Goal: Information Seeking & Learning: Learn about a topic

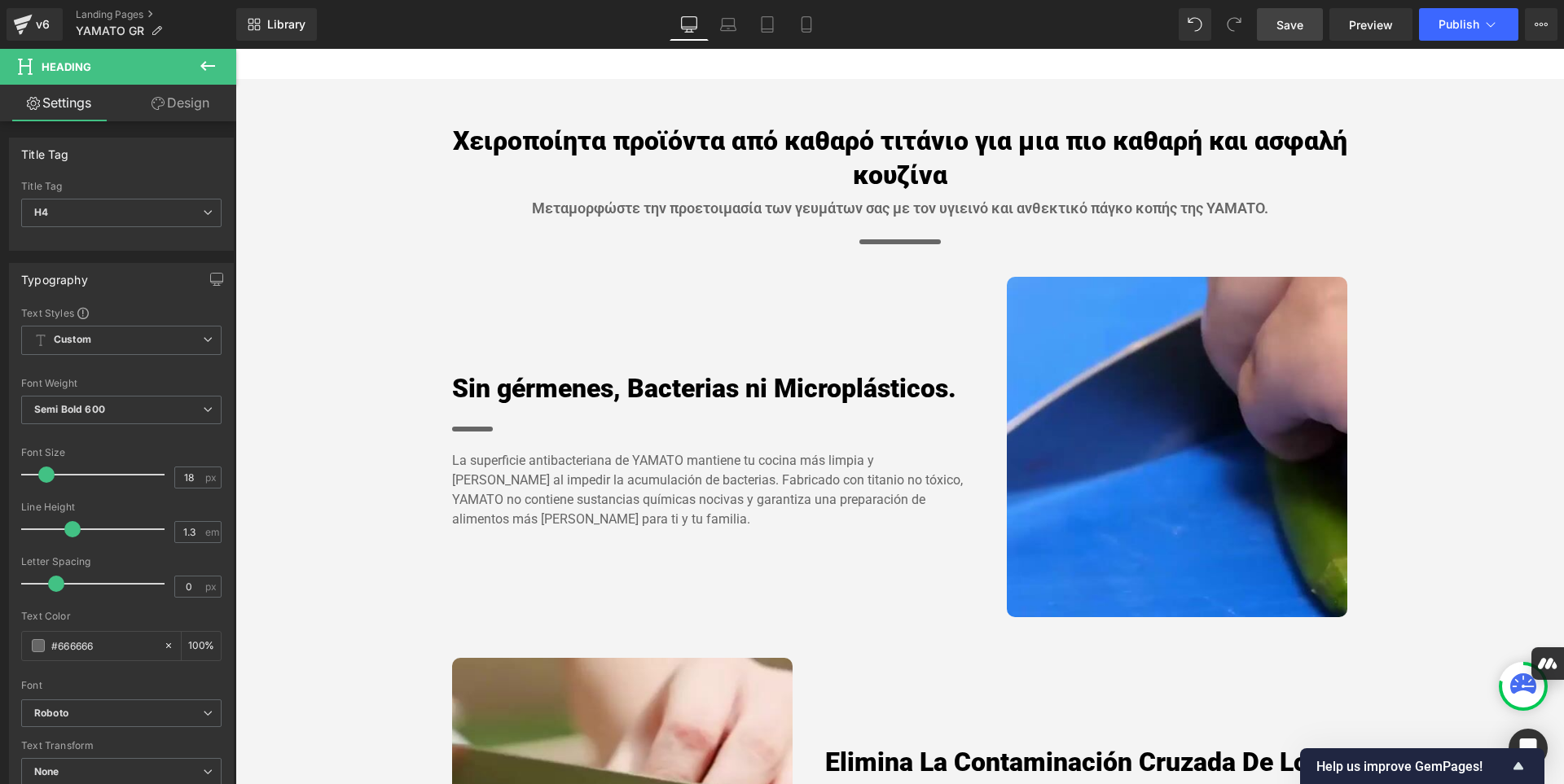
click at [1283, 28] on span "Save" at bounding box center [1289, 25] width 27 height 17
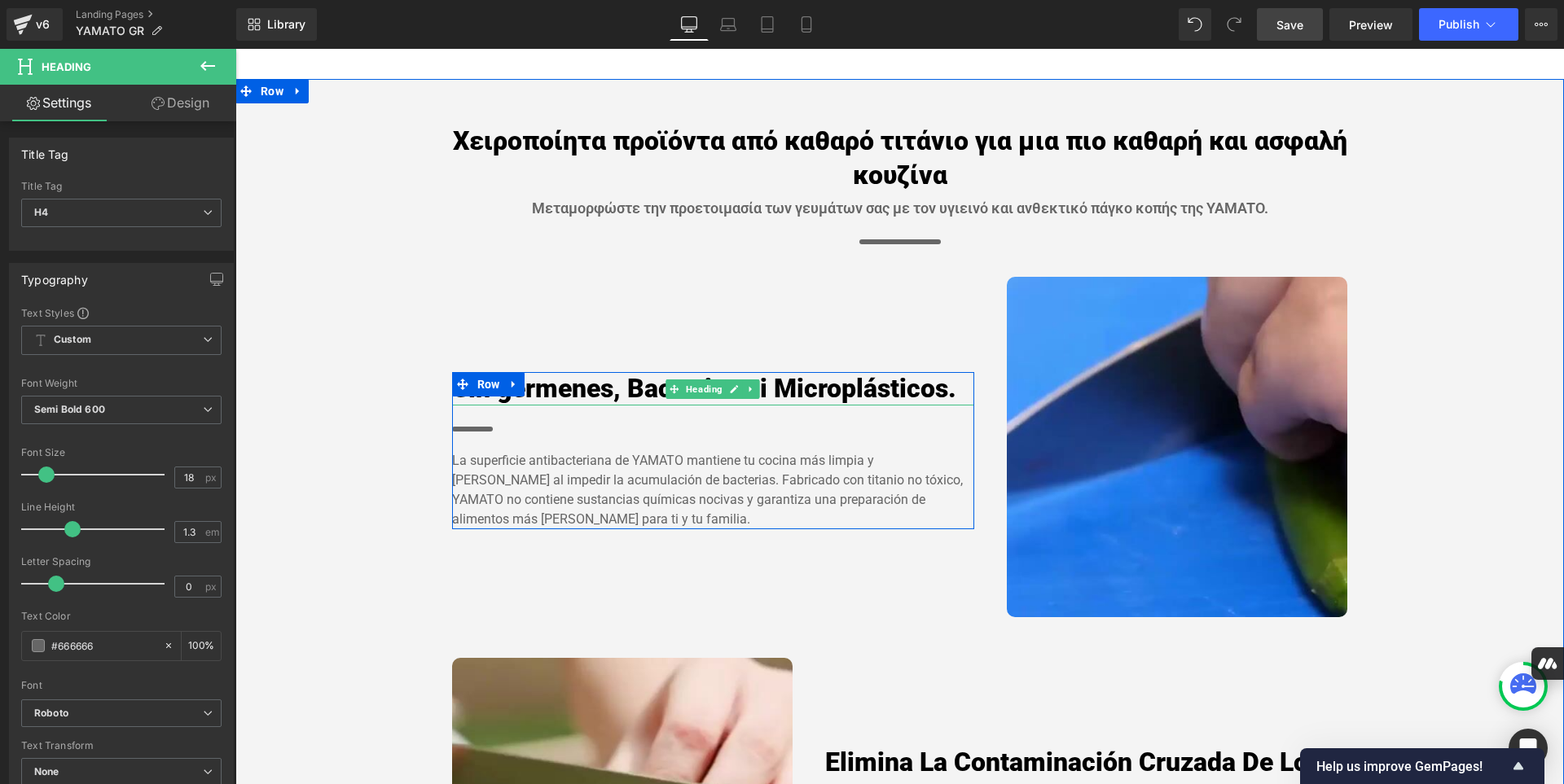
click at [947, 406] on h4 "Sin gérmenes, Bacterias ni Microplásticos." at bounding box center [714, 389] width 523 height 34
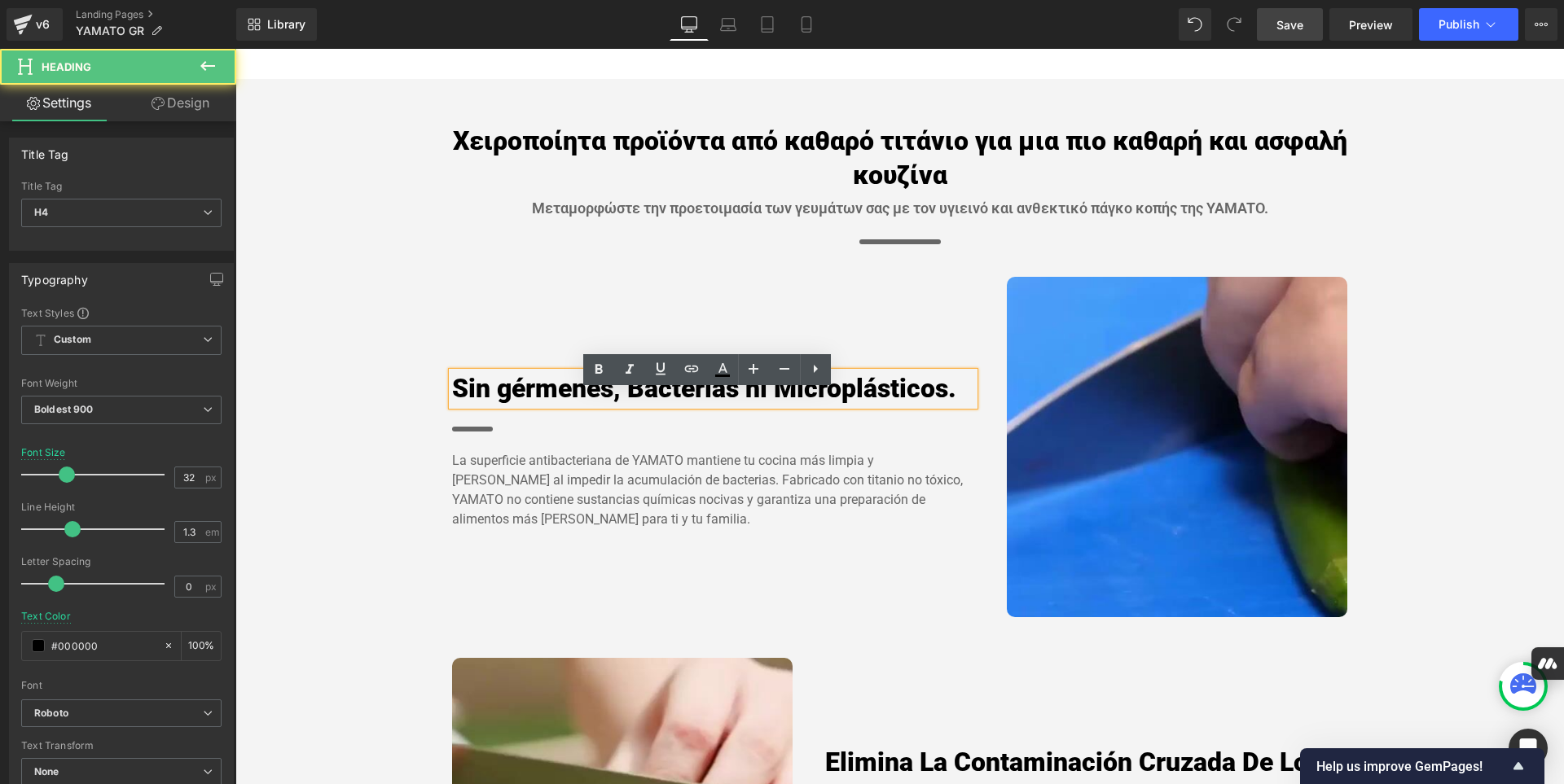
click at [952, 406] on h4 "Sin gérmenes, Bacterias ni Microplásticos." at bounding box center [714, 389] width 523 height 34
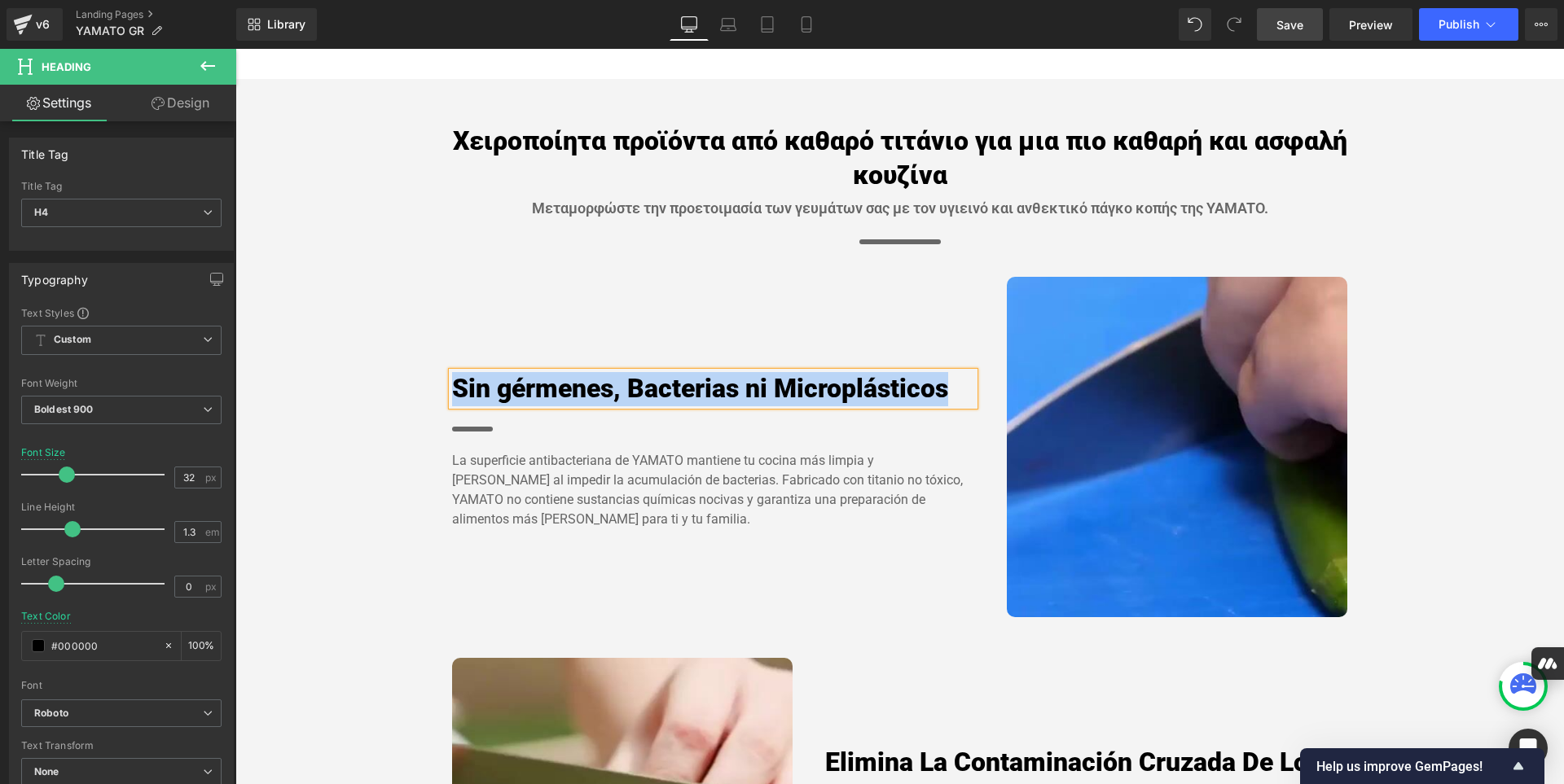
drag, startPoint x: 942, startPoint y: 412, endPoint x: 448, endPoint y: 409, distance: 494.0
click at [452, 406] on h4 "Sin gérmenes, Bacterias ni Microplásticos" at bounding box center [714, 389] width 523 height 34
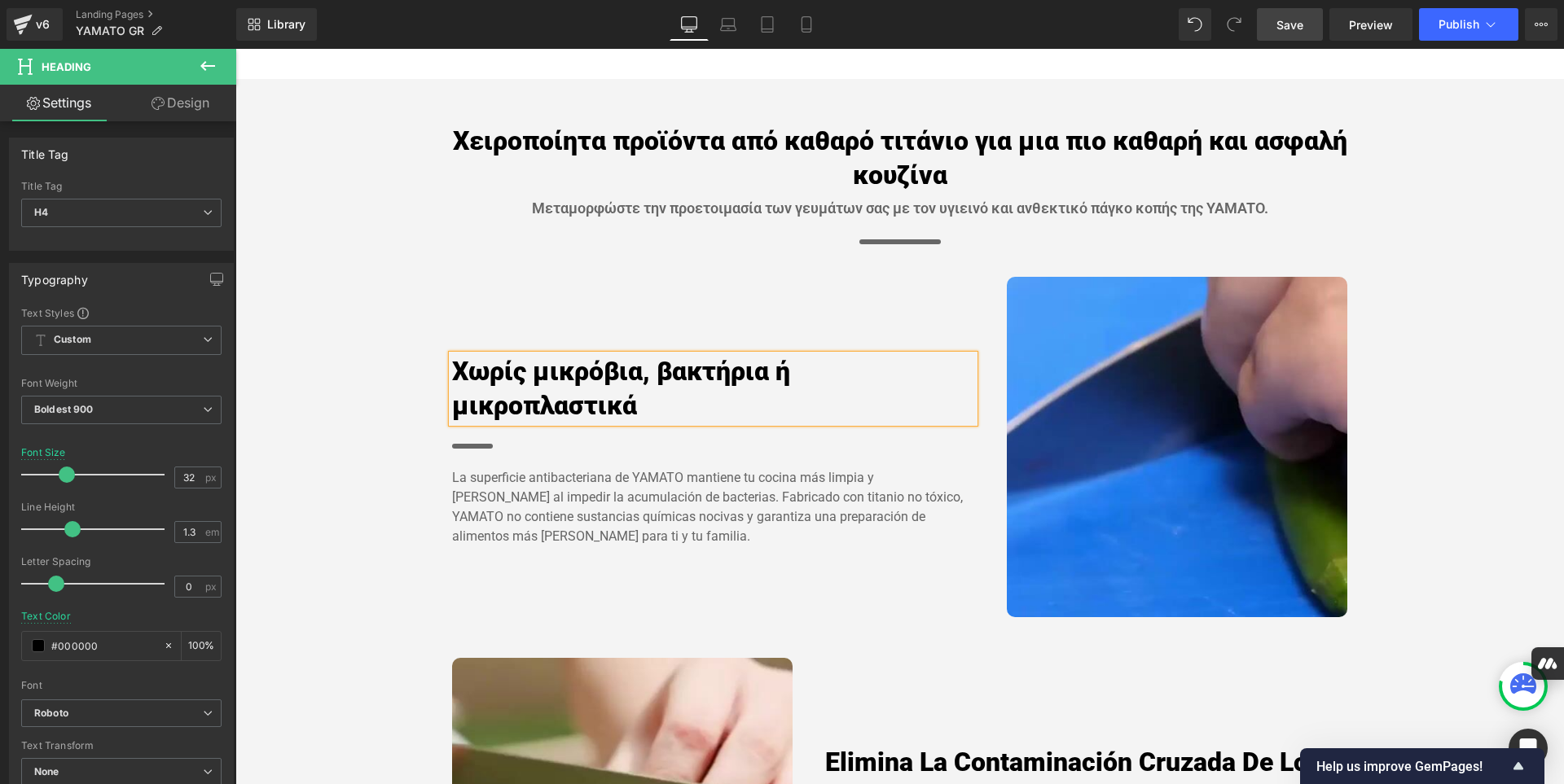
scroll to position [998, 0]
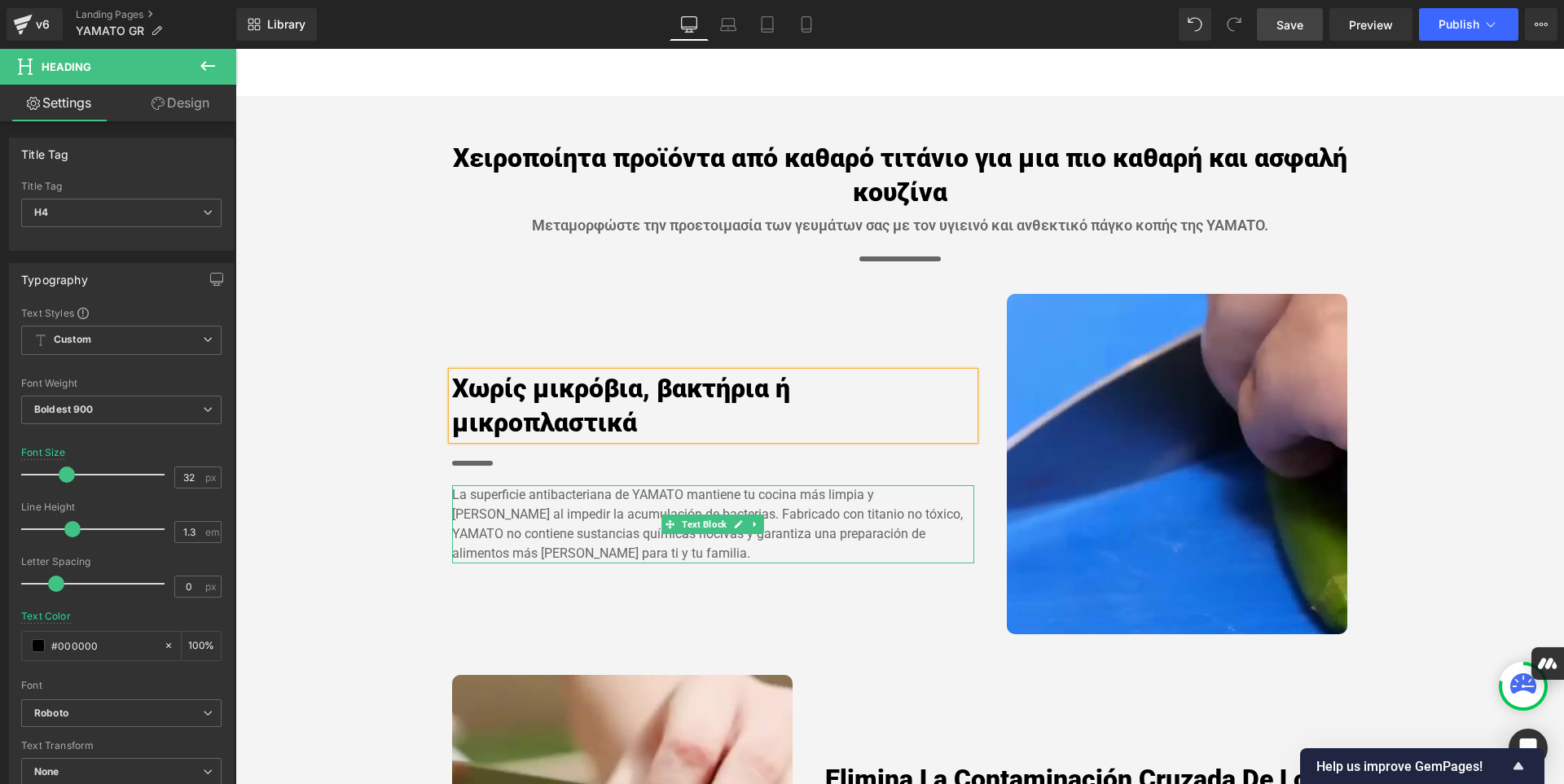
click at [608, 563] on p "La superficie antibacteriana de YAMATO mantiene tu cocina más limpia y [PERSON_…" at bounding box center [714, 524] width 523 height 78
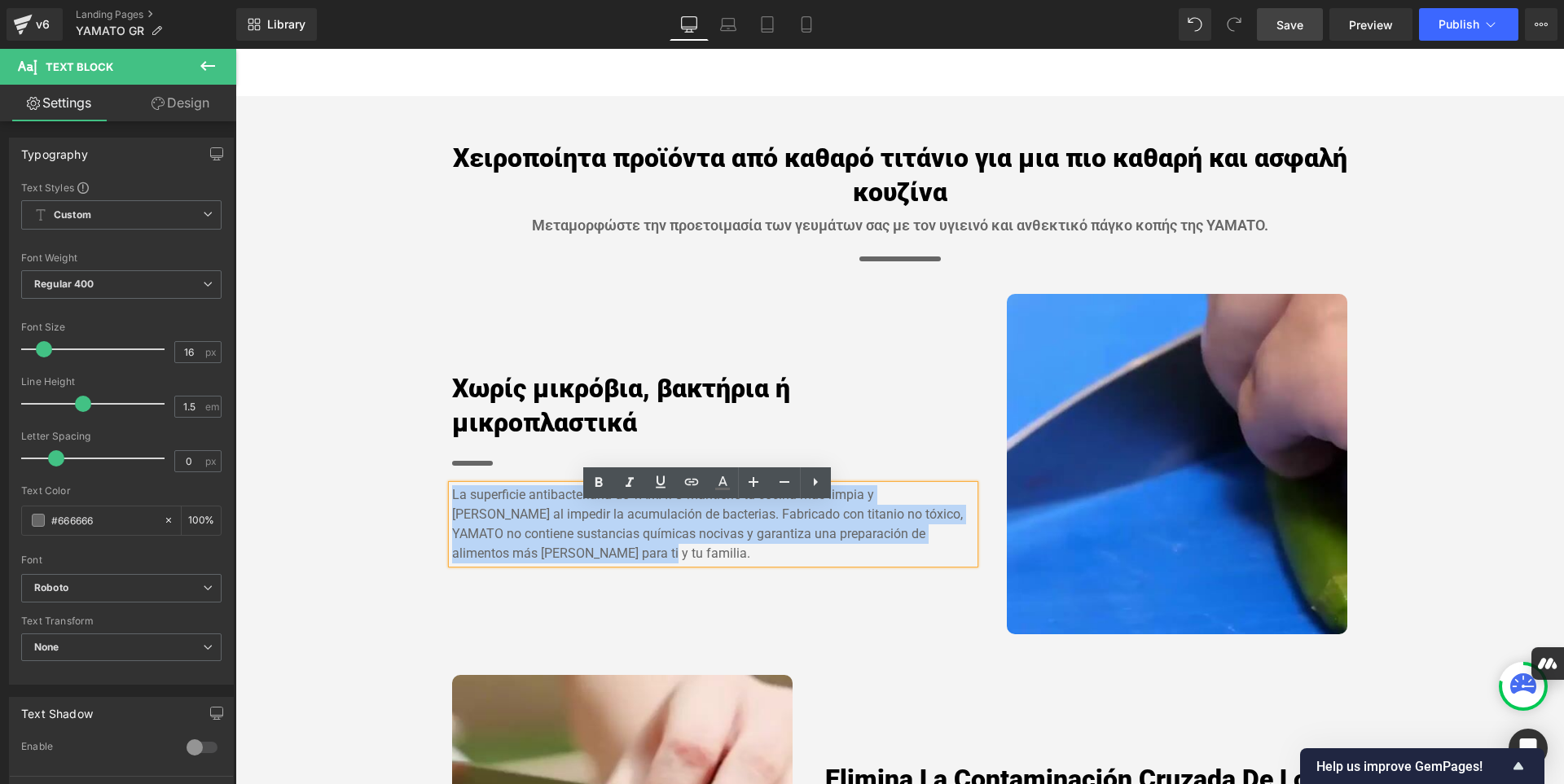
drag, startPoint x: 608, startPoint y: 569, endPoint x: 446, endPoint y: 512, distance: 171.7
click at [452, 512] on p "La superficie antibacteriana de YAMATO mantiene tu cocina más limpia y [PERSON_…" at bounding box center [714, 524] width 523 height 78
paste div
copy p "La superficie antibacteriana de YAMATO mantiene tu cocina más limpia y [PERSON_…"
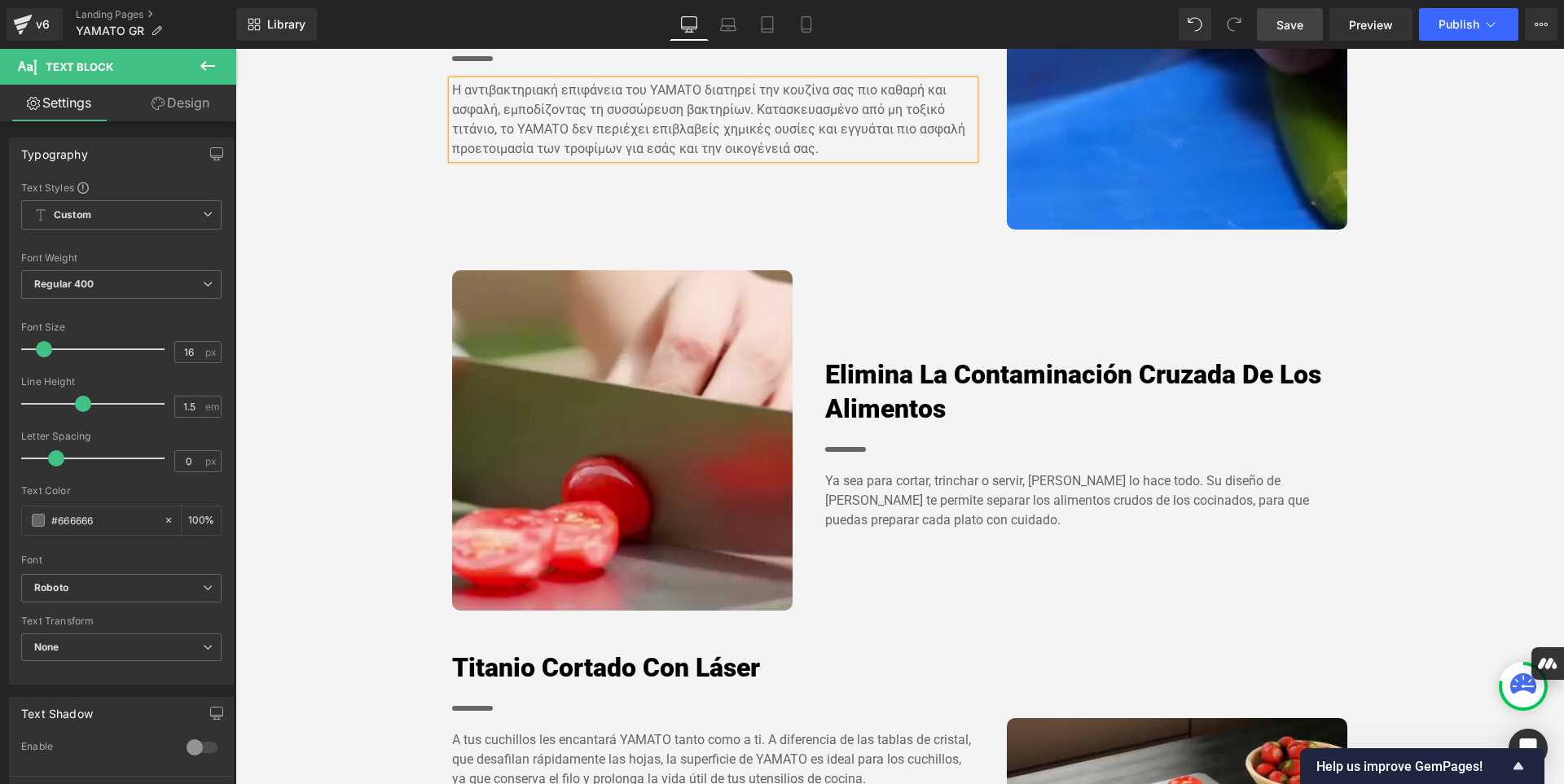
scroll to position [1404, 0]
click at [953, 425] on h4 "Elimina La Contaminación Cruzada De Los Alimentos" at bounding box center [1086, 392] width 523 height 68
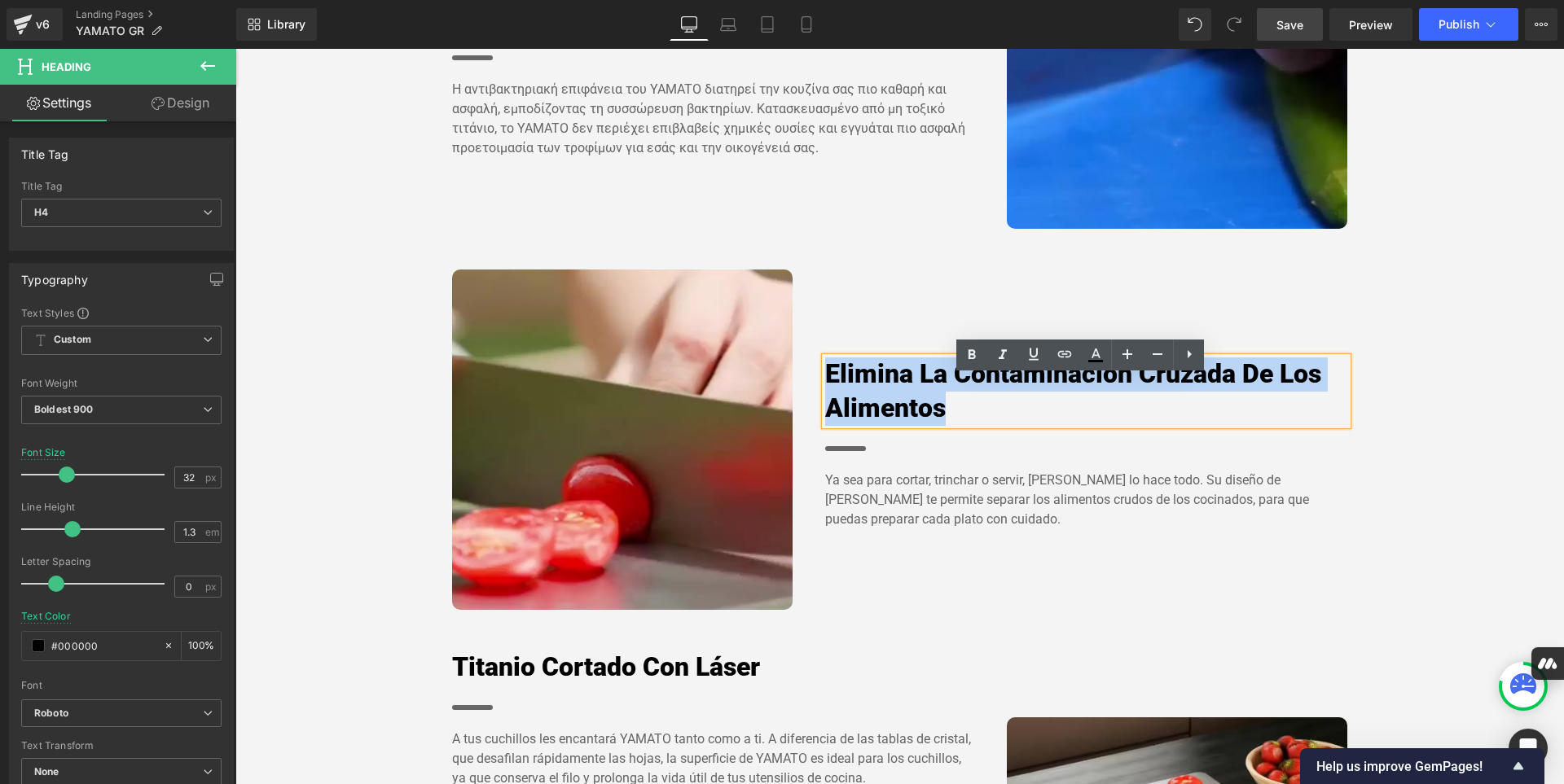
drag, startPoint x: 953, startPoint y: 432, endPoint x: 819, endPoint y: 388, distance: 141.0
click at [825, 388] on h4 "Elimina La Contaminación Cruzada De Los Alimentos" at bounding box center [1086, 392] width 523 height 68
paste div
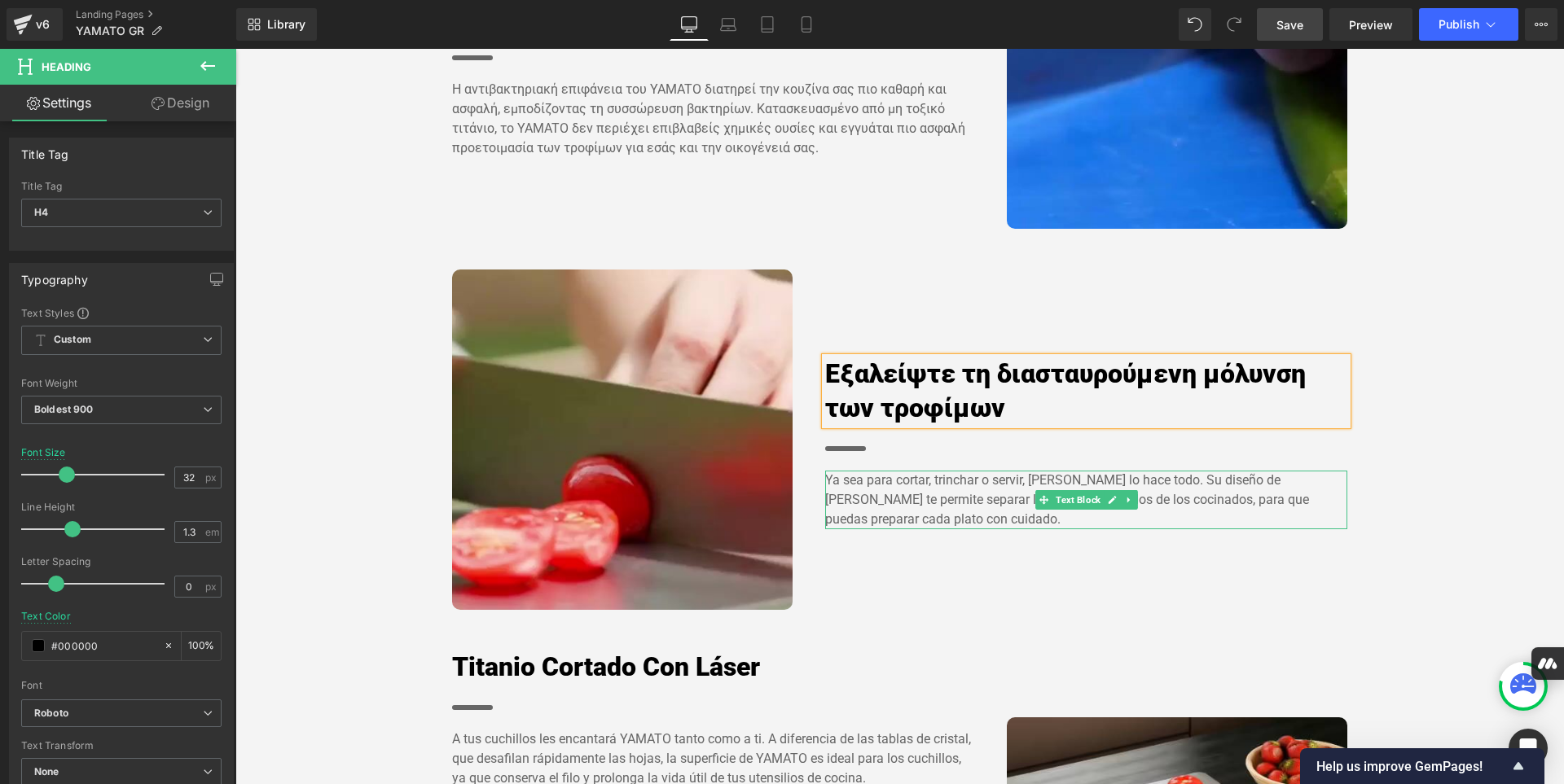
click at [943, 529] on p "Ya sea para cortar, trinchar o servir, [PERSON_NAME] lo hace todo. Su diseño de…" at bounding box center [1086, 500] width 523 height 59
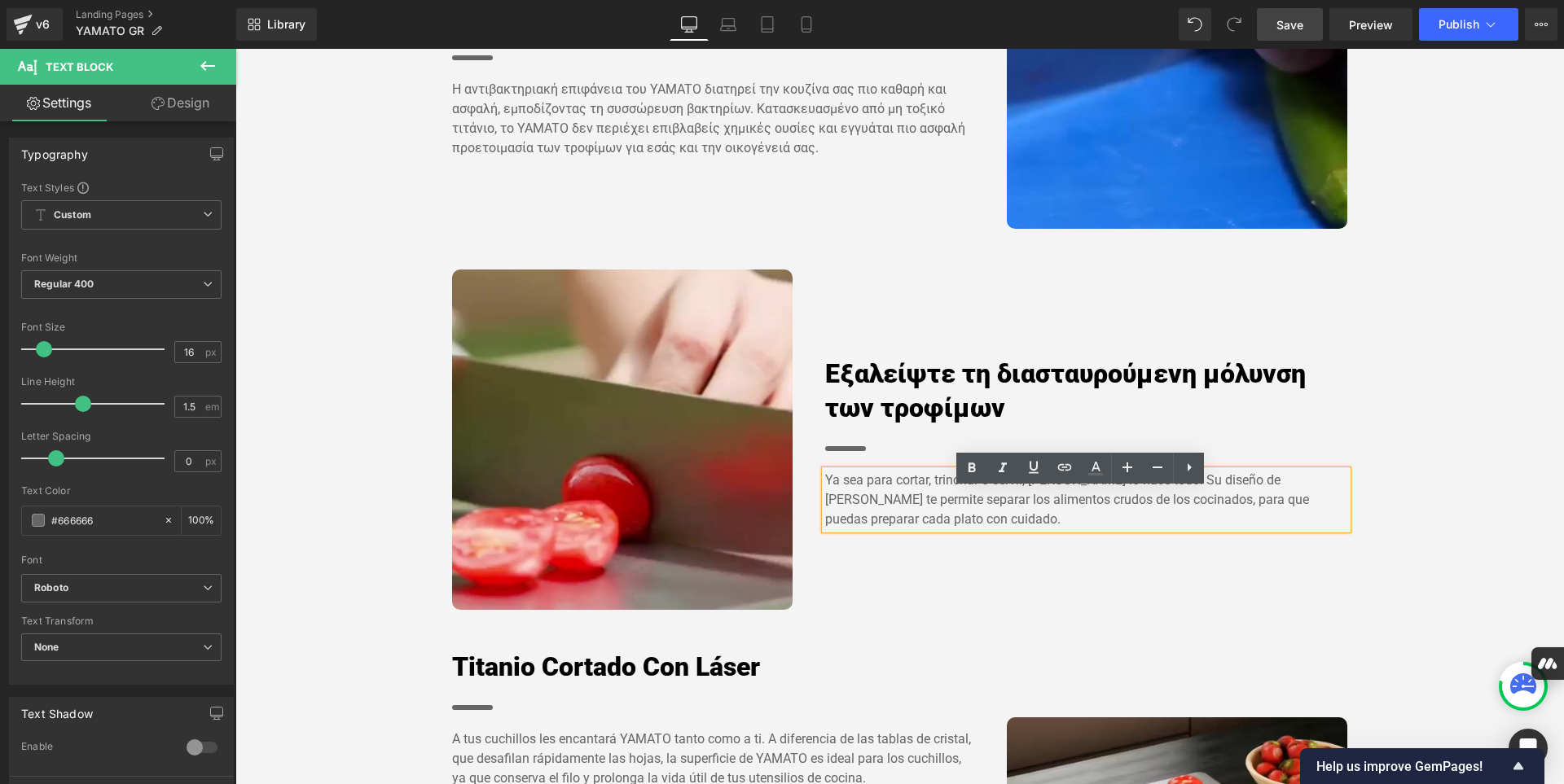
drag, startPoint x: 943, startPoint y: 536, endPoint x: 816, endPoint y: 504, distance: 131.0
click at [825, 504] on div "Ya sea para cortar, trinchar o servir, [PERSON_NAME] lo hace todo. Su diseño de…" at bounding box center [1086, 500] width 523 height 59
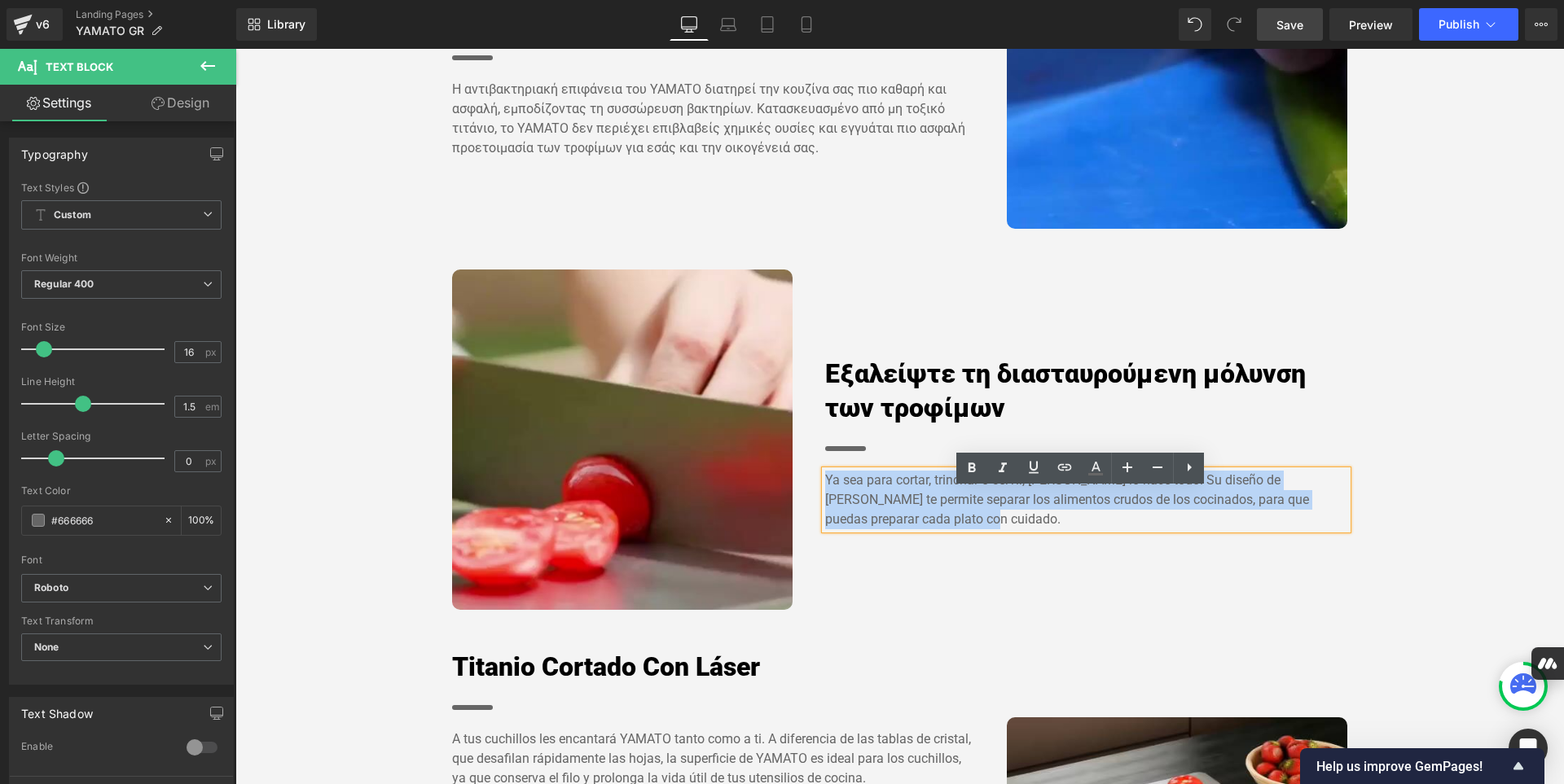
drag, startPoint x: 928, startPoint y: 542, endPoint x: 821, endPoint y: 494, distance: 117.3
click at [825, 494] on p "Ya sea para cortar, trinchar o servir, [PERSON_NAME] lo hace todo. Su diseño de…" at bounding box center [1086, 500] width 523 height 59
paste div
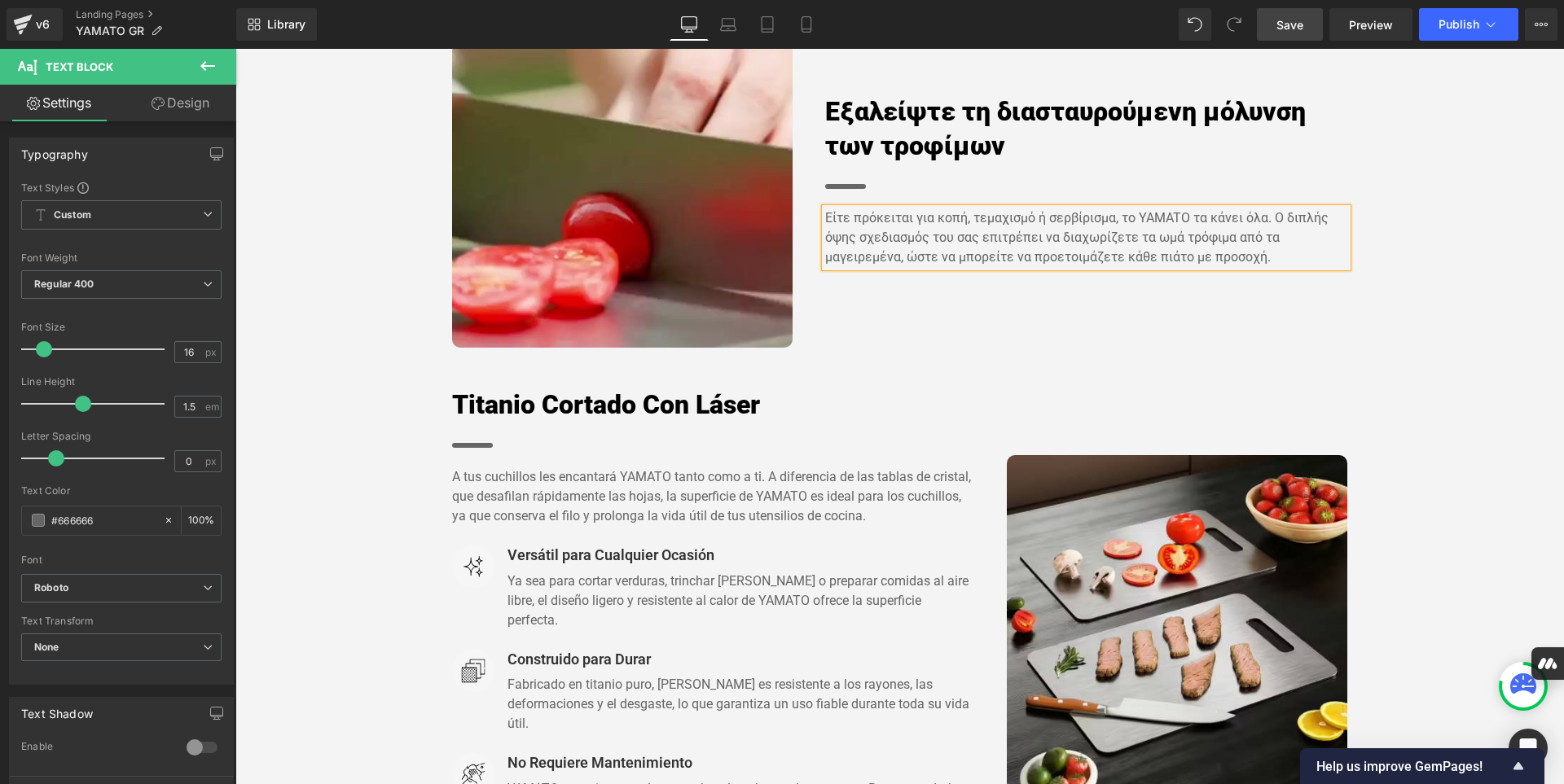
scroll to position [1670, 0]
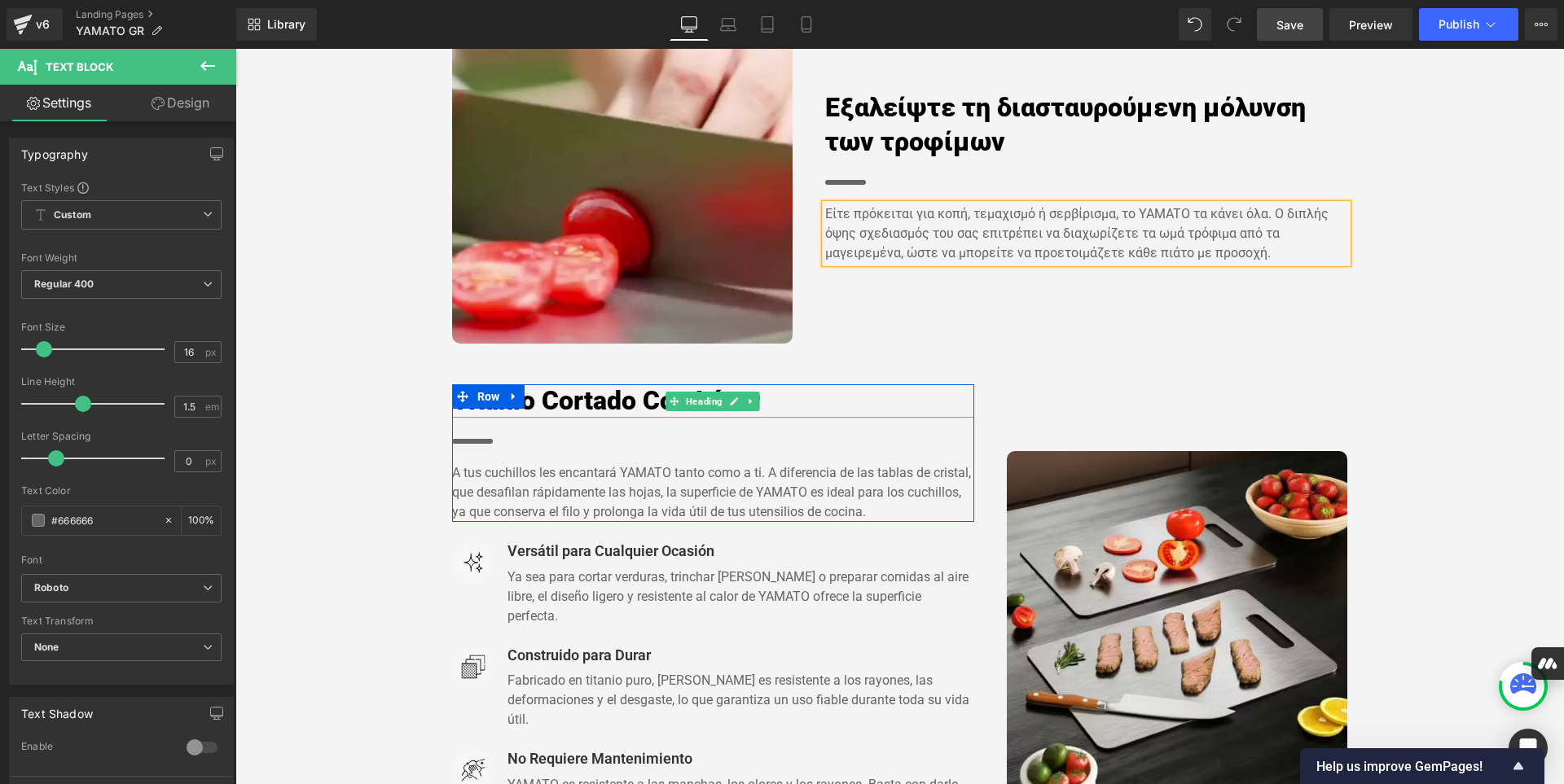
click at [771, 418] on h4 "Titanio Cortado Con Láser" at bounding box center [714, 401] width 523 height 34
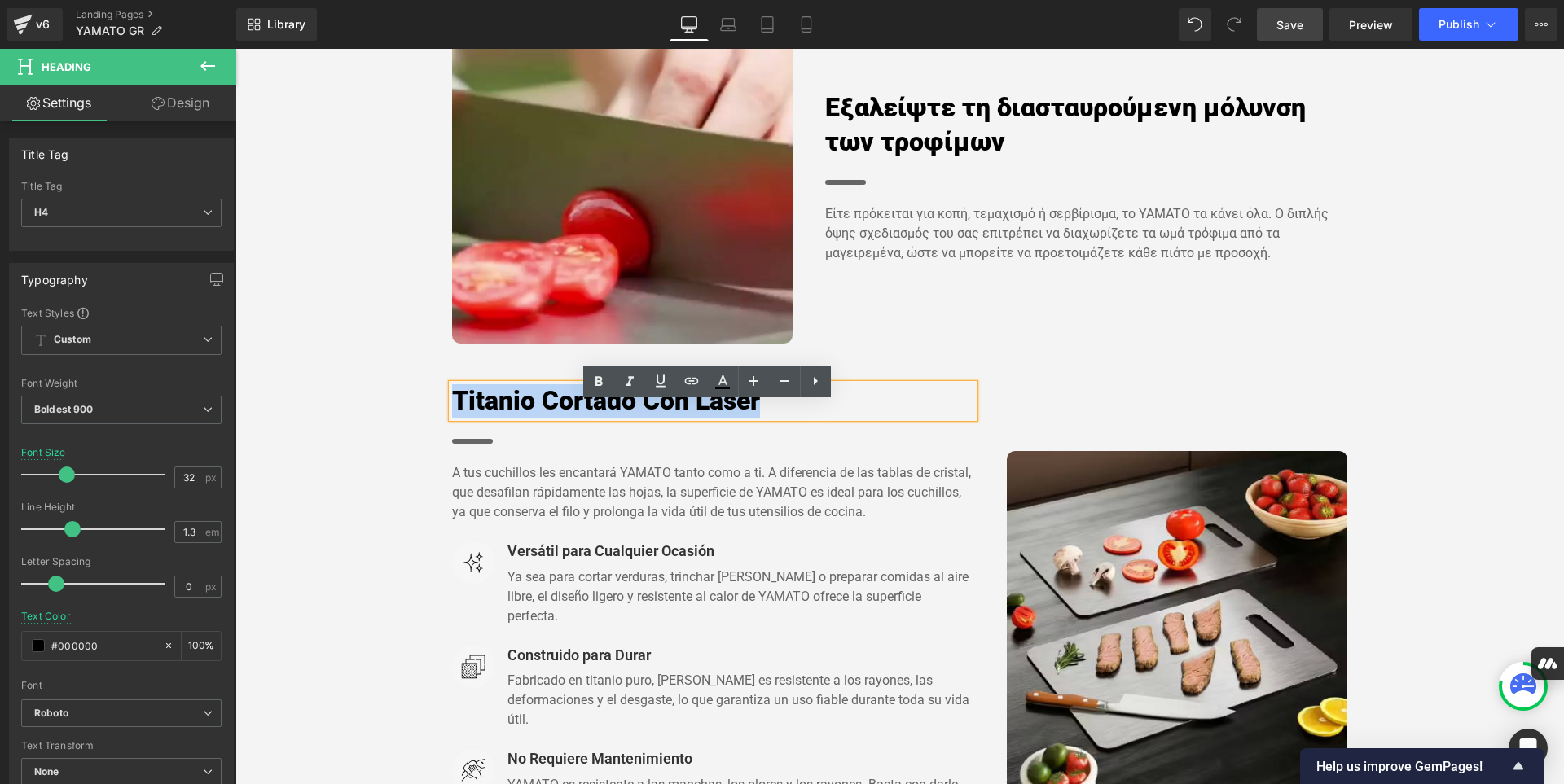
drag, startPoint x: 771, startPoint y: 425, endPoint x: 452, endPoint y: 411, distance: 319.3
click at [452, 411] on h4 "Titanio Cortado Con Láser" at bounding box center [714, 401] width 523 height 34
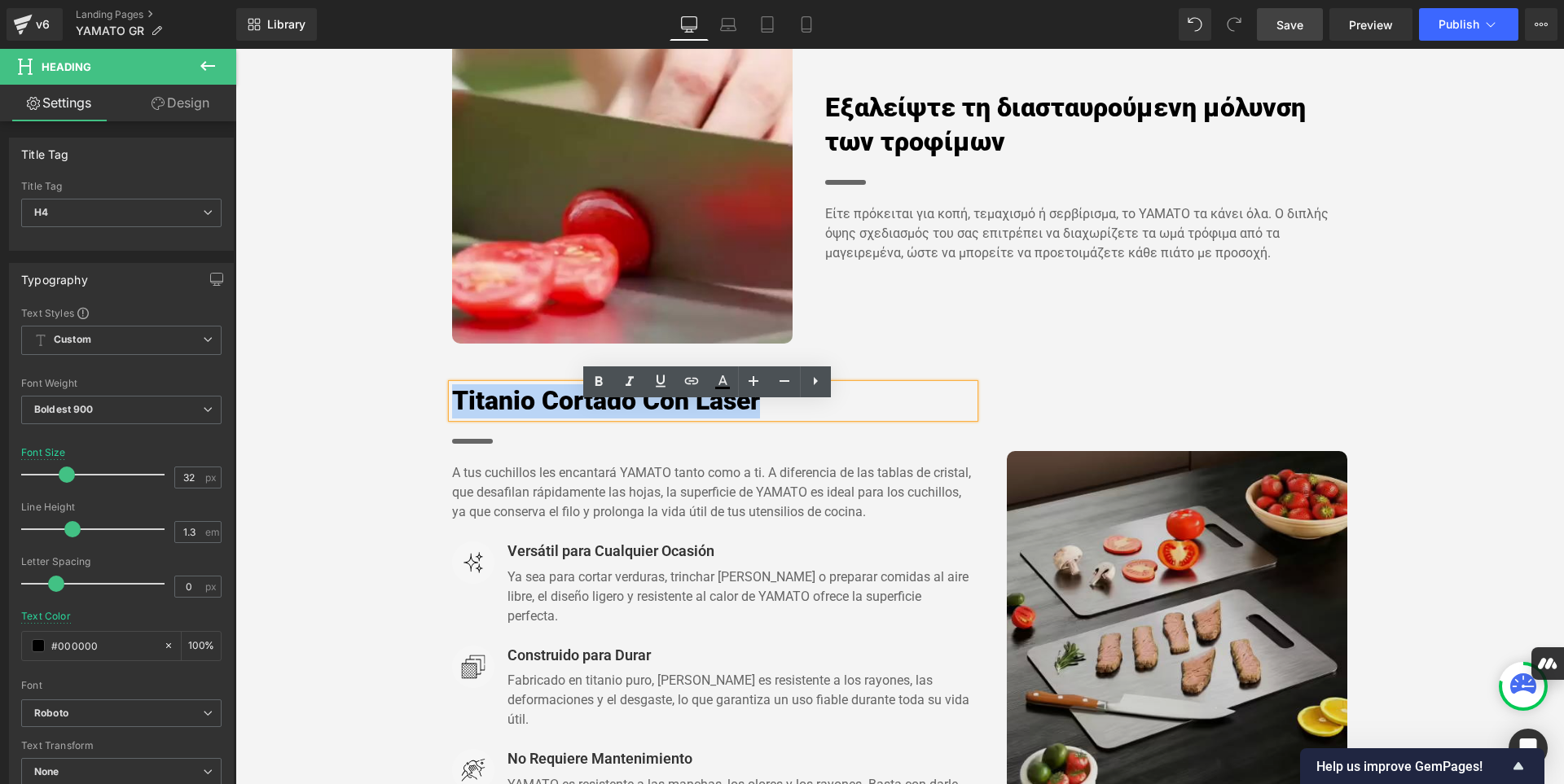
paste div
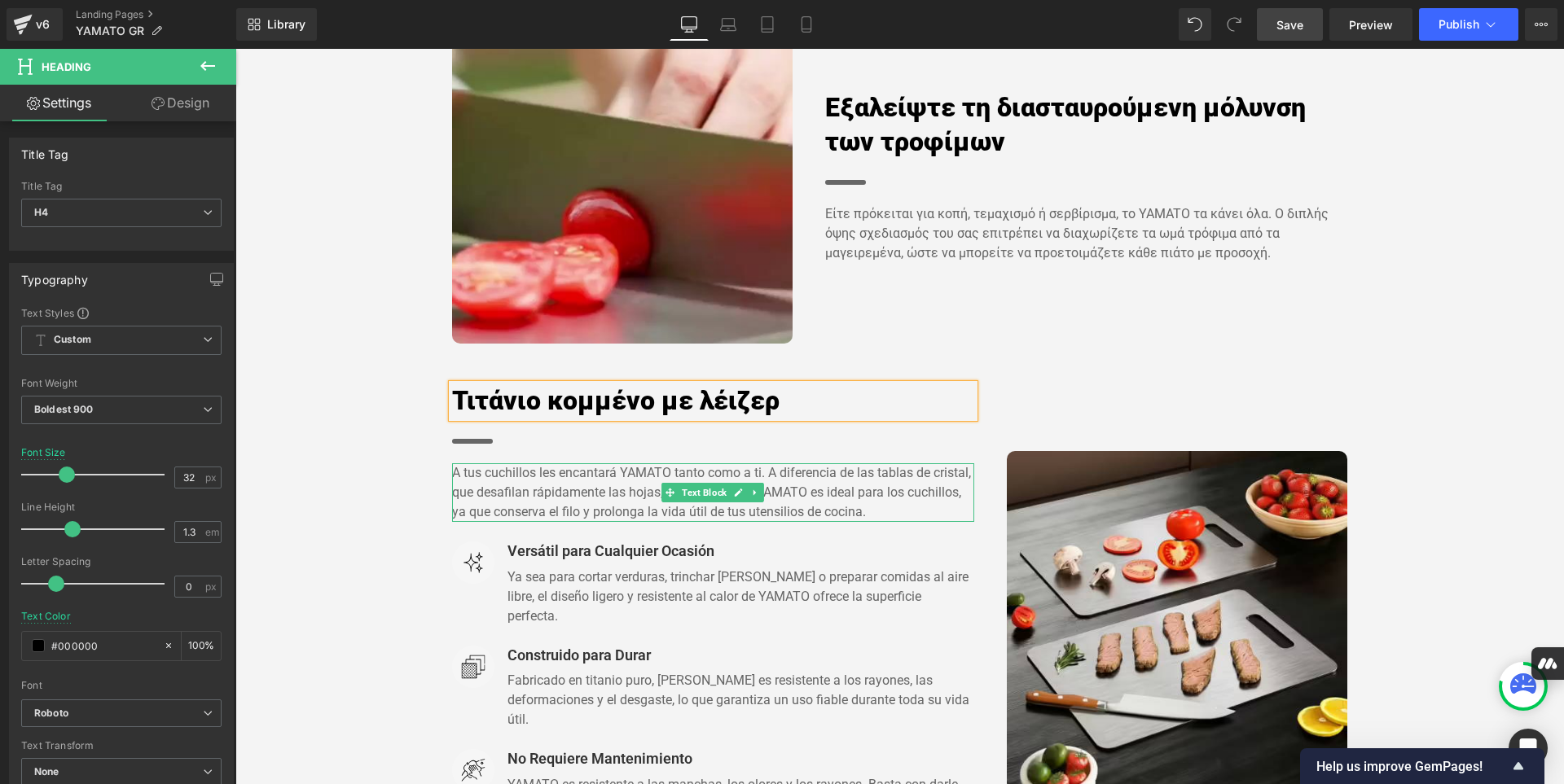
click at [869, 522] on p "A tus cuchillos les encantará YAMATO tanto como a ti. A diferencia de las tabla…" at bounding box center [714, 492] width 523 height 59
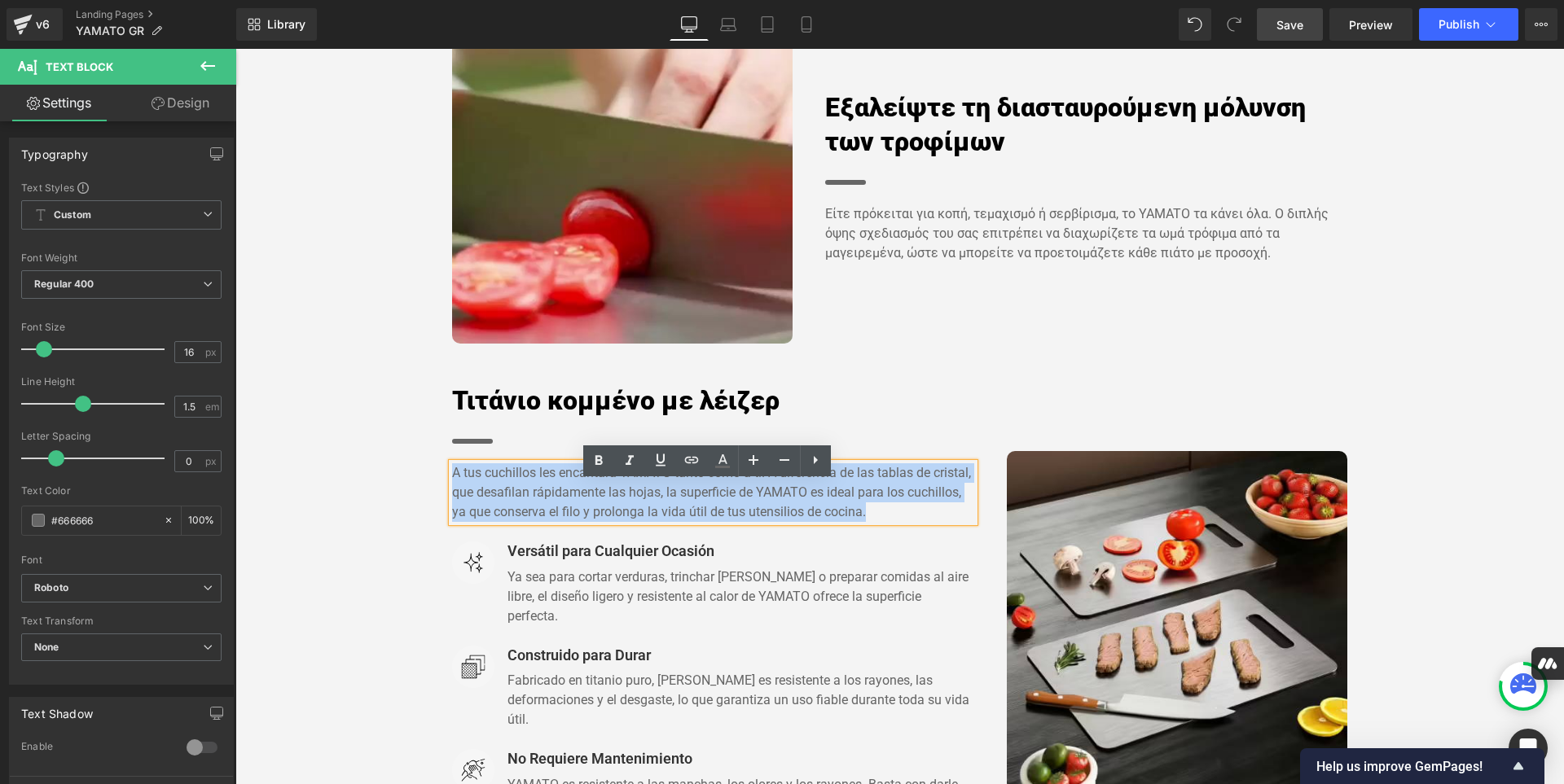
drag, startPoint x: 869, startPoint y: 530, endPoint x: 449, endPoint y: 490, distance: 421.9
click at [452, 490] on p "A tus cuchillos les encantará YAMATO tanto como a ti. A diferencia de las tabla…" at bounding box center [714, 492] width 523 height 59
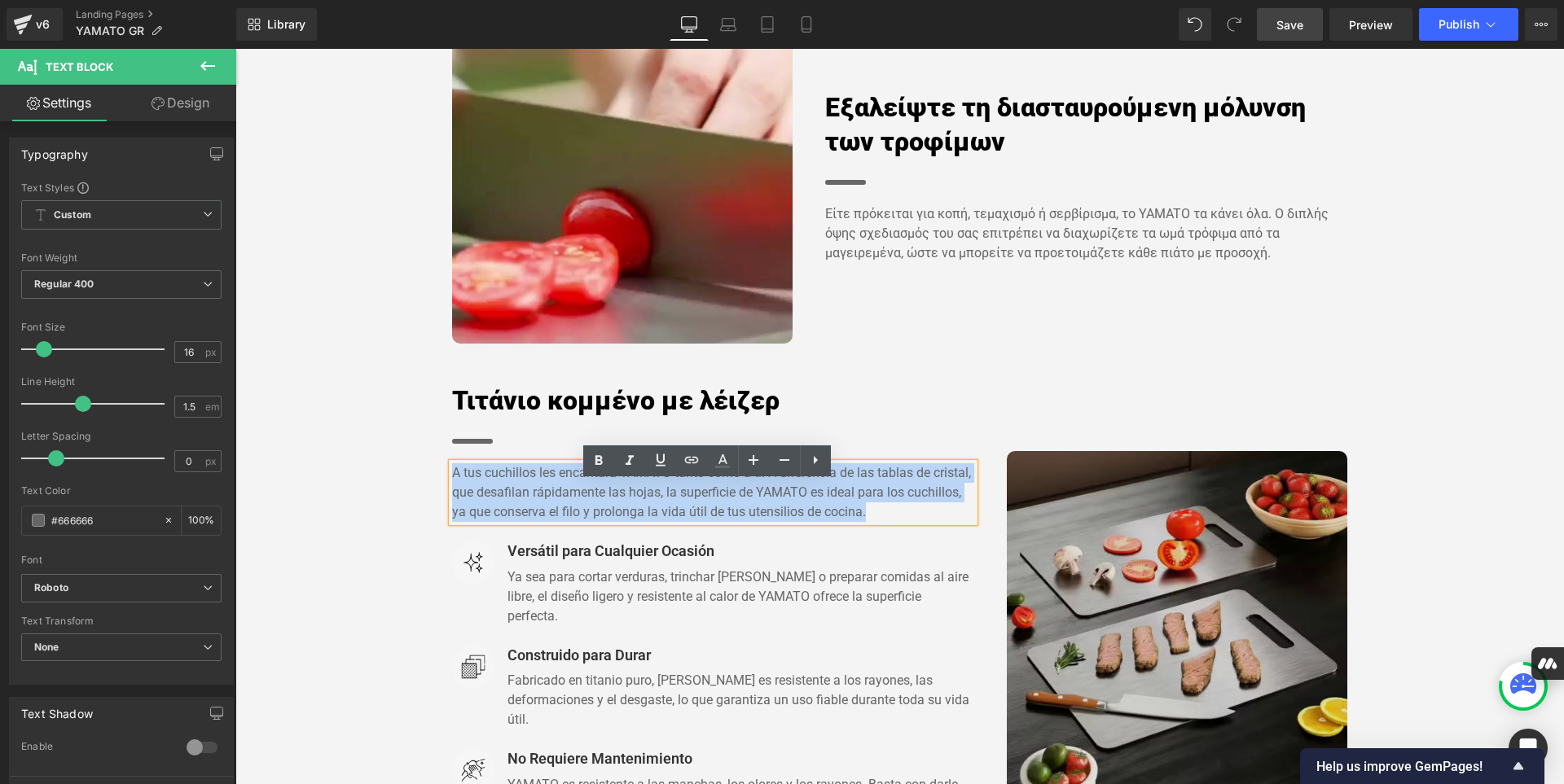
paste div
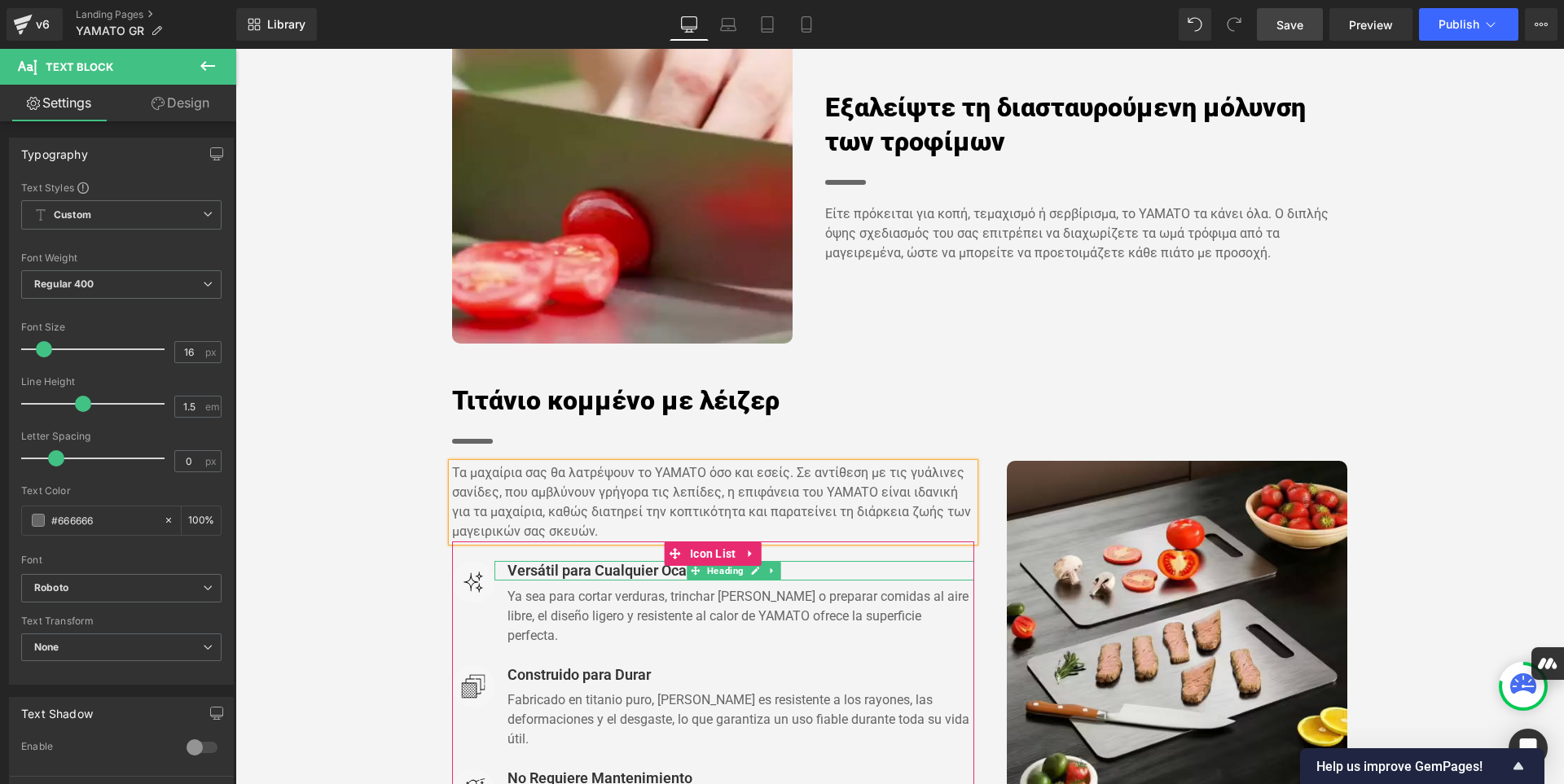
click at [810, 580] on h5 "Versátil para Cualquier Ocasión" at bounding box center [741, 570] width 468 height 18
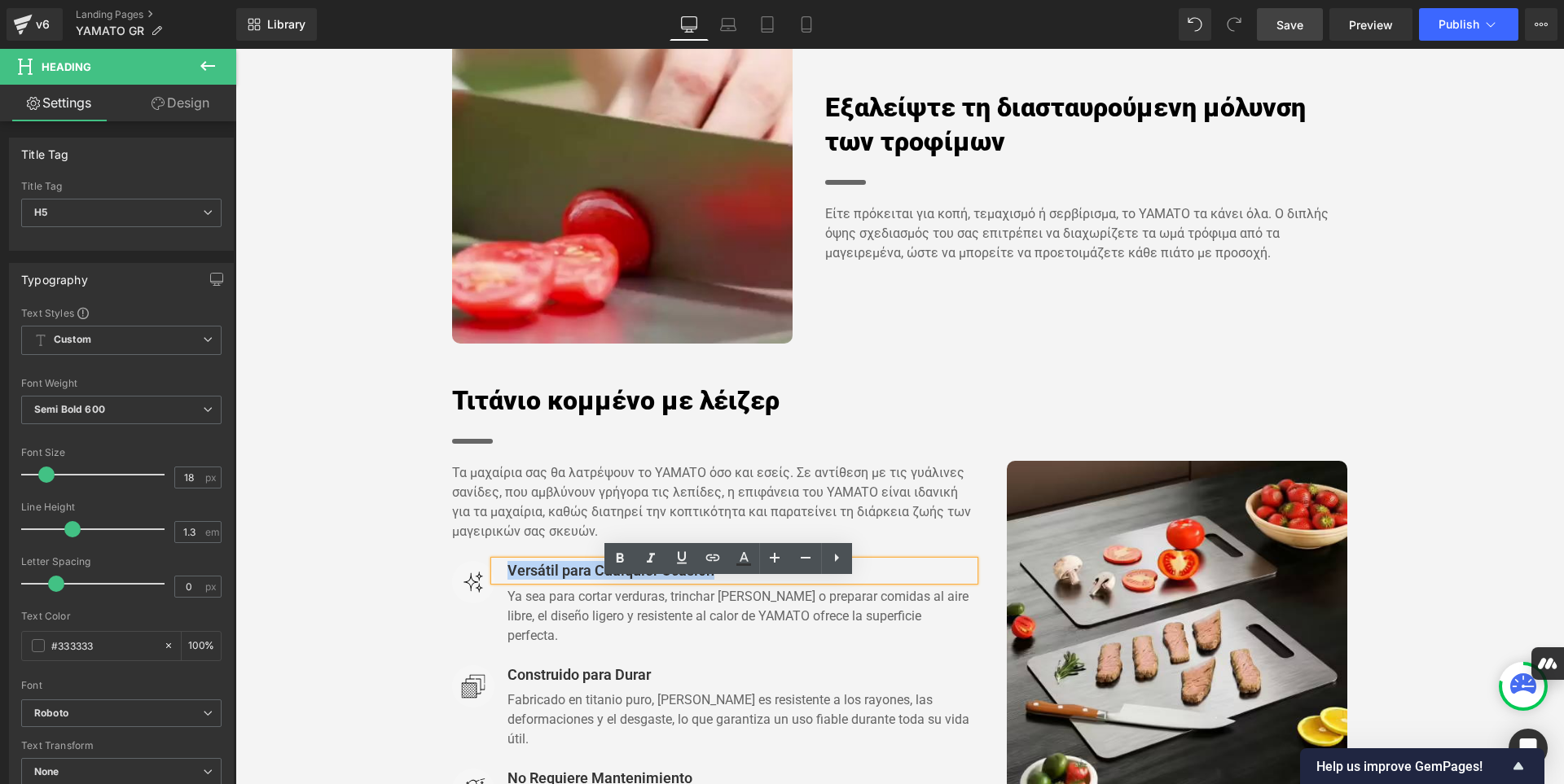
drag, startPoint x: 726, startPoint y: 597, endPoint x: 502, endPoint y: 587, distance: 224.2
click at [507, 580] on h5 "Versátil para Cualquier Ocasión" at bounding box center [741, 570] width 468 height 18
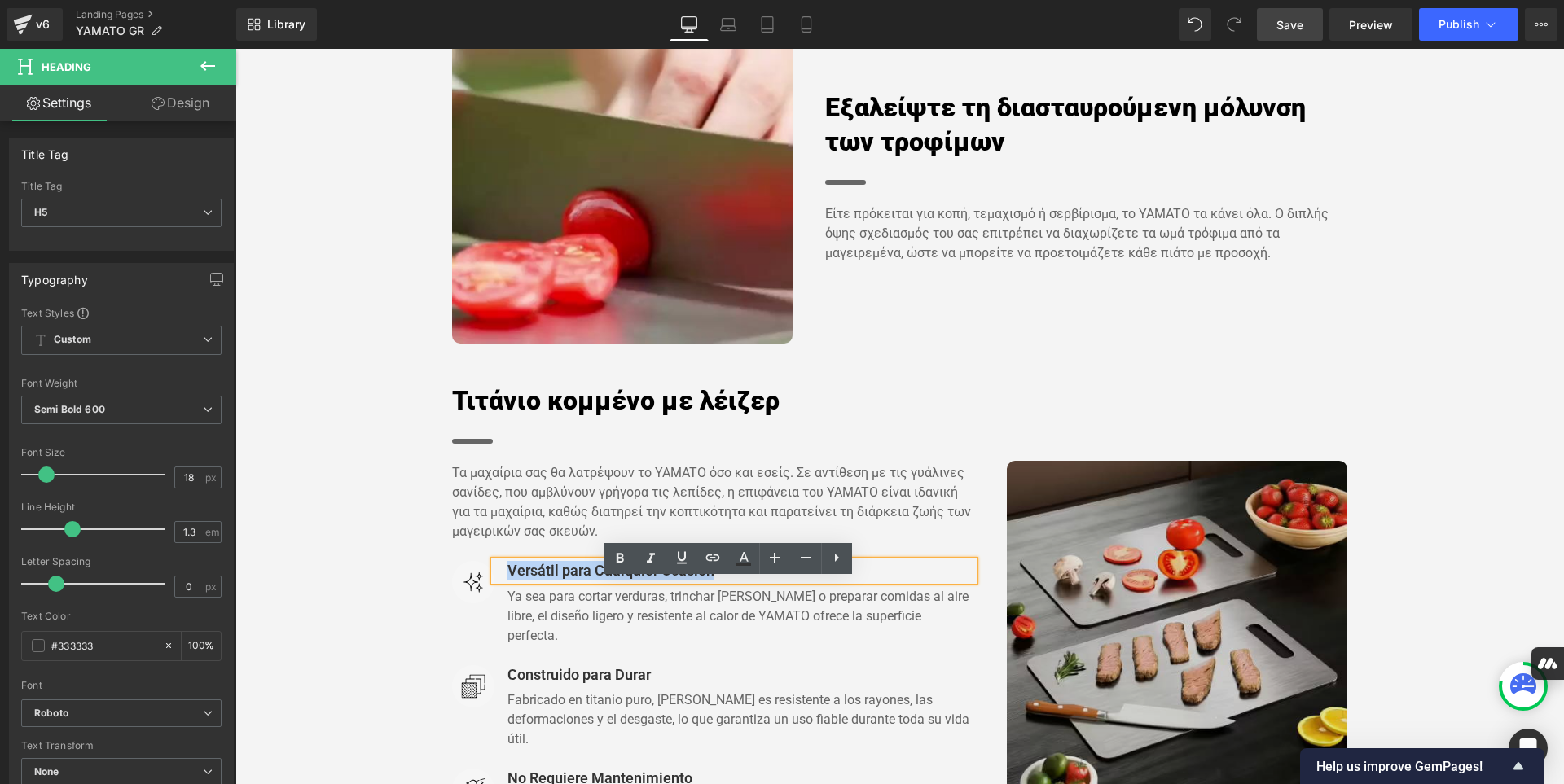
paste div
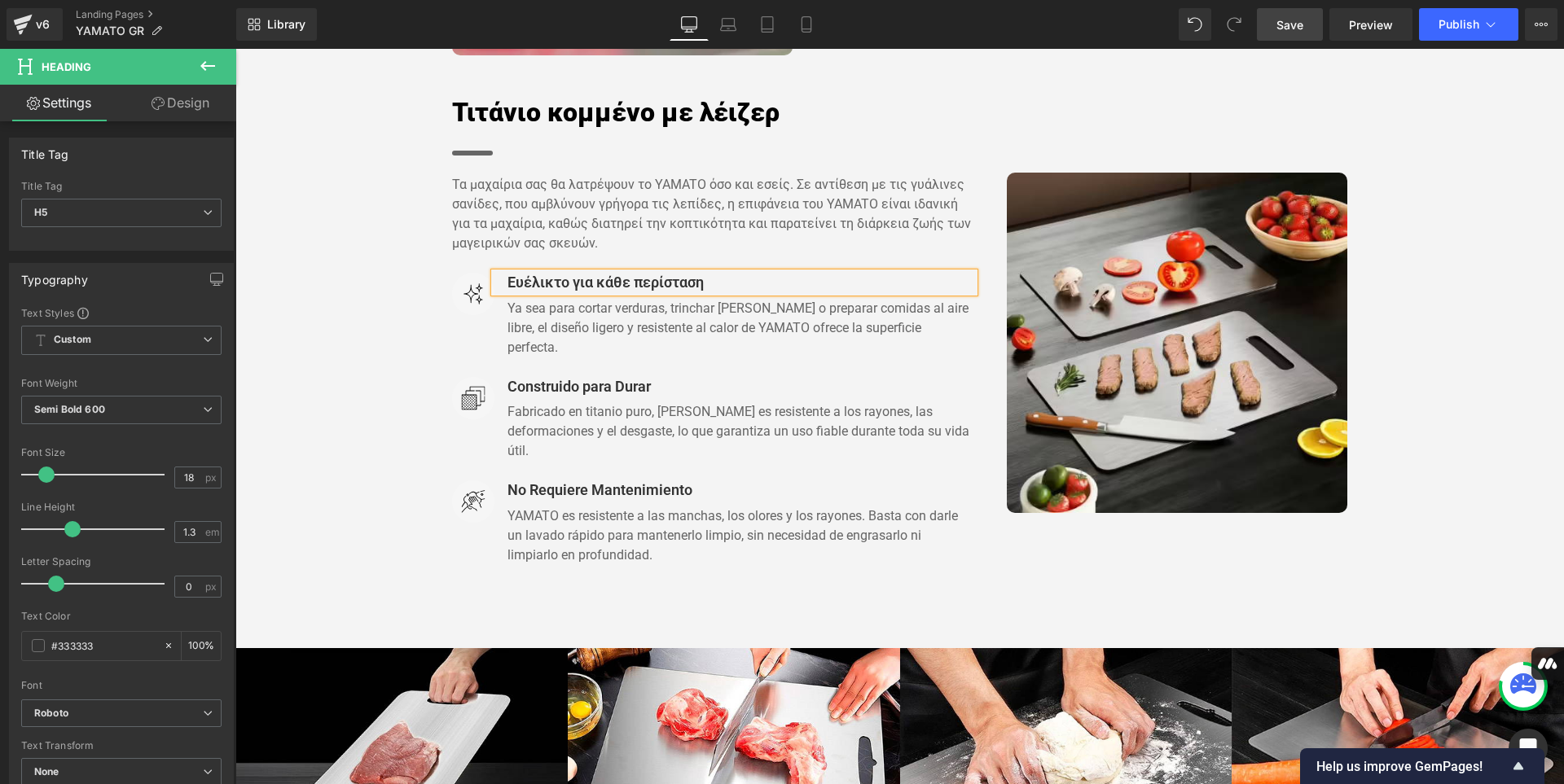
scroll to position [1959, 0]
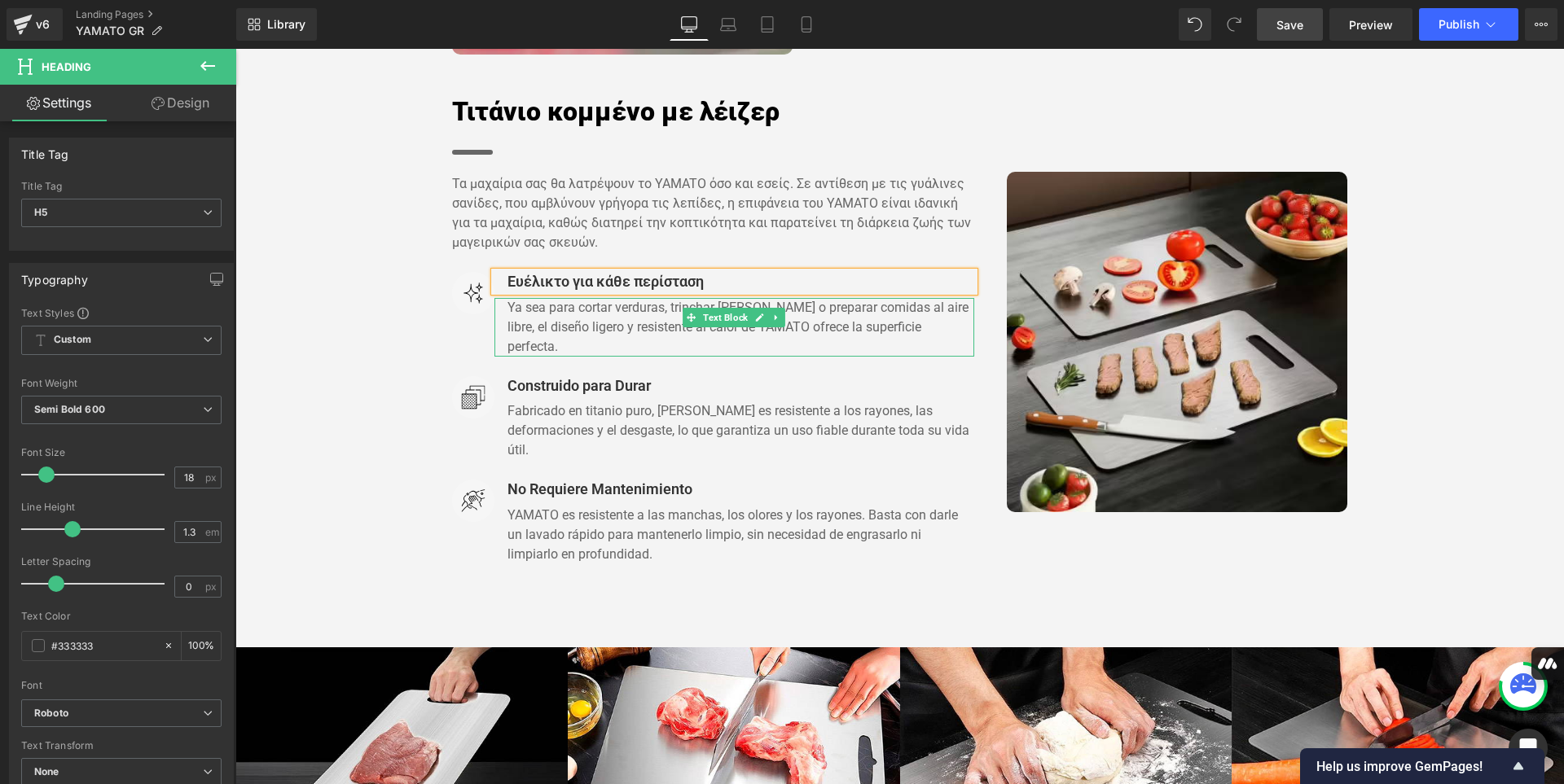
click at [936, 348] on p "Ya sea para cortar verduras, trinchar [PERSON_NAME] o preparar comidas al aire …" at bounding box center [741, 327] width 468 height 59
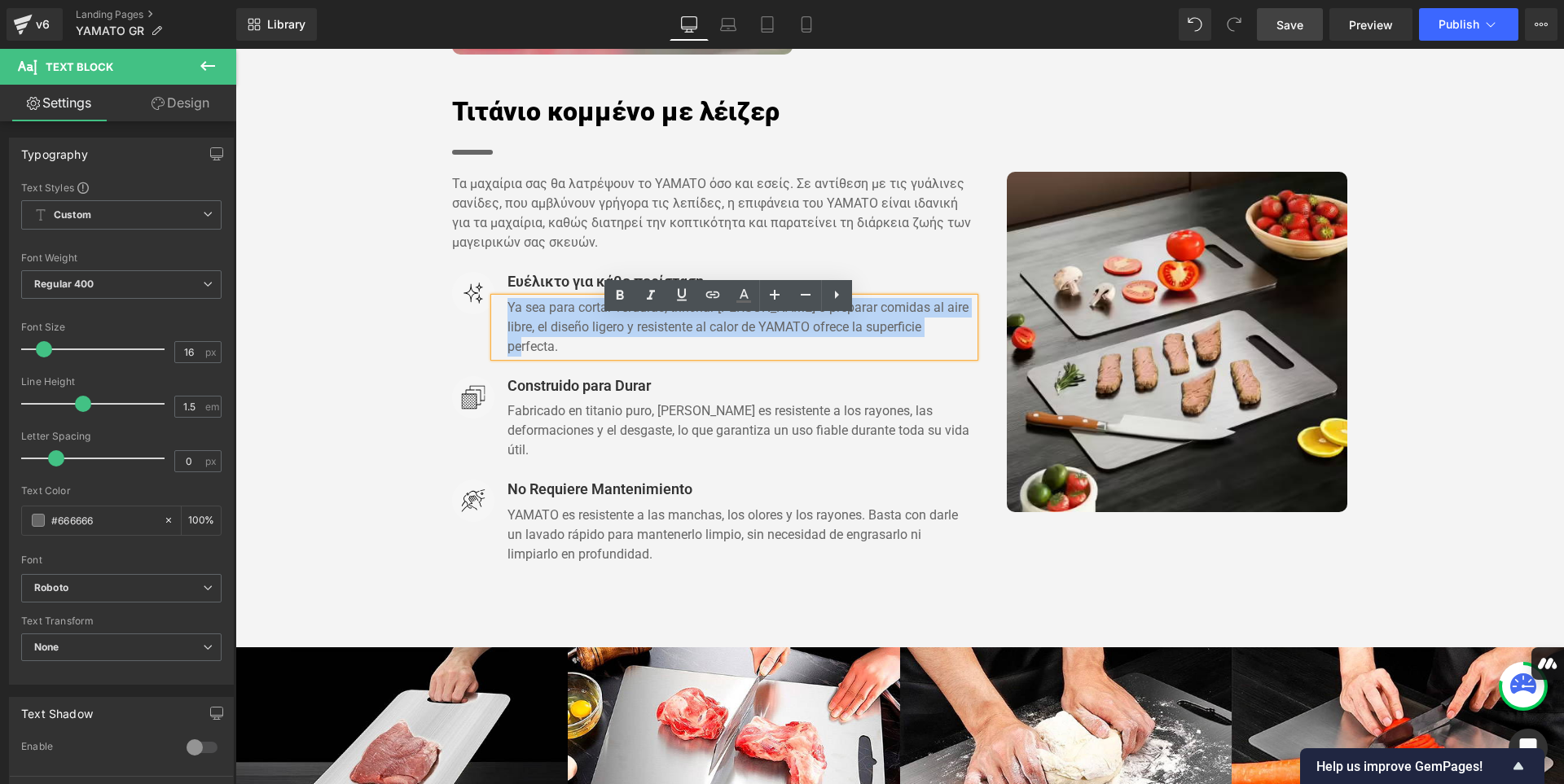
drag, startPoint x: 936, startPoint y: 348, endPoint x: 503, endPoint y: 322, distance: 433.8
click at [507, 322] on p "Ya sea para cortar verduras, trinchar [PERSON_NAME] o preparar comidas al aire …" at bounding box center [741, 327] width 468 height 59
paste div
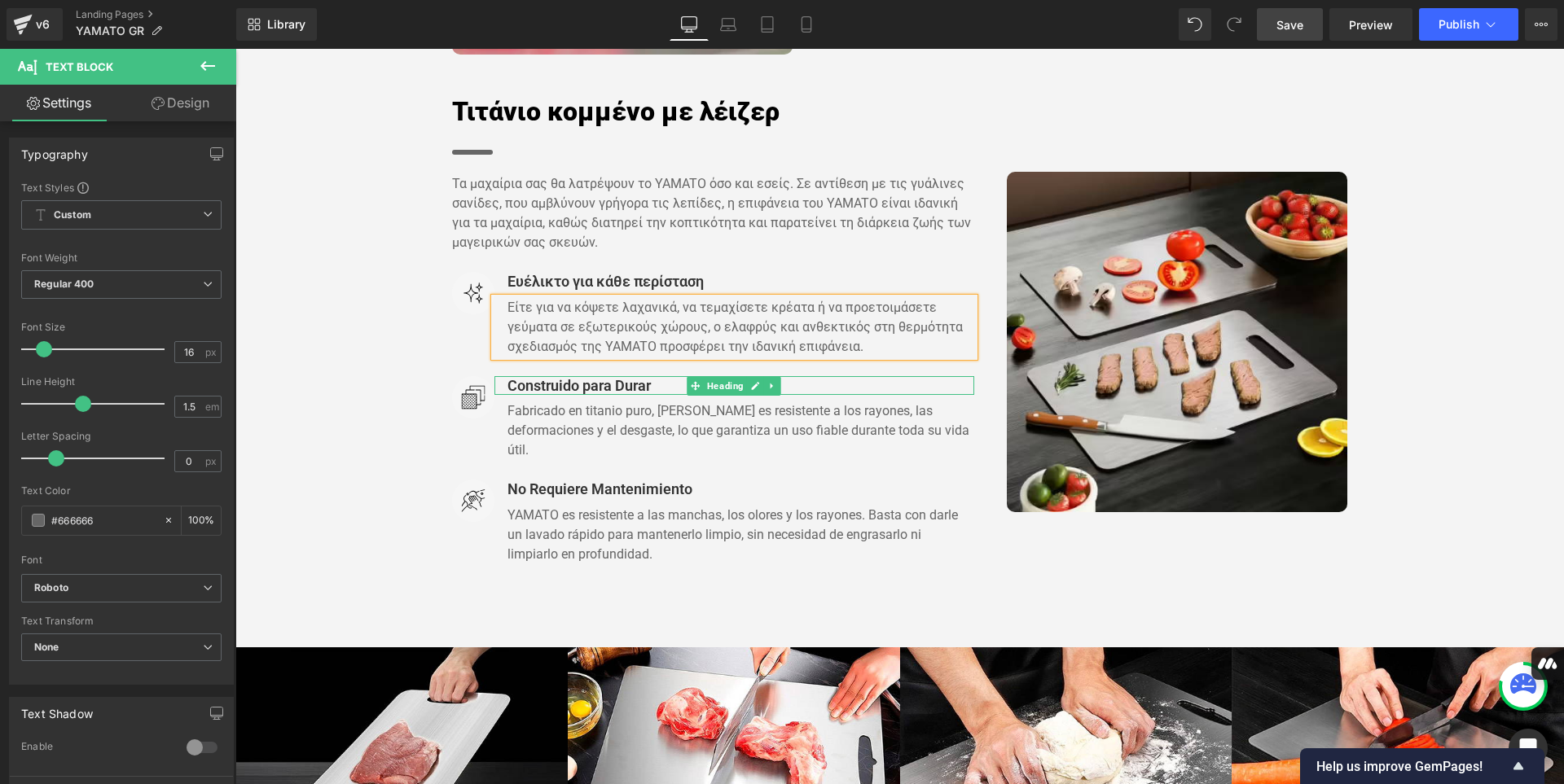
click at [664, 395] on h5 "Construido para Durar" at bounding box center [741, 385] width 468 height 18
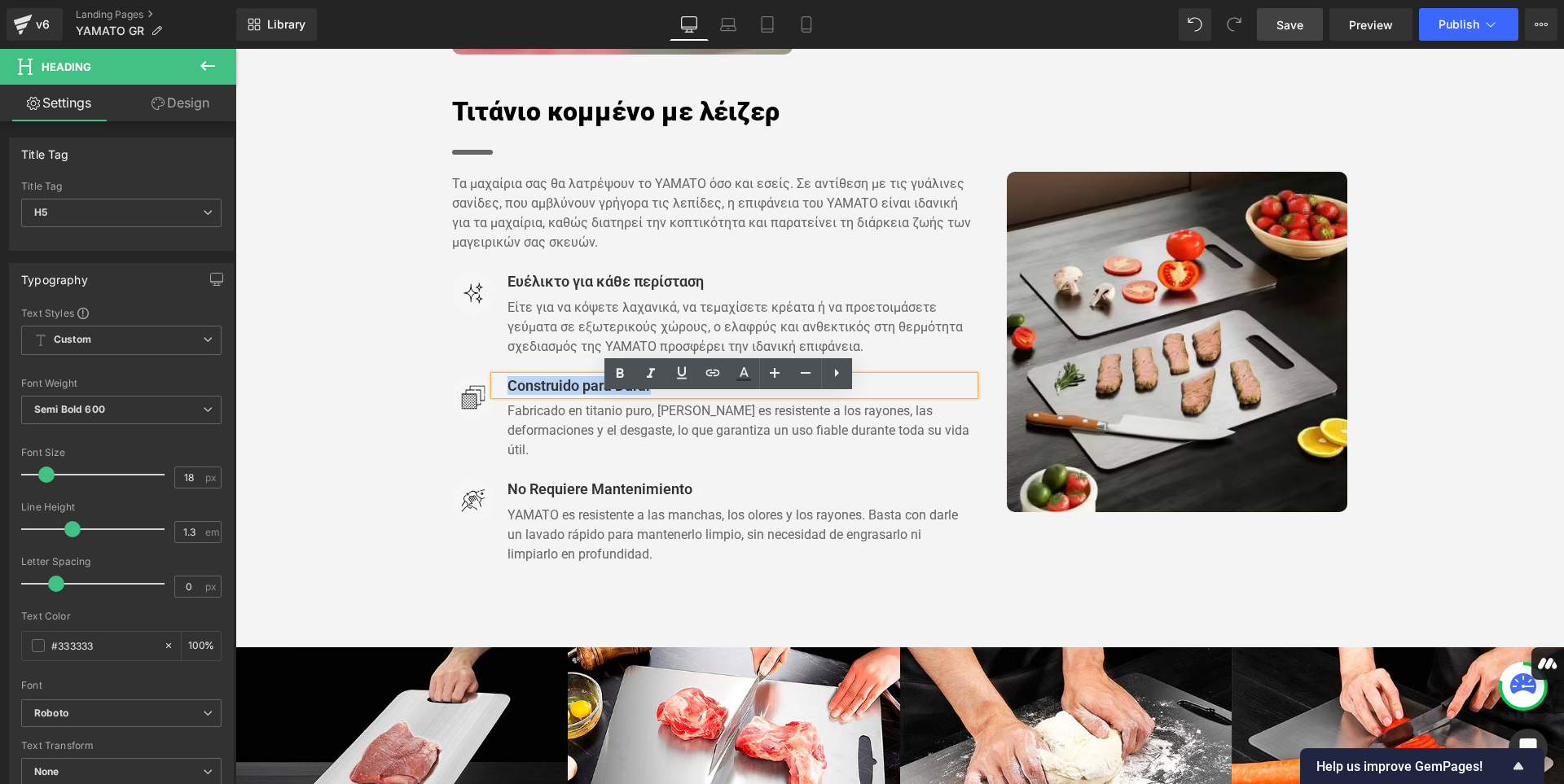
drag, startPoint x: 664, startPoint y: 406, endPoint x: 505, endPoint y: 405, distance: 159.0
click at [507, 395] on h5 "Construido para Durar" at bounding box center [741, 385] width 468 height 18
paste div
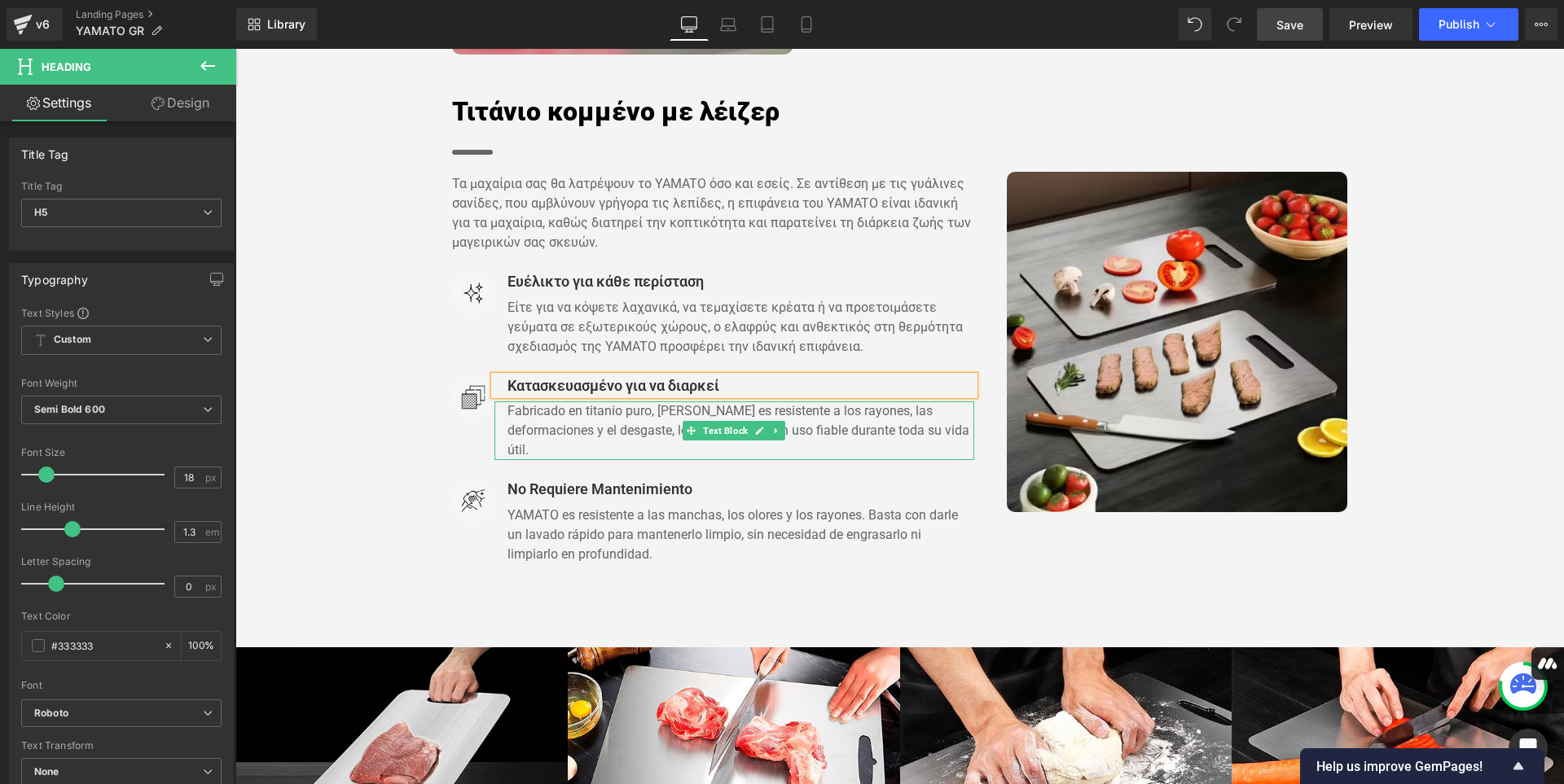
click at [542, 460] on p "Fabricado en titanio puro, [PERSON_NAME] es resistente a los rayones, las defor…" at bounding box center [741, 431] width 468 height 59
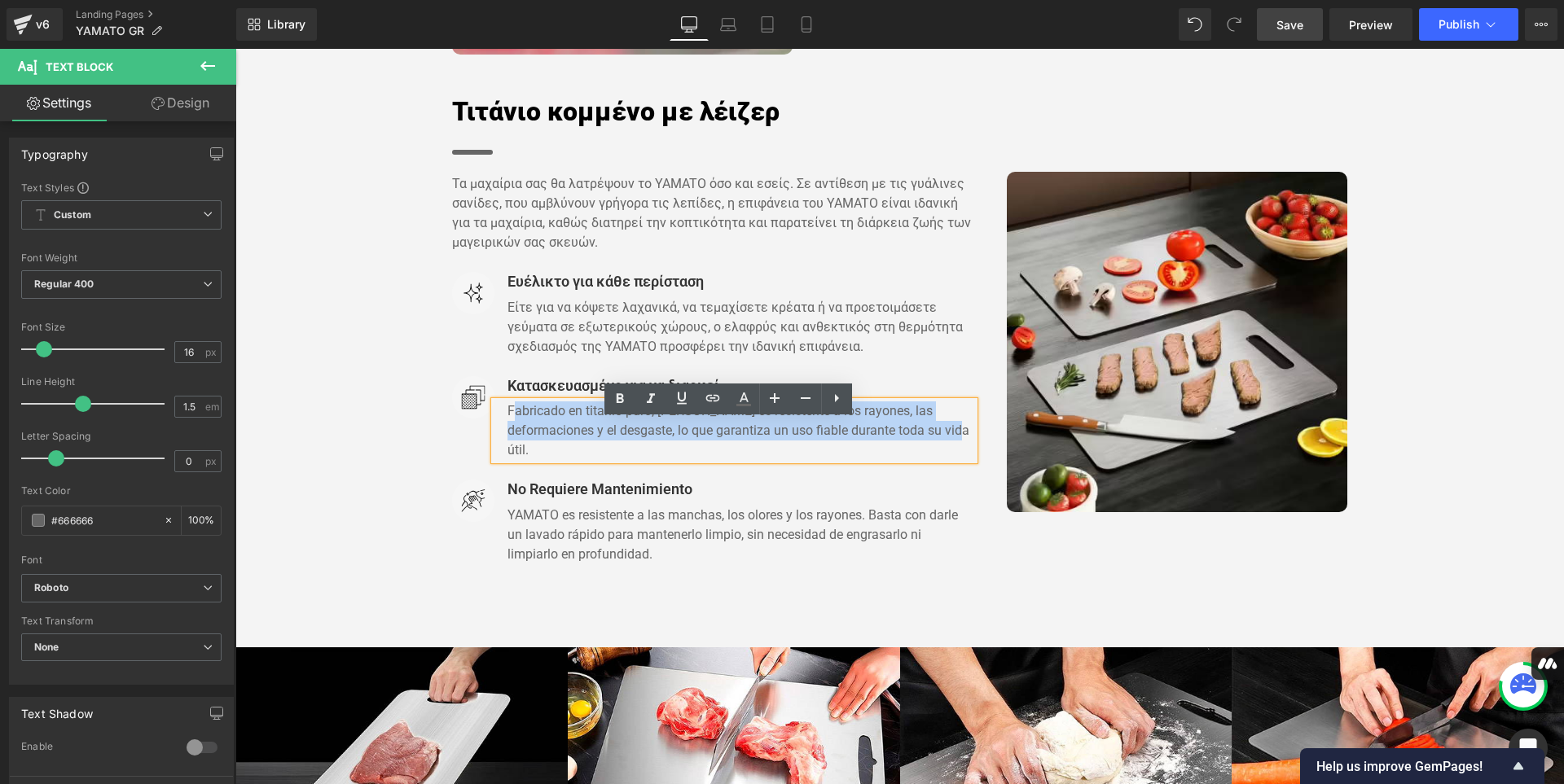
drag, startPoint x: 542, startPoint y: 470, endPoint x: 505, endPoint y: 436, distance: 50.2
click at [507, 436] on p "Fabricado en titanio puro, [PERSON_NAME] es resistente a los rayones, las defor…" at bounding box center [741, 431] width 468 height 59
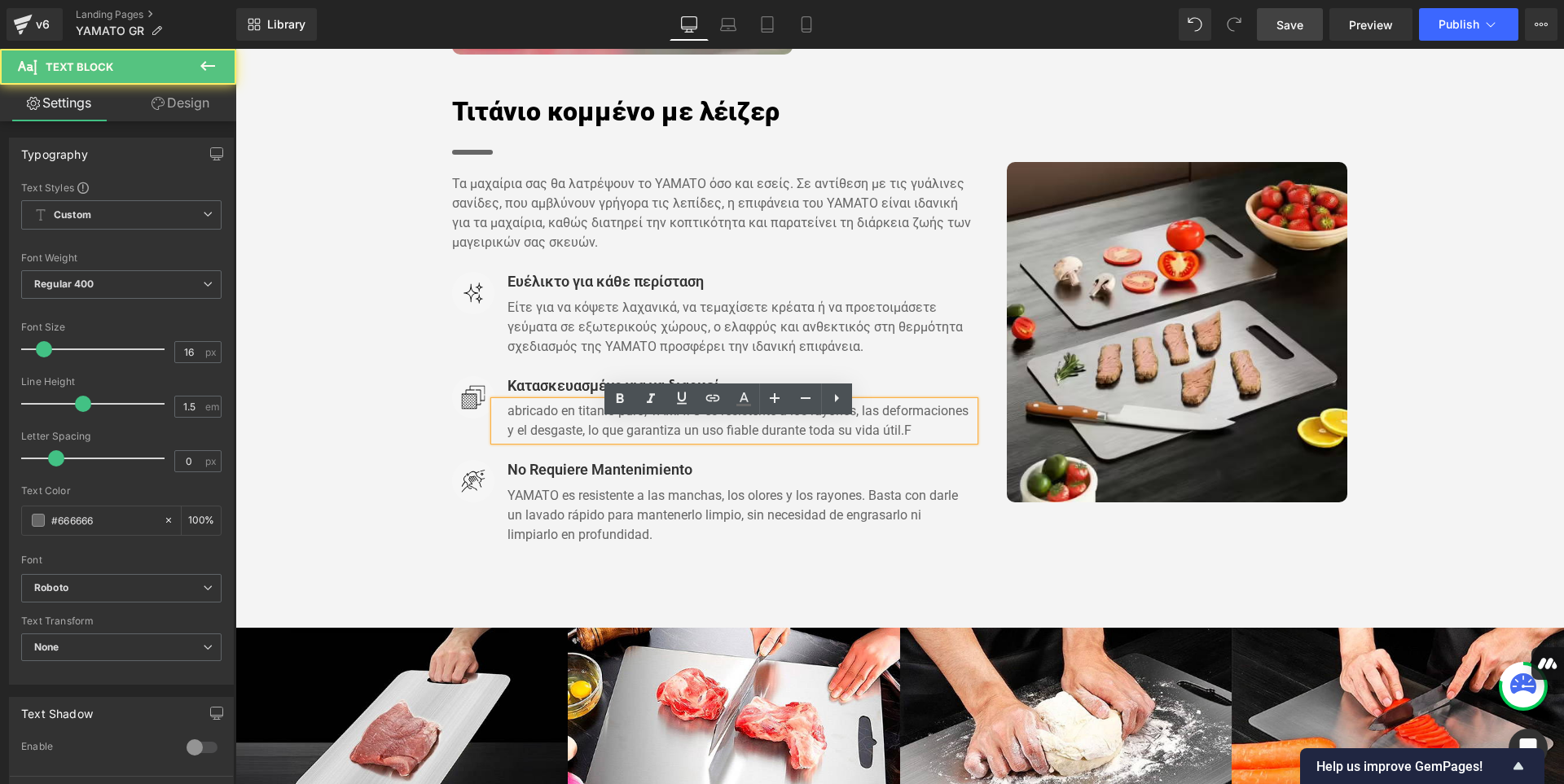
click at [507, 432] on span "abricado en titanio puro, YAMATO es resistente a los rayones, las deformaciones…" at bounding box center [738, 420] width 461 height 35
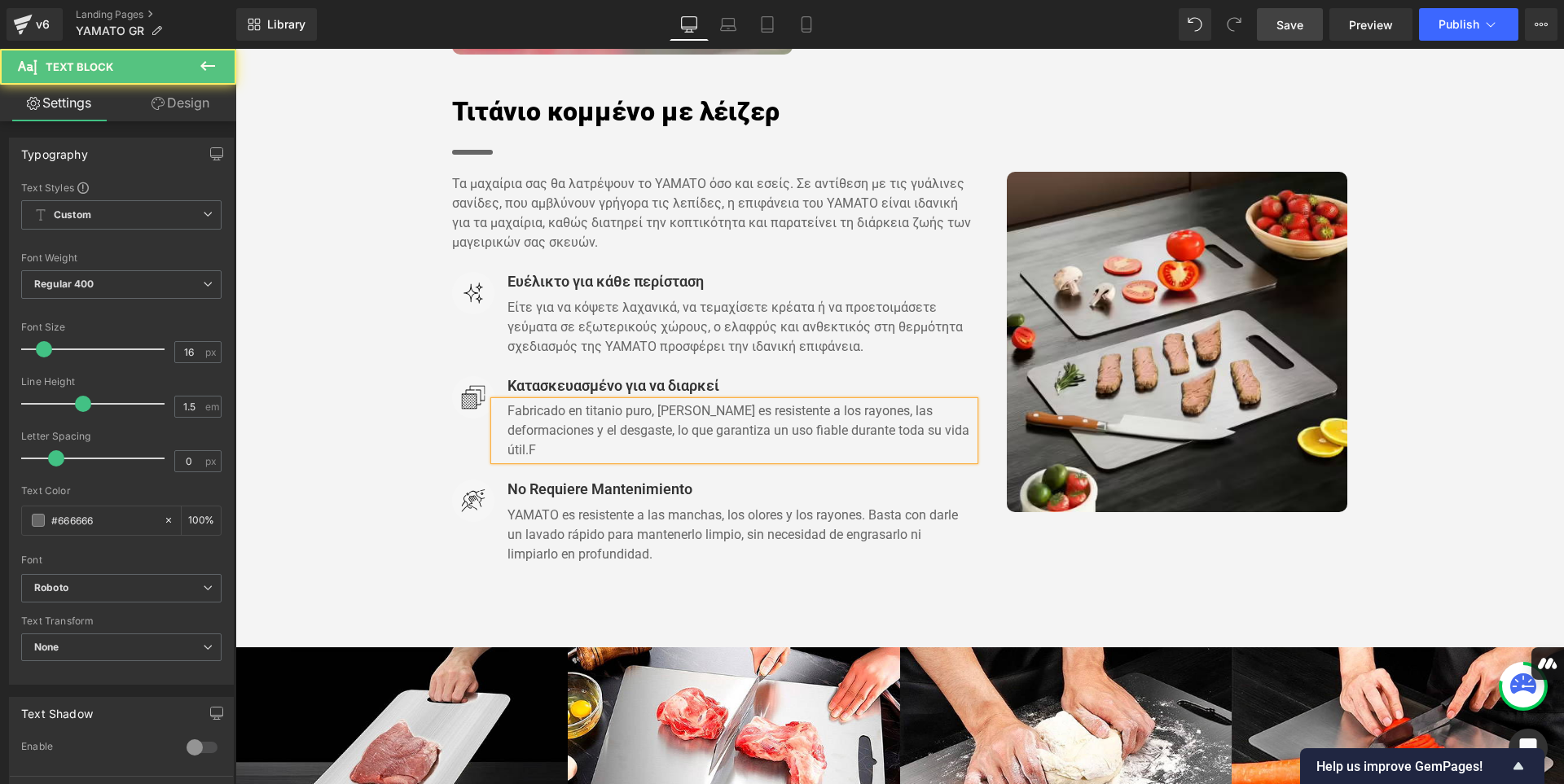
click at [538, 460] on p "Fabricado en titanio puro, [PERSON_NAME] es resistente a los rayones, las defor…" at bounding box center [741, 431] width 468 height 59
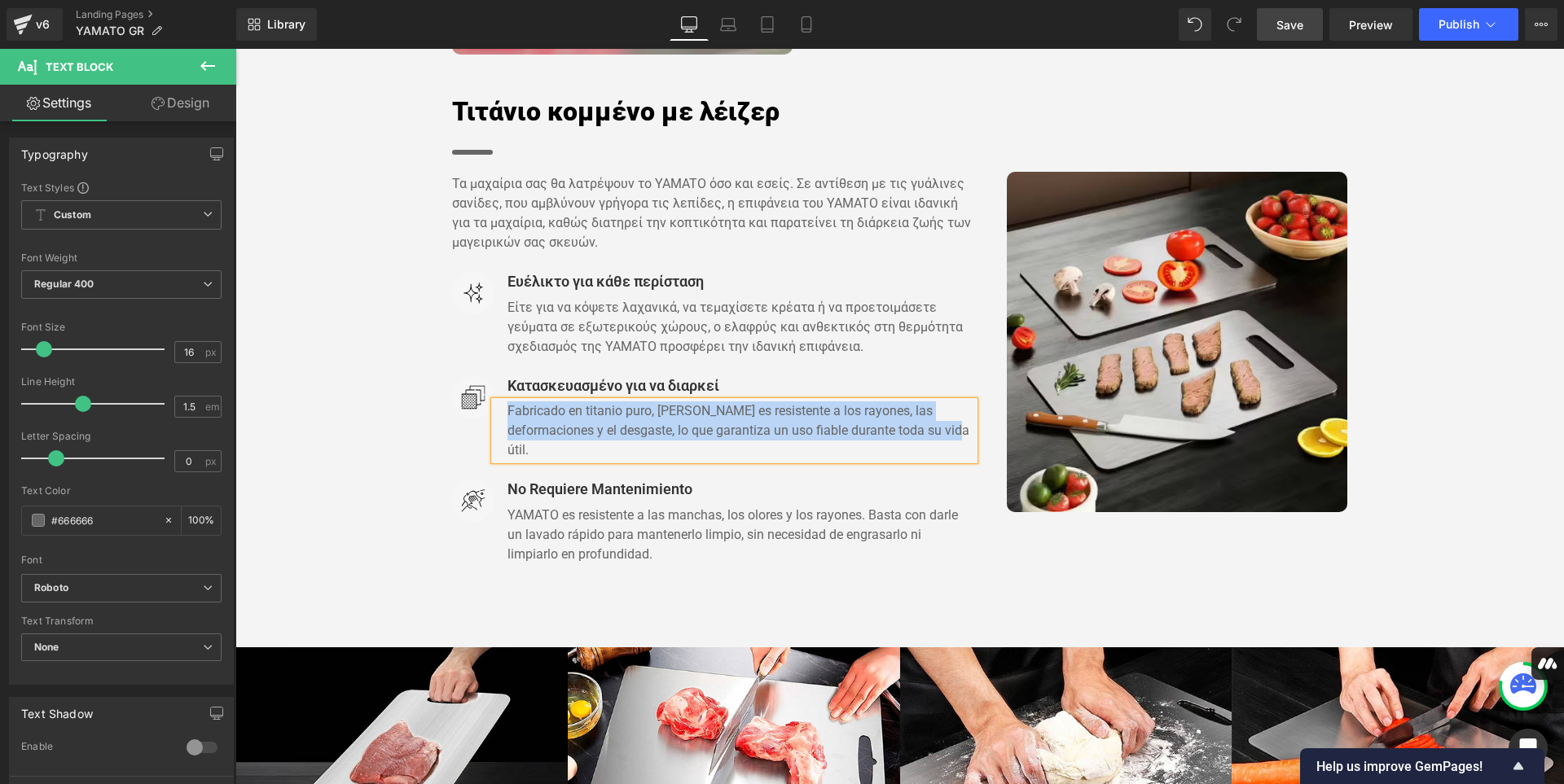
drag, startPoint x: 538, startPoint y: 470, endPoint x: 503, endPoint y: 439, distance: 46.8
click at [507, 439] on p "Fabricado en titanio puro, [PERSON_NAME] es resistente a los rayones, las defor…" at bounding box center [741, 431] width 468 height 59
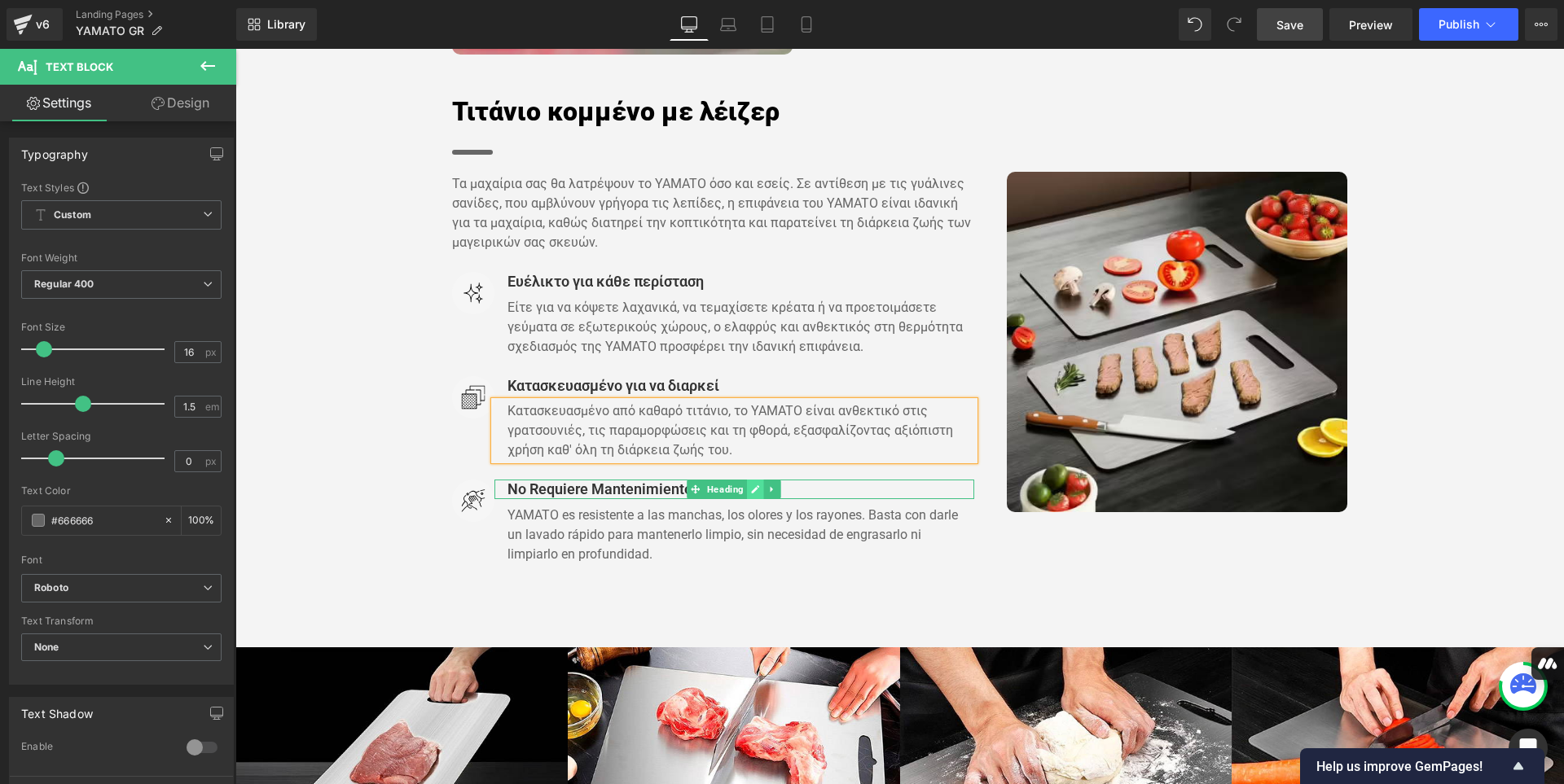
click at [751, 494] on icon at bounding box center [756, 489] width 9 height 10
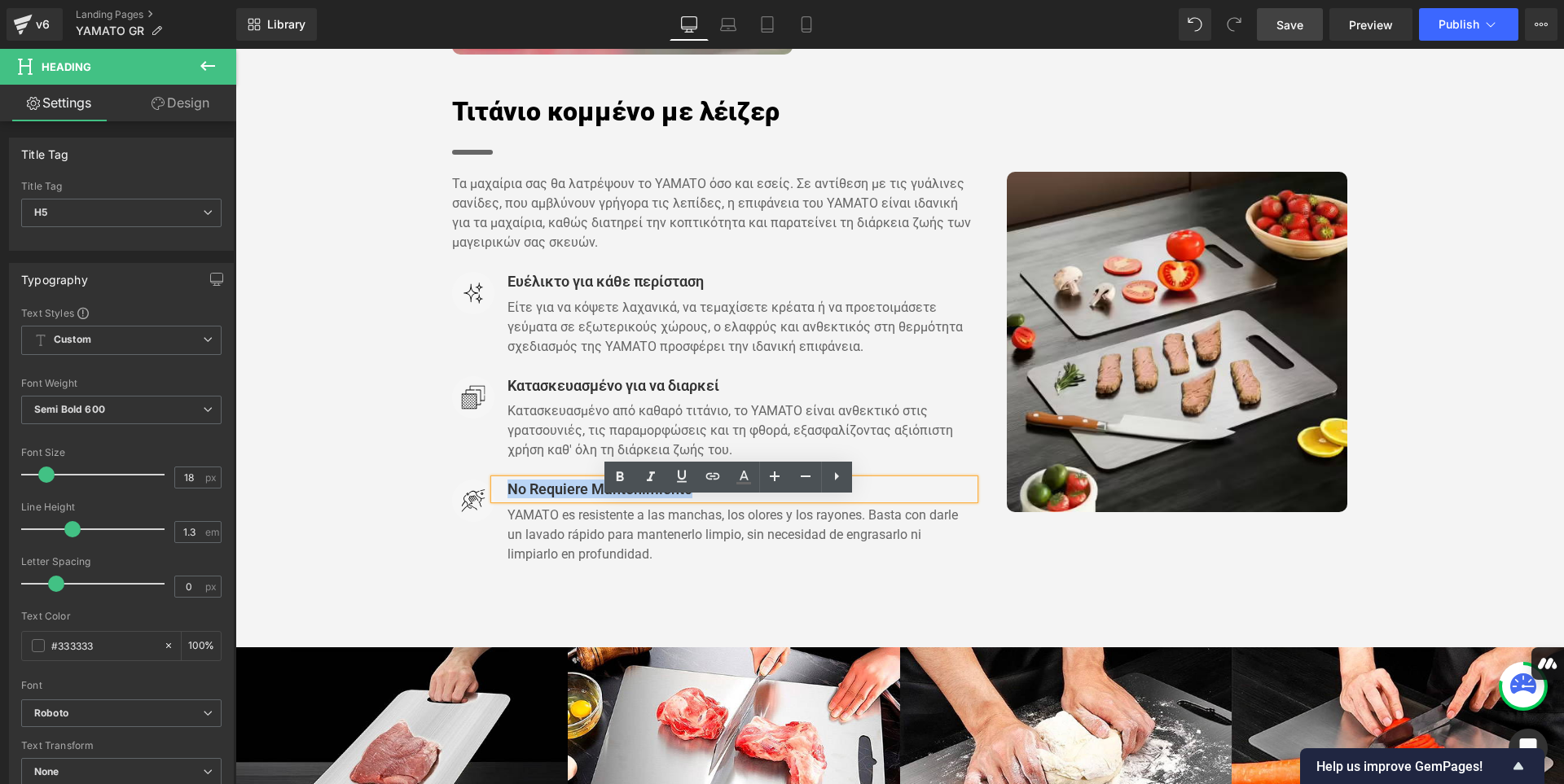
drag, startPoint x: 696, startPoint y: 508, endPoint x: 497, endPoint y: 503, distance: 199.1
click at [497, 498] on div "No Requiere Mantenimiento" at bounding box center [735, 489] width 481 height 18
paste div
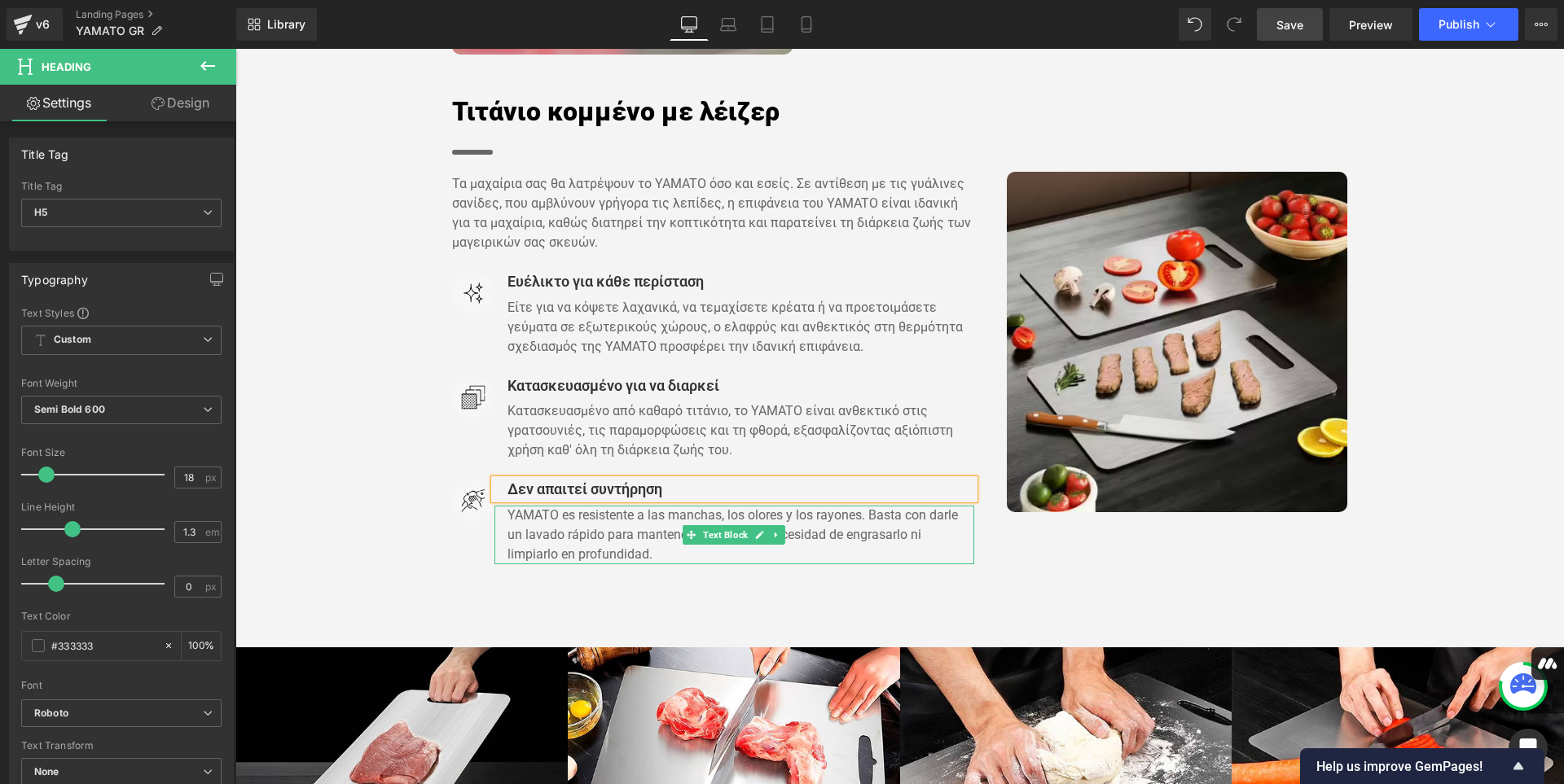
click at [648, 564] on p "YAMATO es resistente a las manchas, los olores y los rayones. Basta con darle u…" at bounding box center [741, 535] width 468 height 59
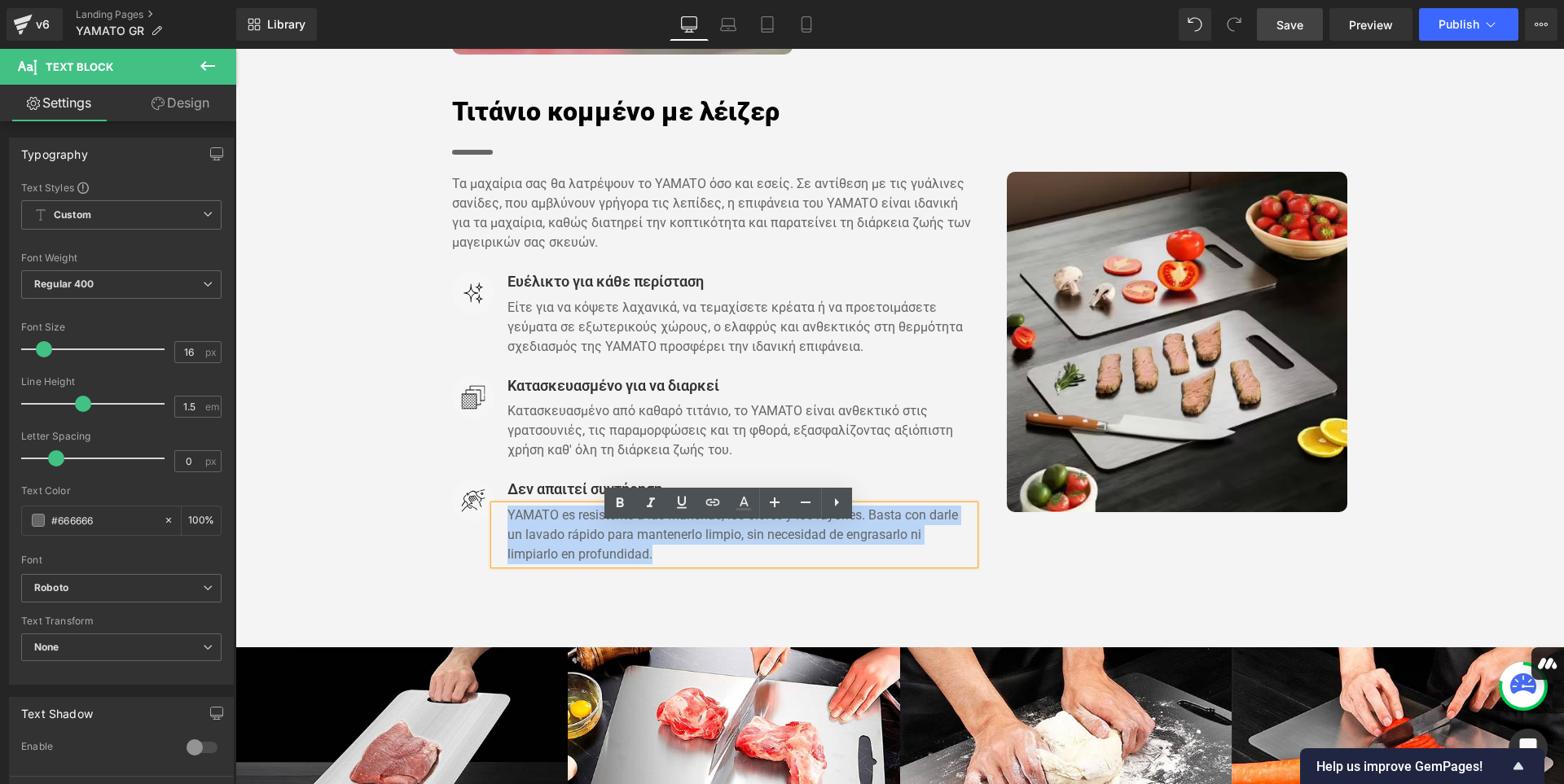
drag, startPoint x: 655, startPoint y: 574, endPoint x: 502, endPoint y: 539, distance: 157.0
click at [507, 539] on p "YAMATO es resistente a las manchas, los olores y los rayones. Basta con darle u…" at bounding box center [741, 535] width 468 height 59
paste div
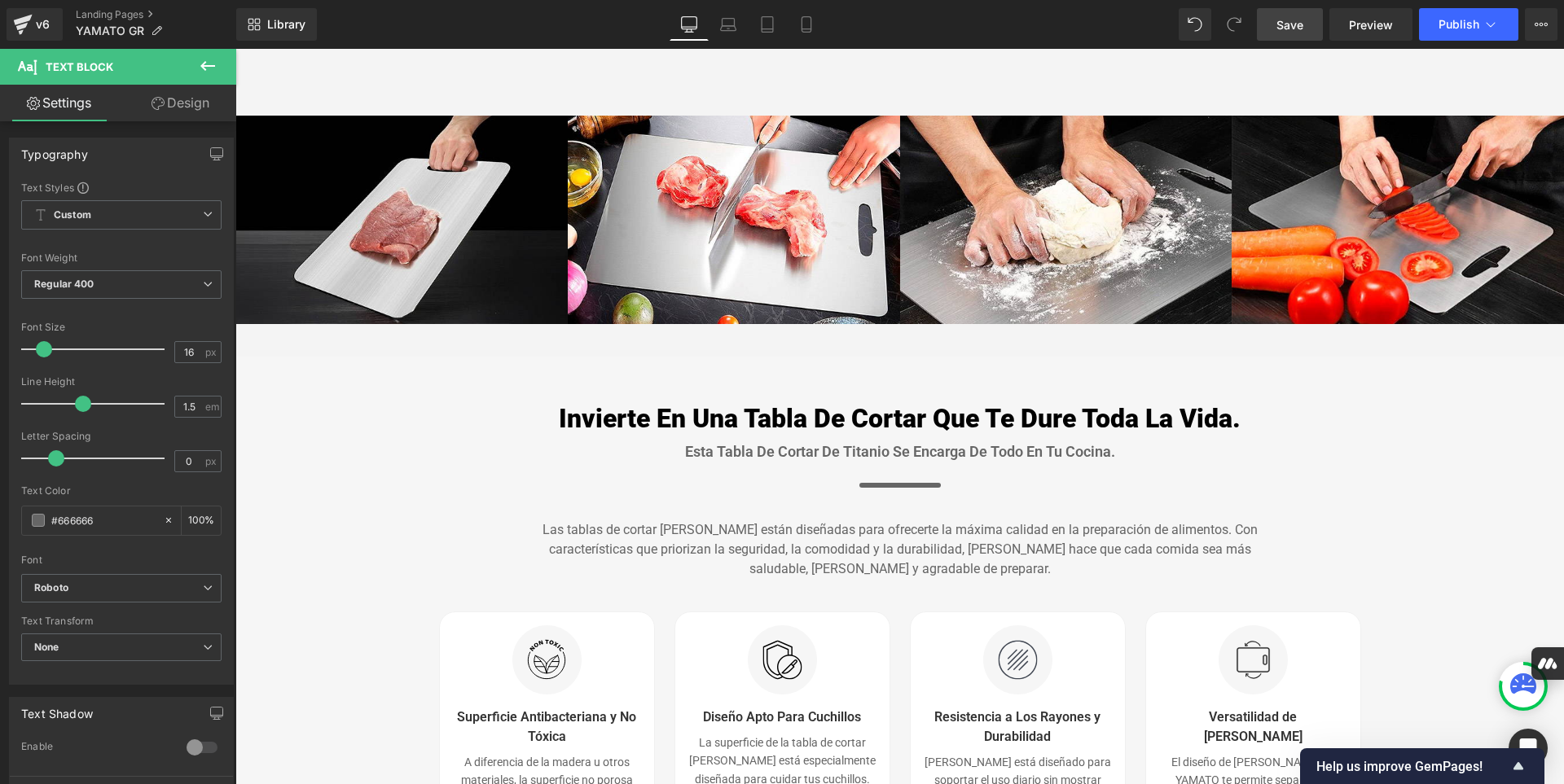
scroll to position [2493, 0]
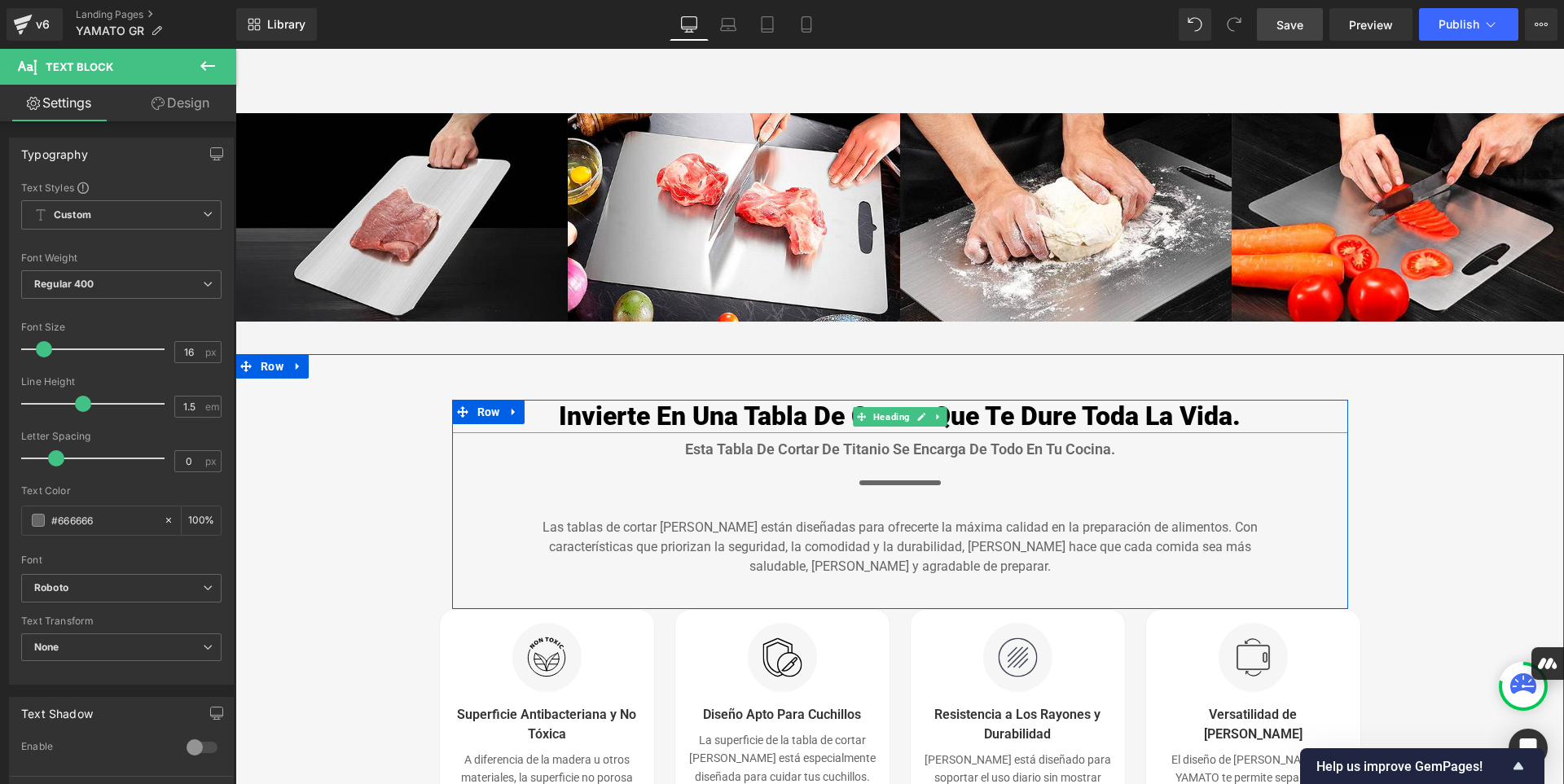
click at [1240, 434] on h3 "Invierte En Una Tabla De Cortar Que Te Dure Toda La Vida." at bounding box center [900, 416] width 896 height 34
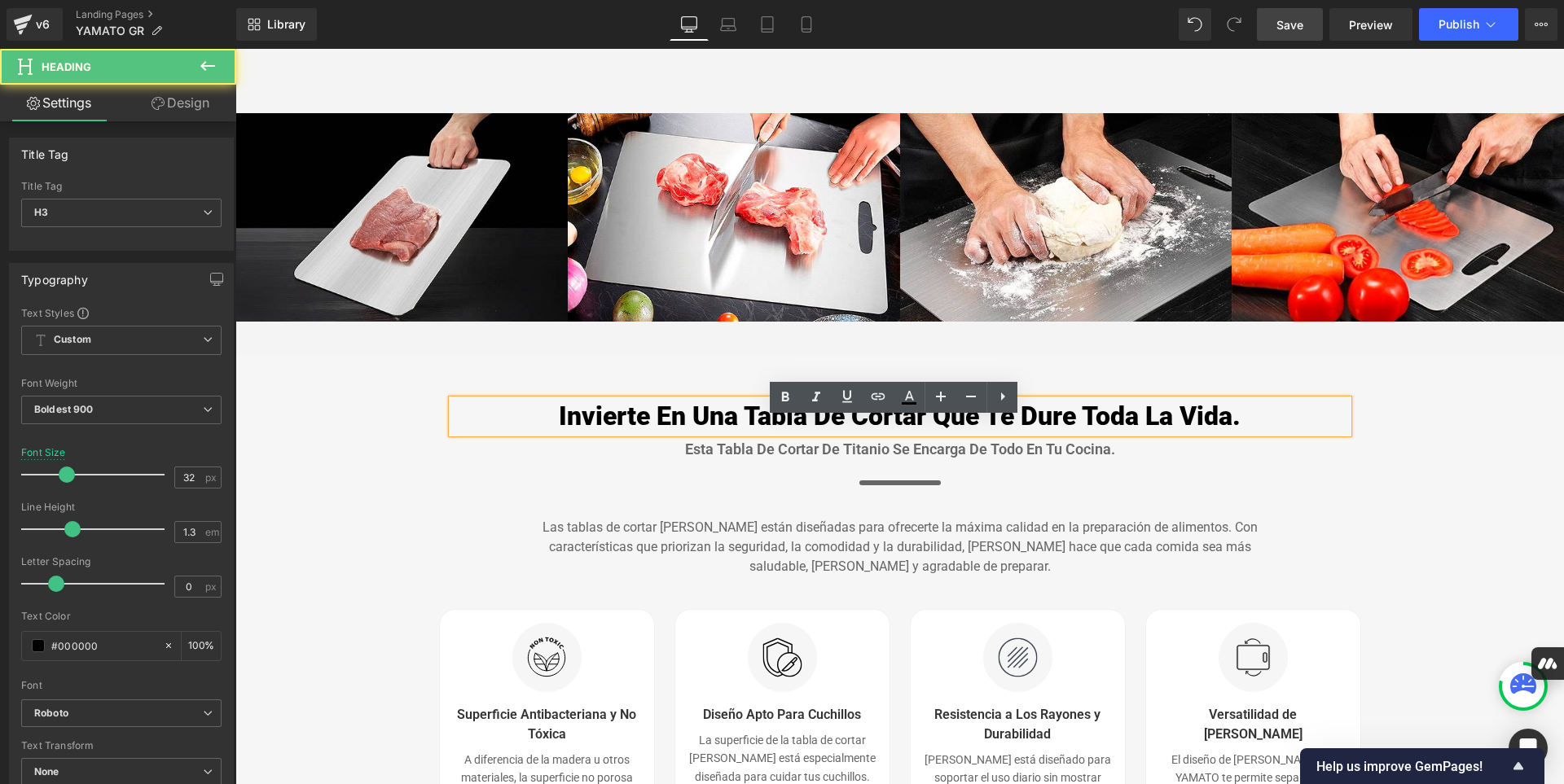
click at [1240, 434] on h3 "Invierte En Una Tabla De Cortar Que Te Dure Toda La Vida." at bounding box center [900, 416] width 896 height 34
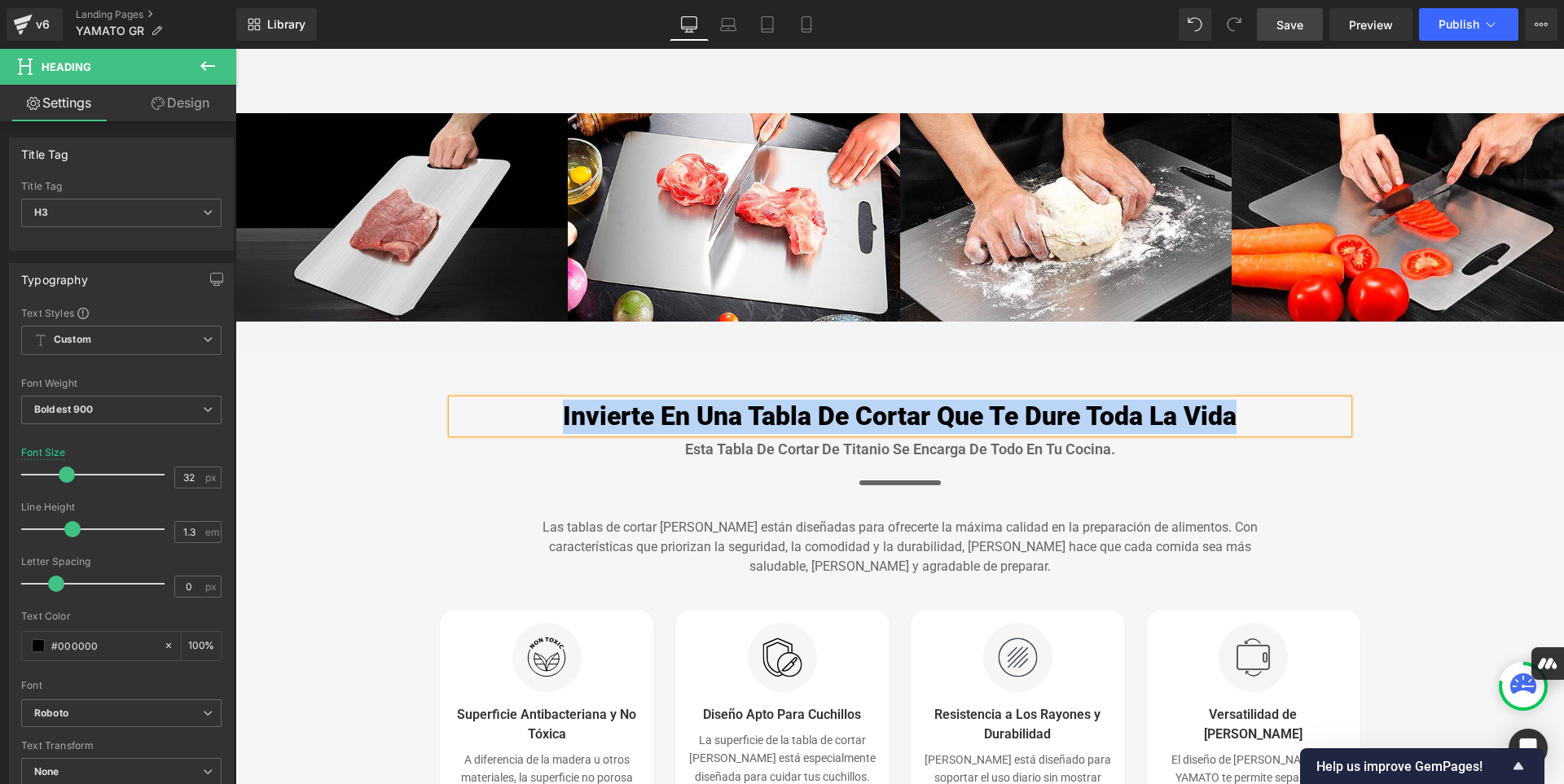
drag, startPoint x: 1240, startPoint y: 442, endPoint x: 555, endPoint y: 436, distance: 685.0
click at [555, 434] on h3 "Invierte En Una Tabla De Cortar Que Te Dure Toda La Vida" at bounding box center [900, 416] width 896 height 34
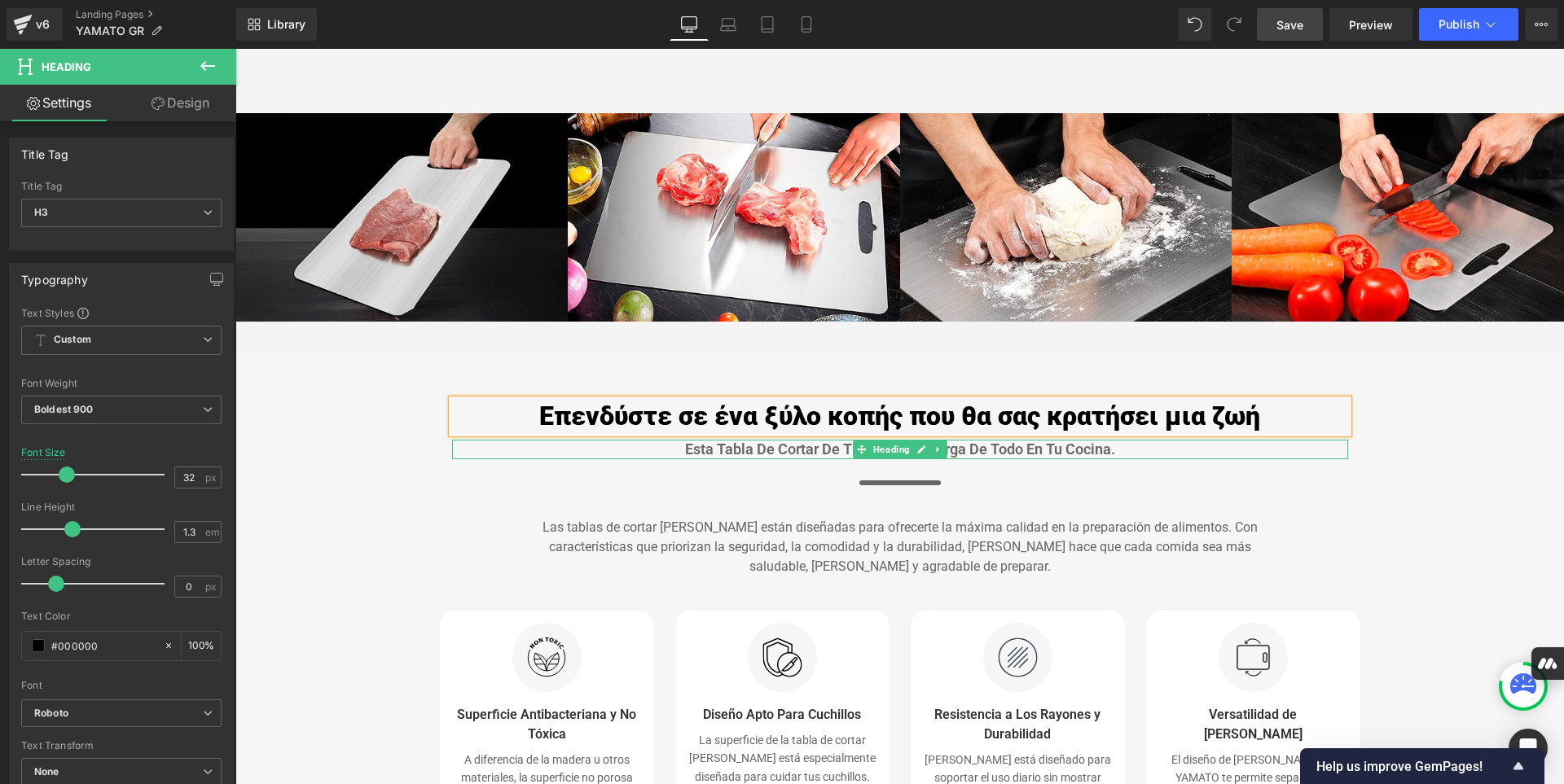
click at [1115, 458] on h4 "Esta Tabla De Cortar De Titanio Se Encarga De Todo En Tu Cocina." at bounding box center [900, 448] width 896 height 18
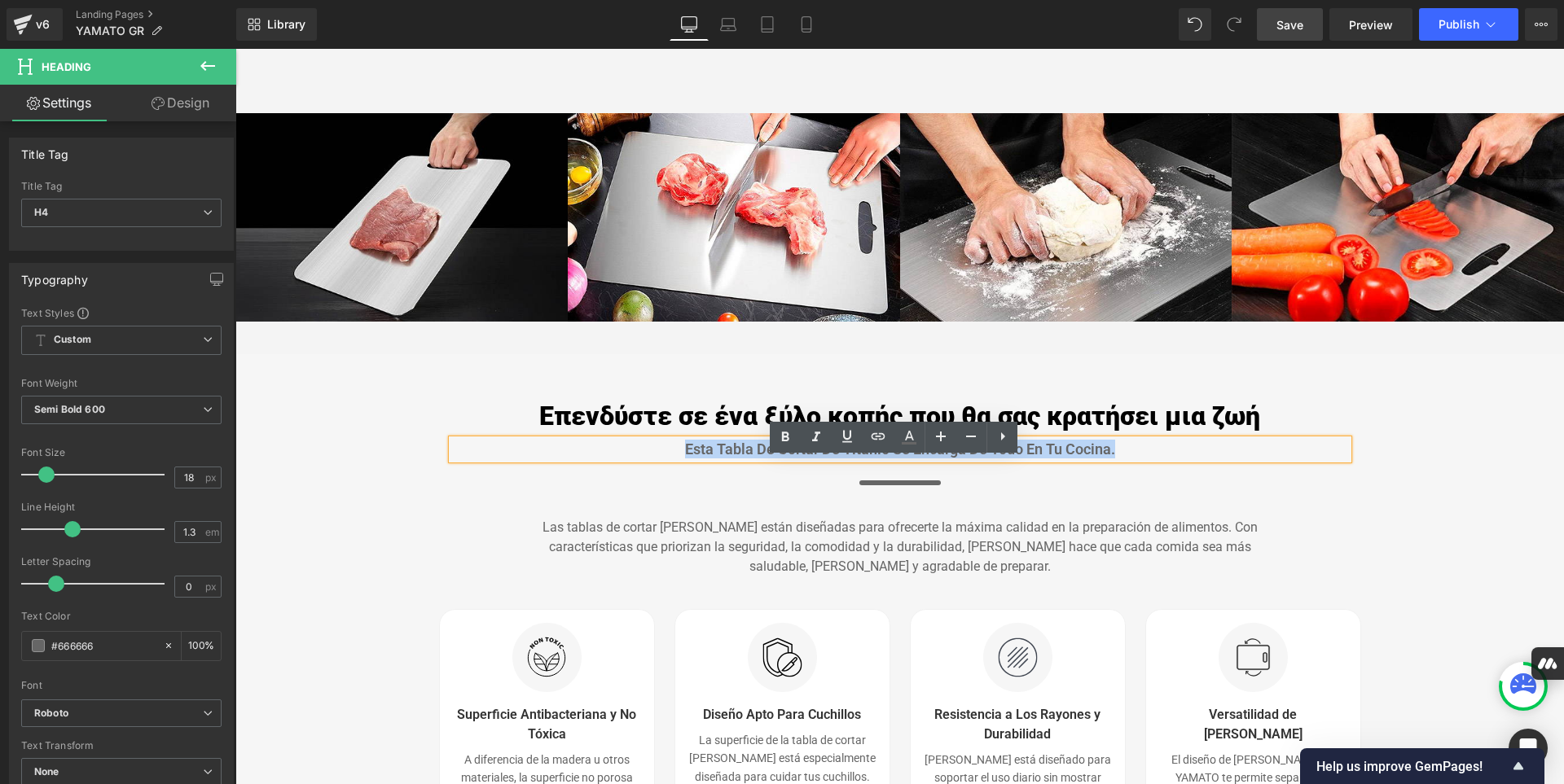
drag, startPoint x: 1115, startPoint y: 469, endPoint x: 677, endPoint y: 470, distance: 438.0
click at [677, 458] on h4 "Esta Tabla De Cortar De Titanio Se Encarga De Todo En Tu Cocina." at bounding box center [900, 448] width 896 height 18
paste div
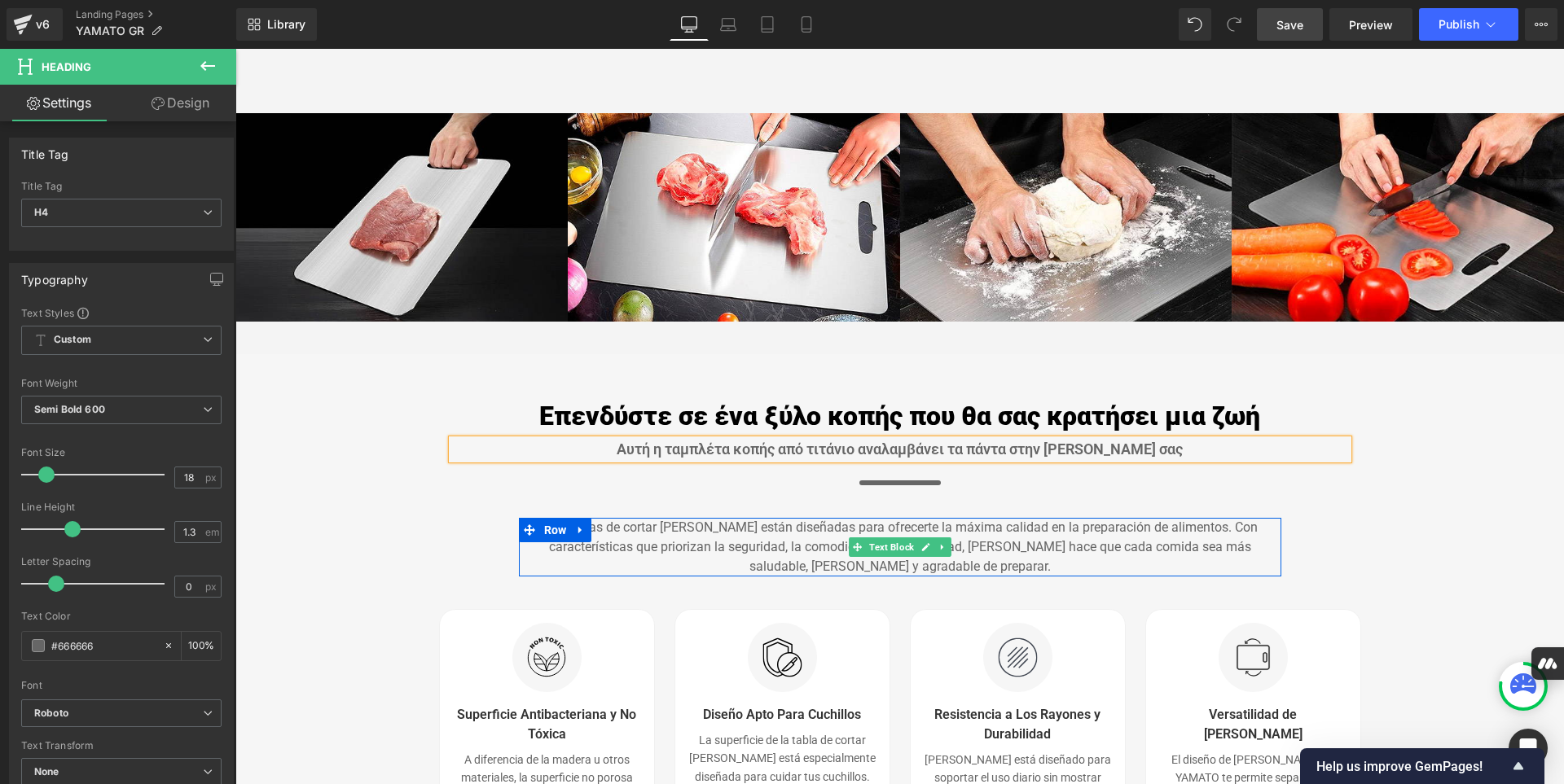
click at [940, 577] on p "Las tablas de cortar [PERSON_NAME] están diseñadas para ofrecerte la máxima cal…" at bounding box center [900, 547] width 762 height 59
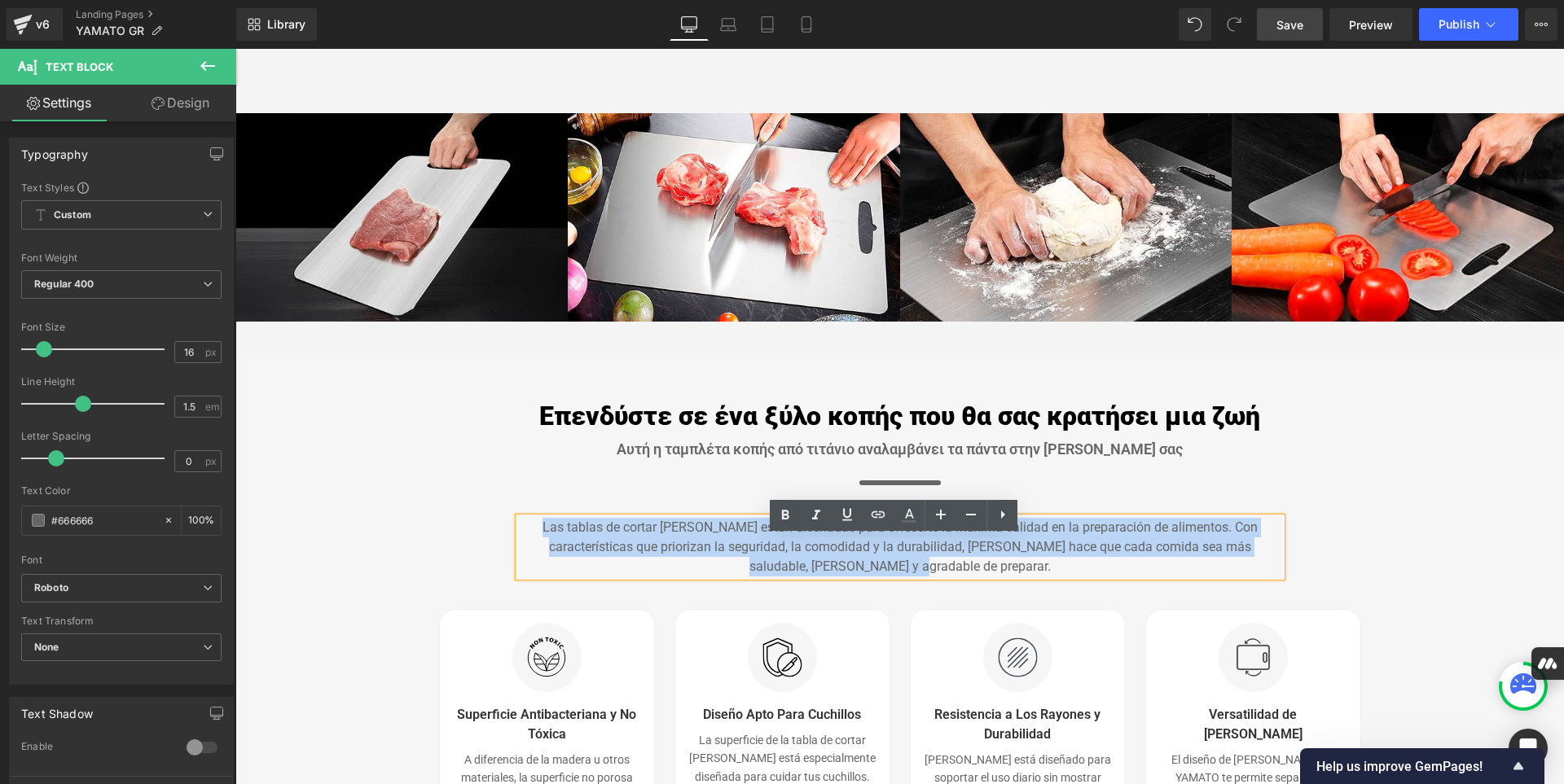
drag, startPoint x: 940, startPoint y: 584, endPoint x: 513, endPoint y: 549, distance: 428.4
click at [519, 549] on p "Las tablas de cortar [PERSON_NAME] están diseñadas para ofrecerte la máxima cal…" at bounding box center [900, 547] width 762 height 59
paste div
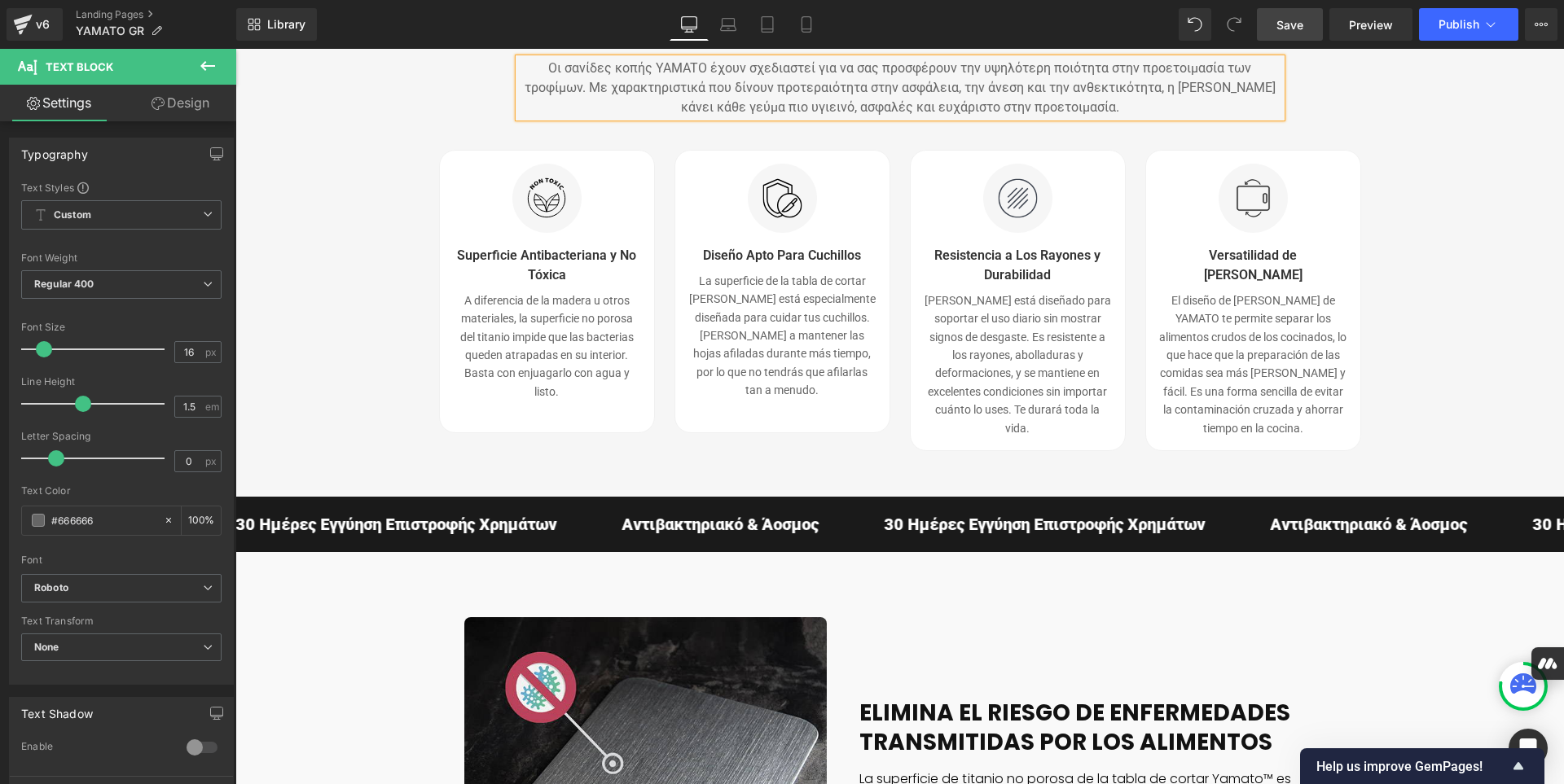
scroll to position [2954, 0]
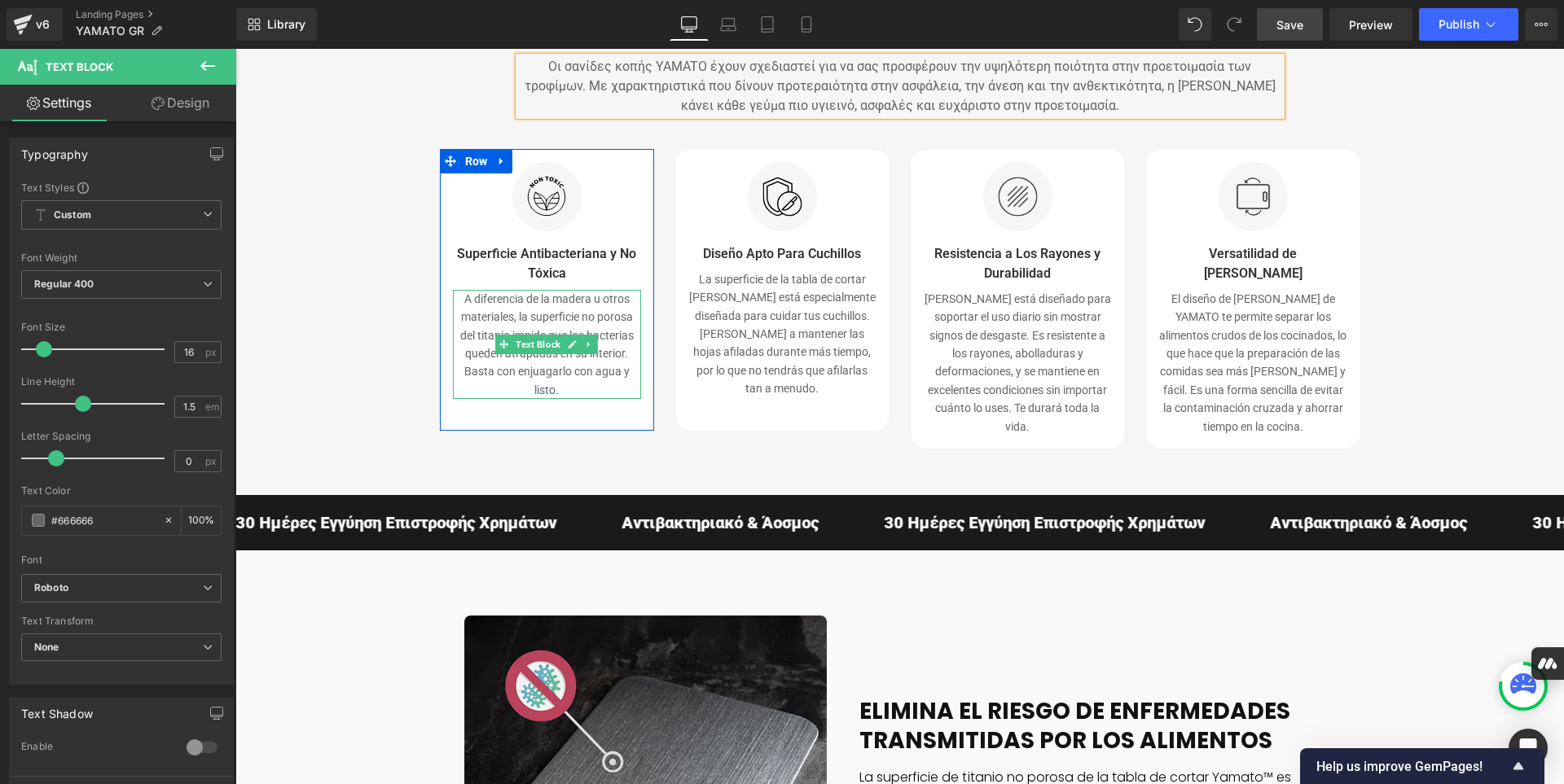
click at [571, 399] on p "A diferencia de la madera u otros materiales, la superficie no porosa del titan…" at bounding box center [547, 344] width 188 height 109
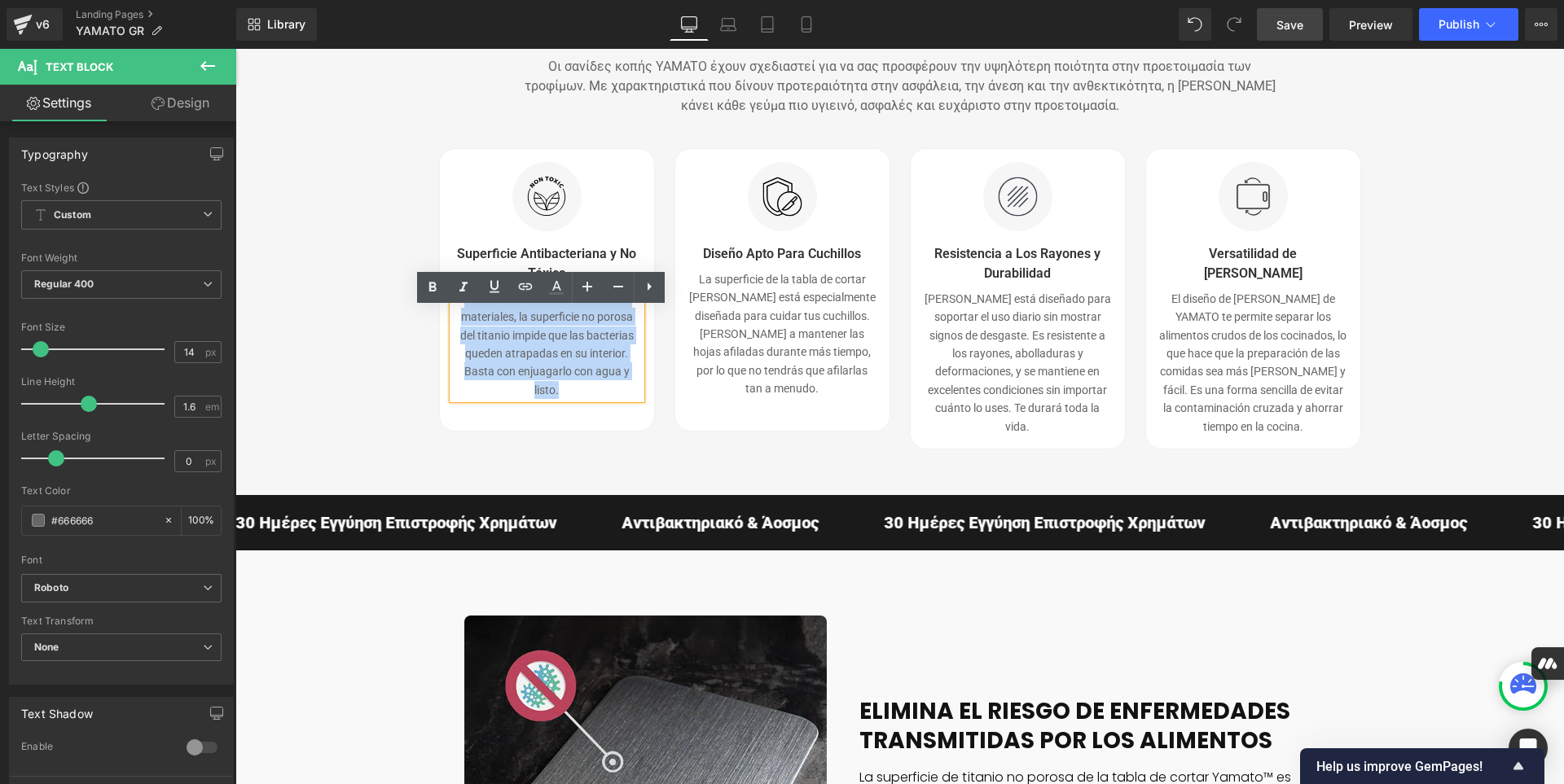
drag, startPoint x: 571, startPoint y: 410, endPoint x: 455, endPoint y: 316, distance: 149.3
click at [455, 316] on p "A diferencia de la madera u otros materiales, la superficie no porosa del titan…" at bounding box center [547, 344] width 188 height 109
paste div
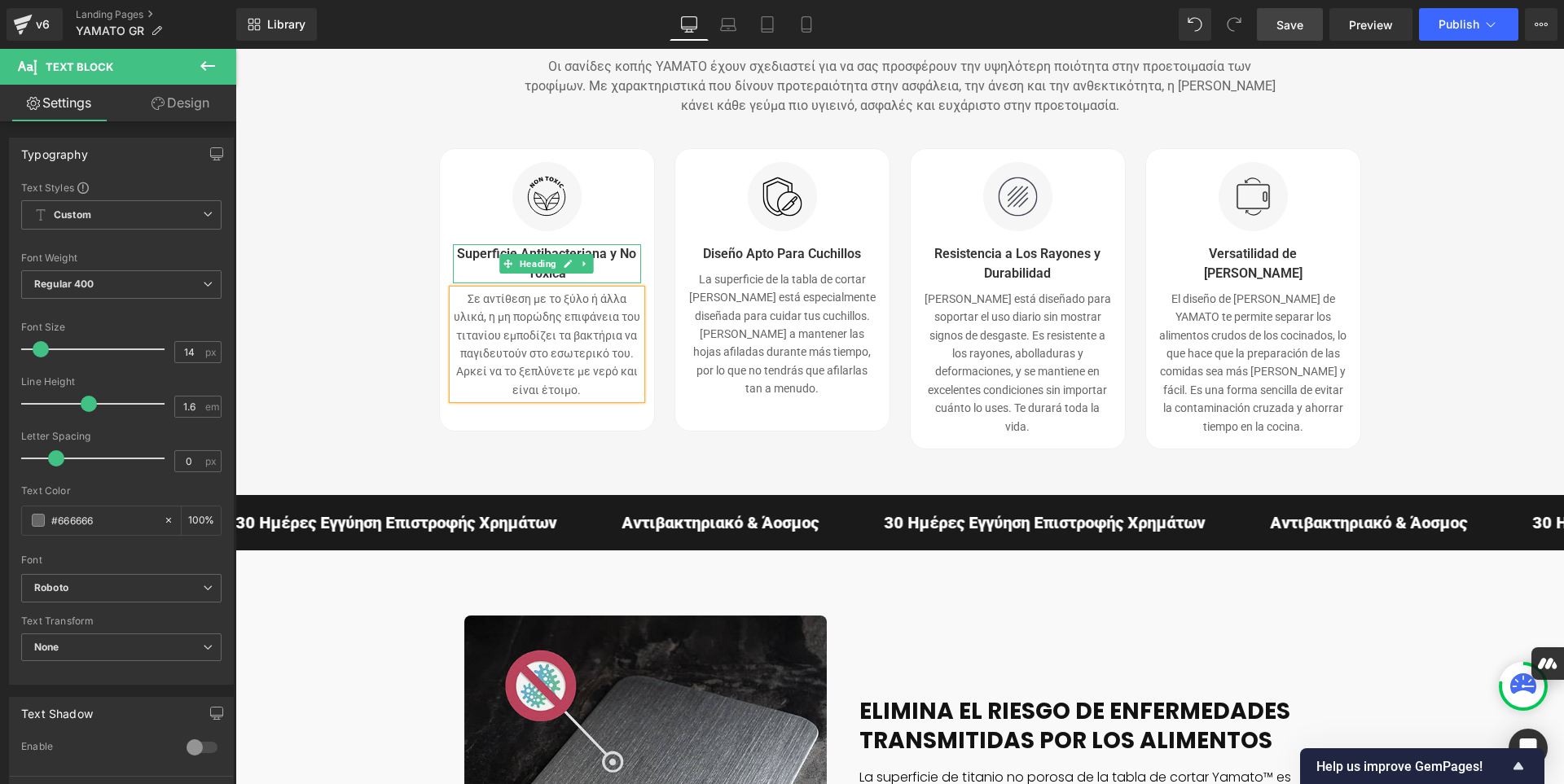
click at [600, 283] on h5 "Superficie Antibacteriana y No Tóxica" at bounding box center [547, 263] width 188 height 39
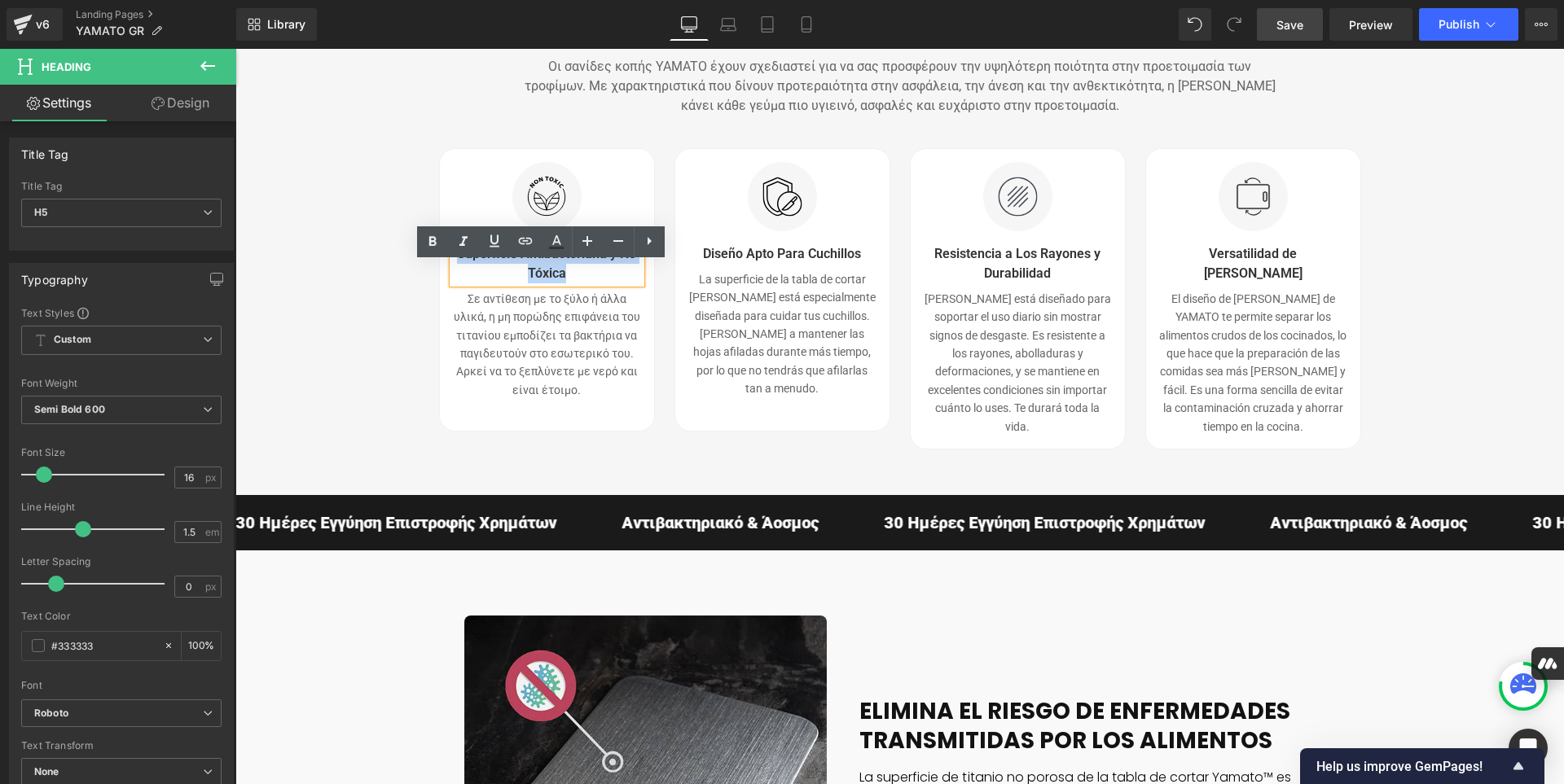
drag, startPoint x: 575, startPoint y: 298, endPoint x: 453, endPoint y: 270, distance: 125.2
click at [453, 270] on h5 "Superficie Antibacteriana y No Tóxica" at bounding box center [547, 263] width 188 height 39
paste div
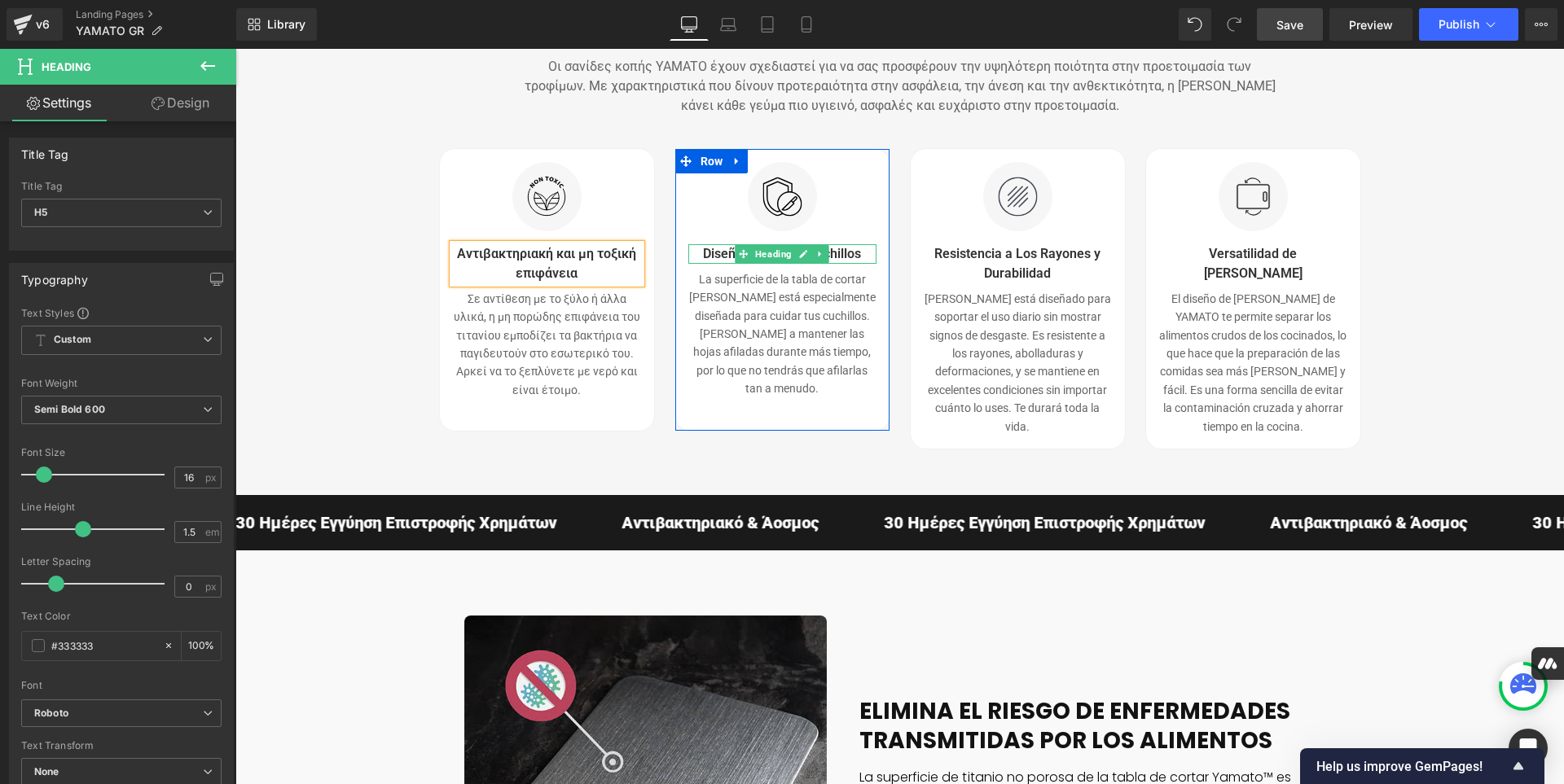
click at [857, 264] on h5 "Diseño Apto Para Cuchillos" at bounding box center [782, 253] width 188 height 19
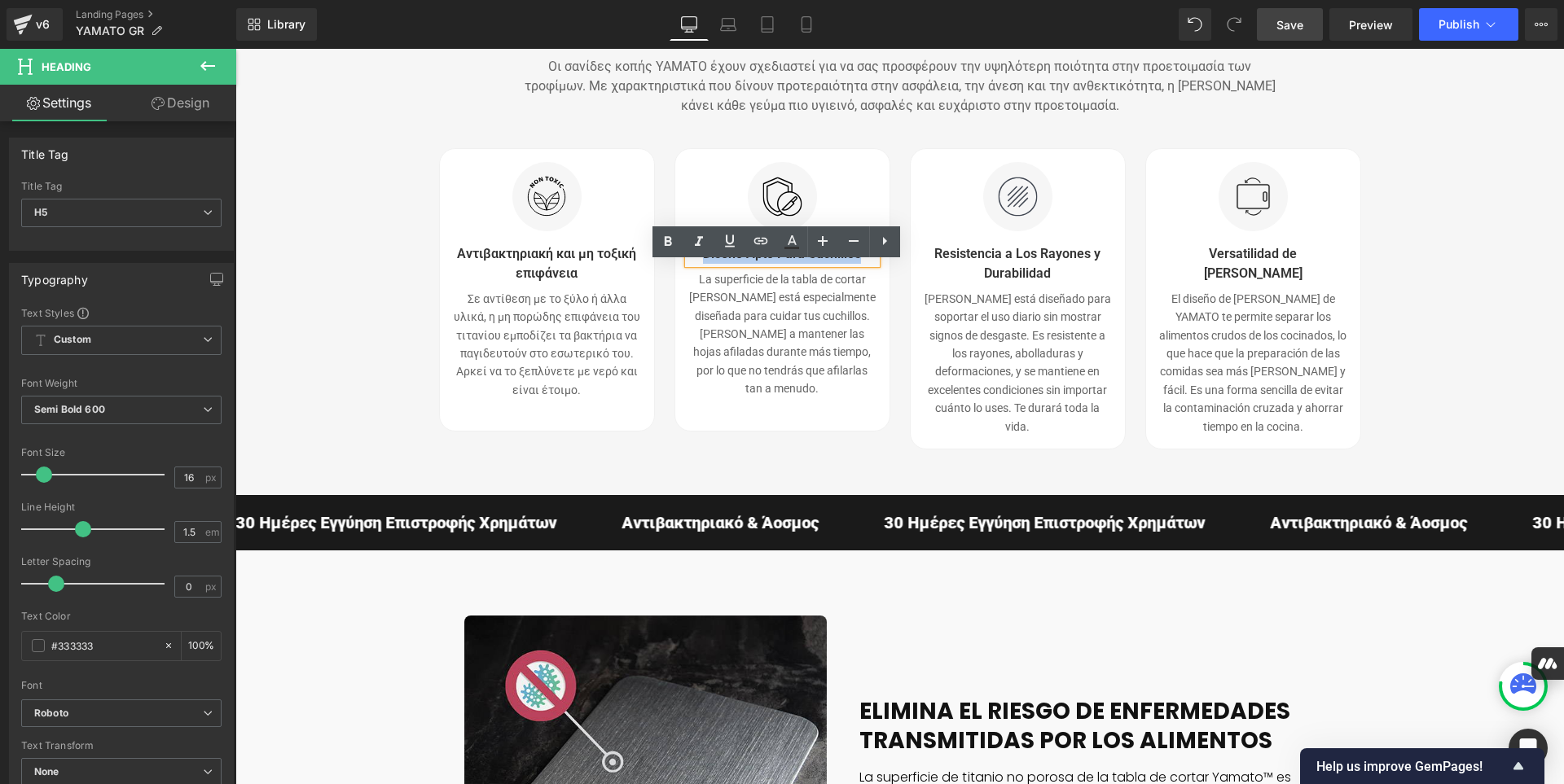
drag, startPoint x: 857, startPoint y: 276, endPoint x: 693, endPoint y: 273, distance: 164.0
click at [693, 264] on h5 "Diseño Apto Para Cuchillos" at bounding box center [782, 253] width 188 height 19
paste div
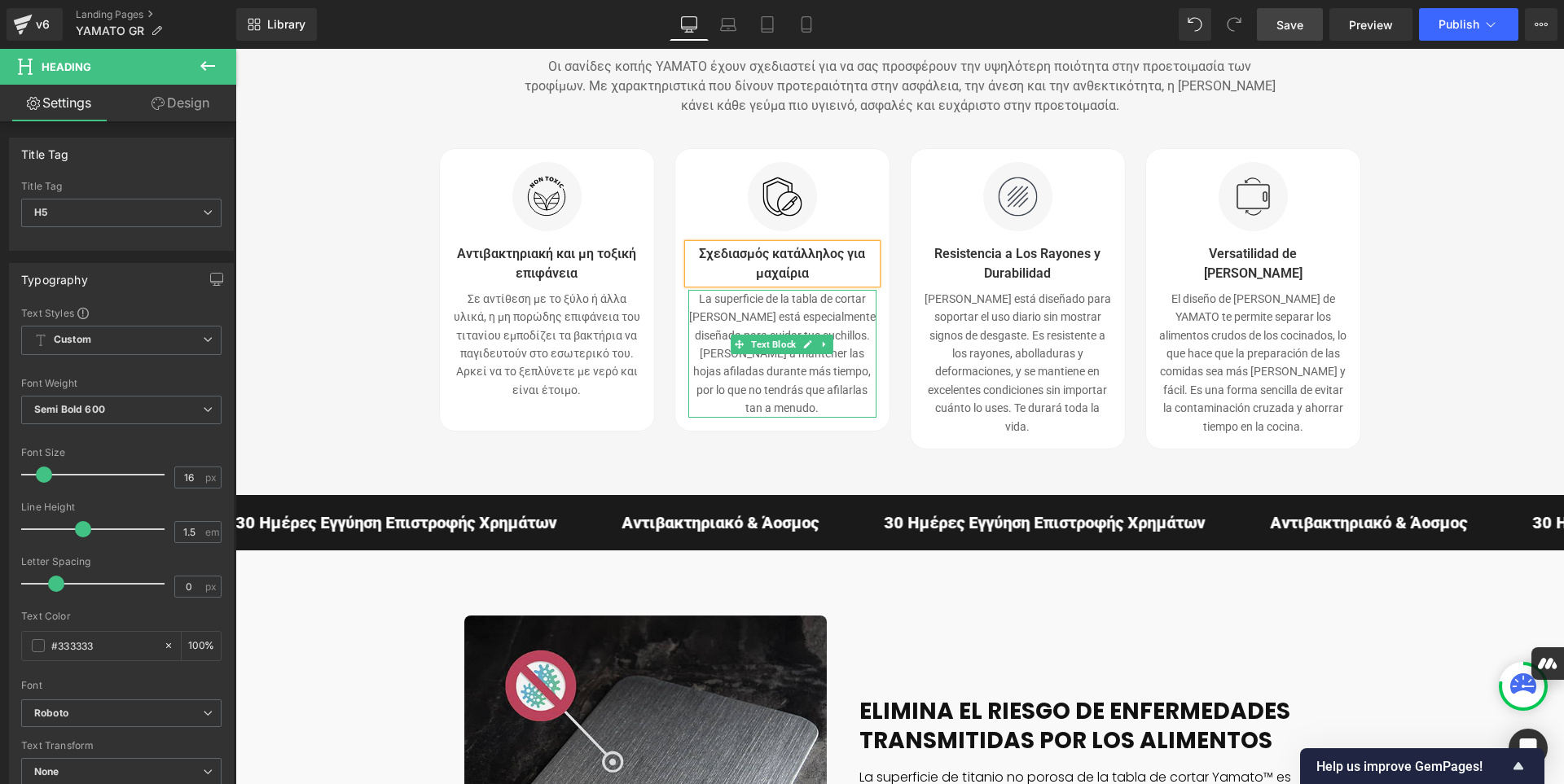
click at [862, 408] on p "La superficie de la tabla de cortar [PERSON_NAME] está especialmente diseñada p…" at bounding box center [782, 353] width 188 height 127
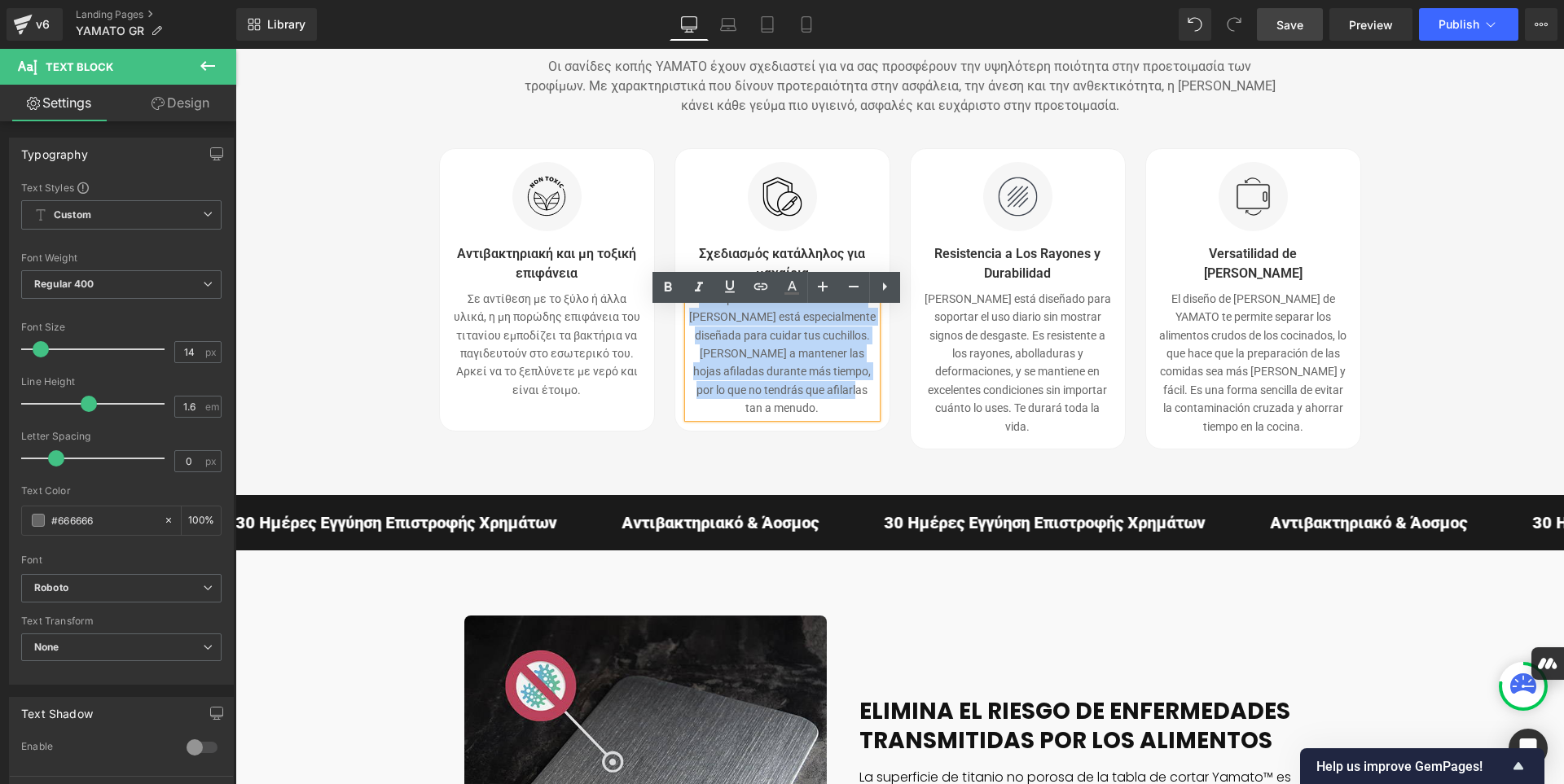
drag, startPoint x: 862, startPoint y: 408, endPoint x: 685, endPoint y: 326, distance: 195.1
click at [688, 326] on p "La superficie de la tabla de cortar [PERSON_NAME] está especialmente diseñada p…" at bounding box center [782, 353] width 188 height 127
paste div
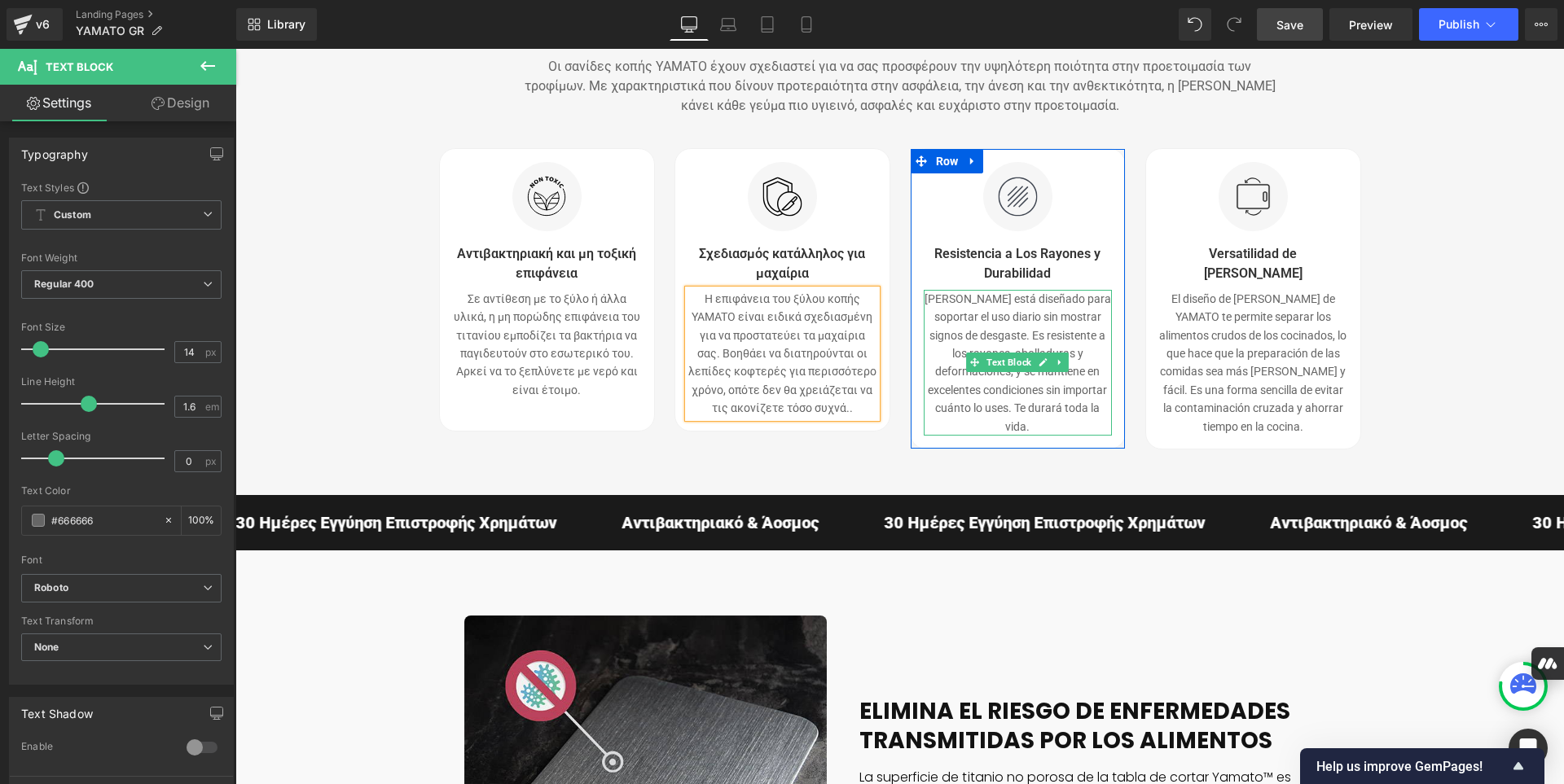
click at [1035, 436] on p "[PERSON_NAME] está diseñado para soportar el uso diario sin mostrar signos de d…" at bounding box center [1017, 362] width 188 height 146
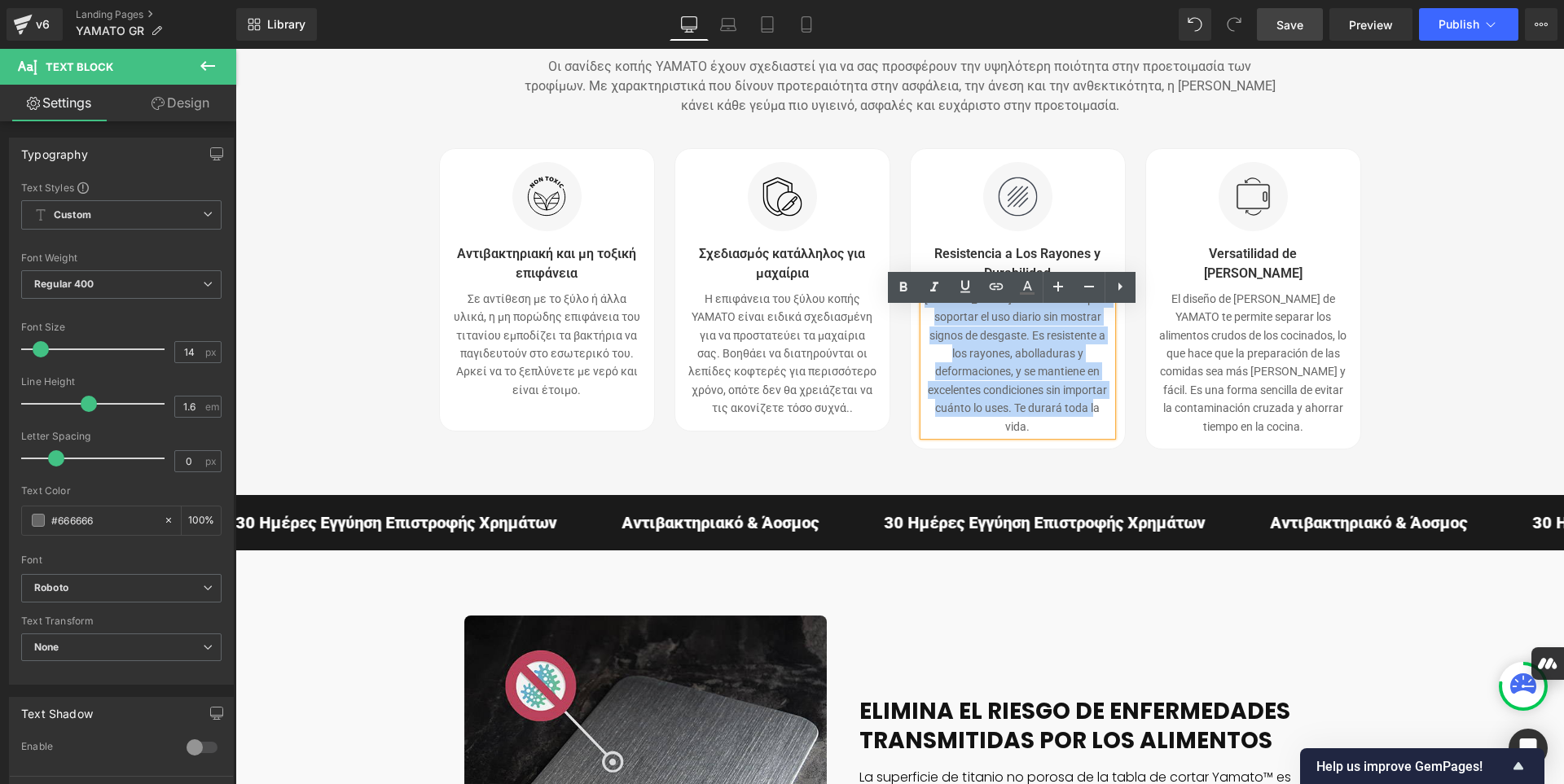
drag, startPoint x: 1035, startPoint y: 442, endPoint x: 935, endPoint y: 319, distance: 158.5
click at [935, 319] on p "[PERSON_NAME] está diseñado para soportar el uso diario sin mostrar signos de d…" at bounding box center [1017, 362] width 188 height 146
paste div
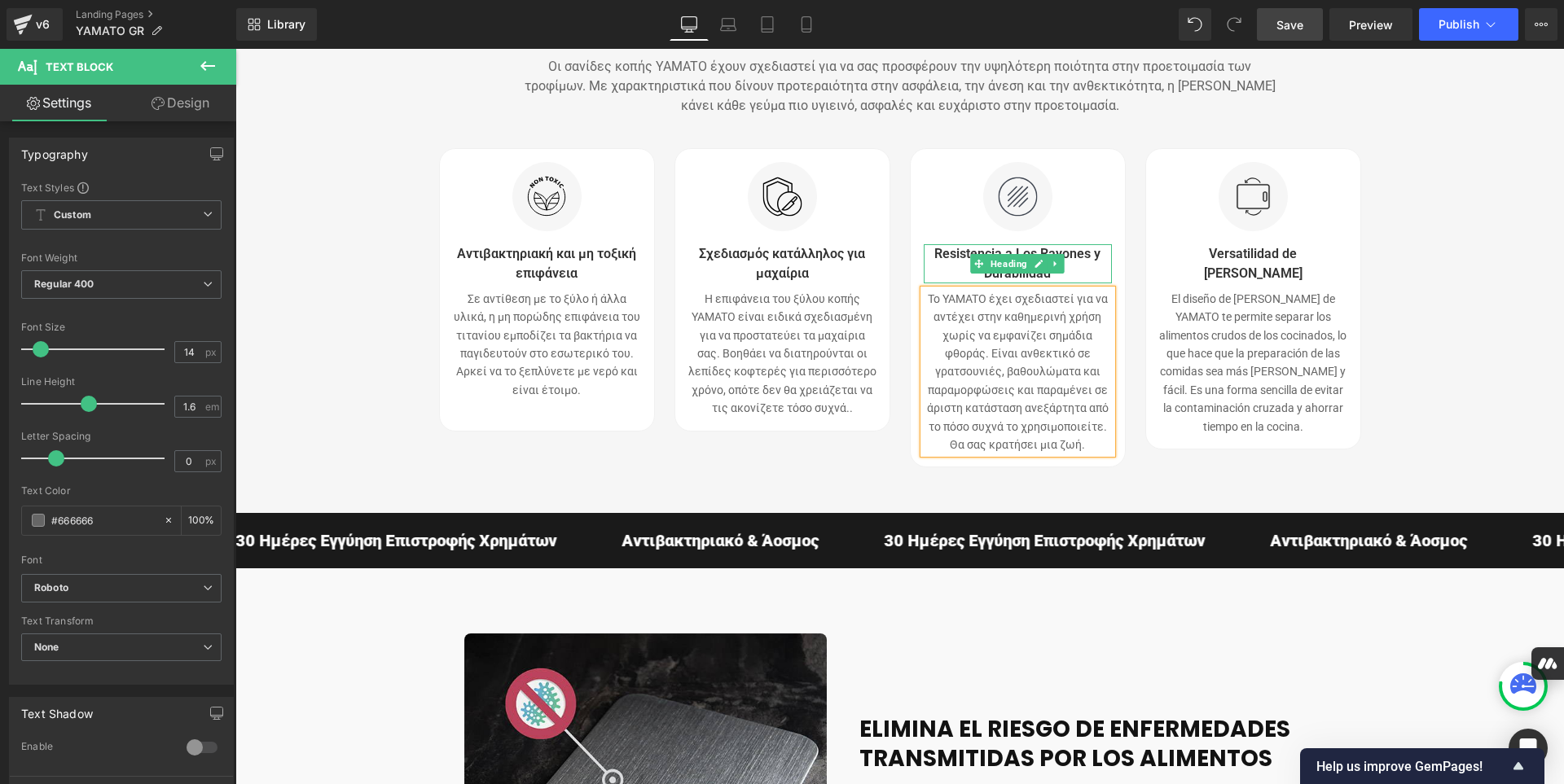
click at [1064, 283] on h5 "Resistencia a Los Rayones y Durabilidad" at bounding box center [1017, 263] width 188 height 39
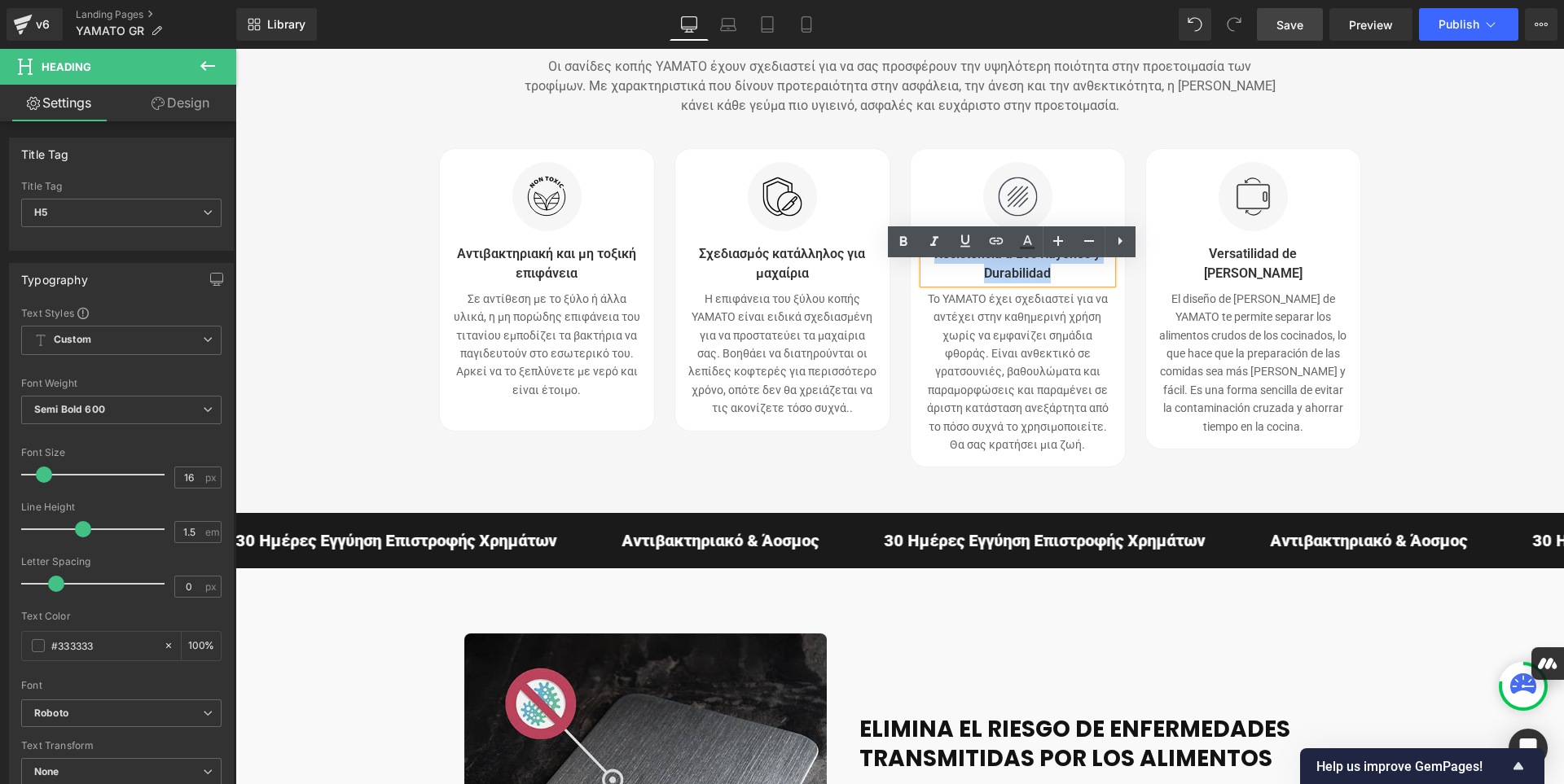
drag, startPoint x: 1064, startPoint y: 296, endPoint x: 932, endPoint y: 272, distance: 134.2
click at [932, 272] on h5 "Resistencia a Los Rayones y Durabilidad" at bounding box center [1017, 263] width 188 height 39
paste div
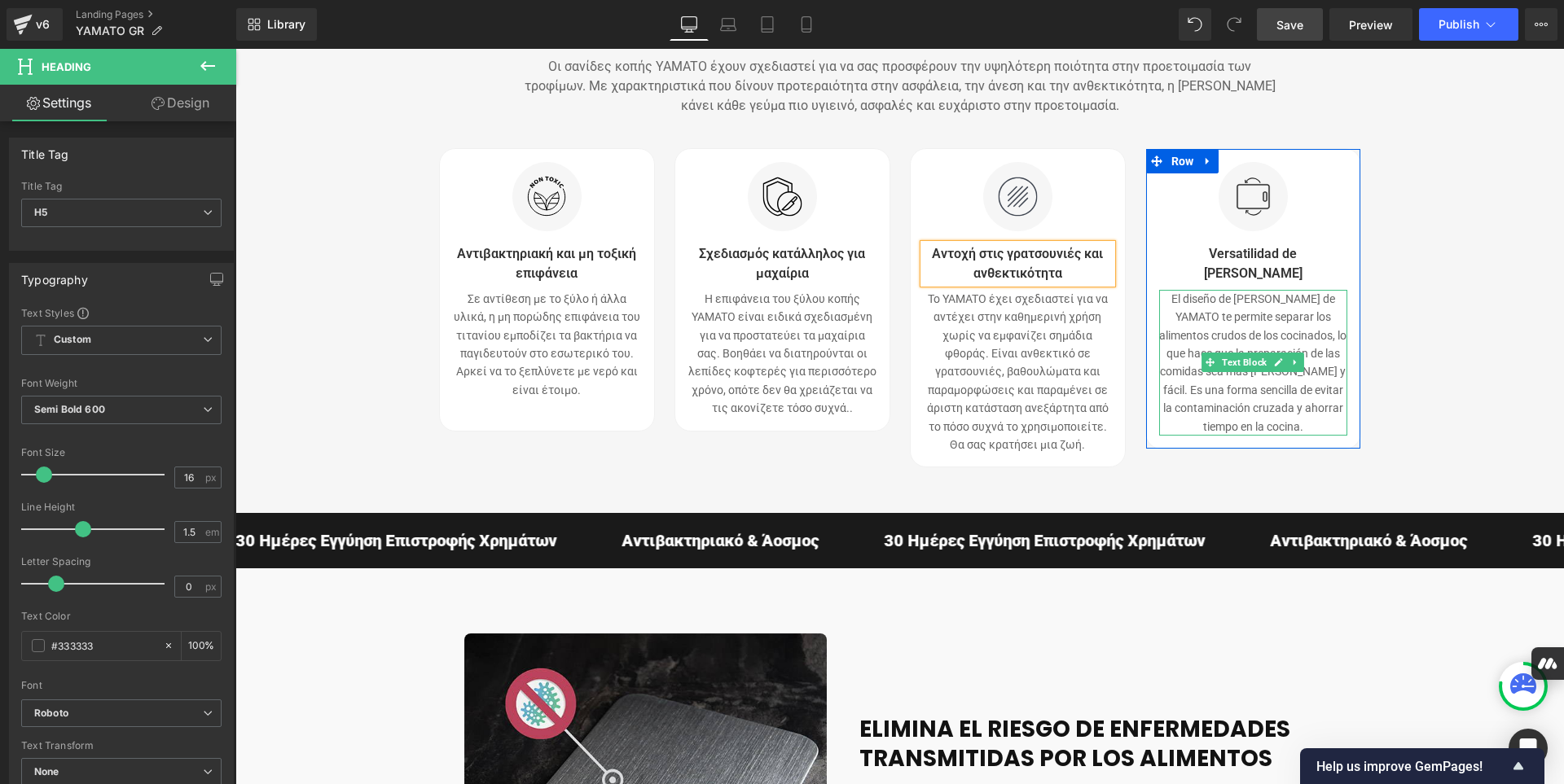
click at [1278, 425] on p "El diseño de [PERSON_NAME] de YAMATO te permite separar los alimentos crudos de…" at bounding box center [1252, 362] width 188 height 146
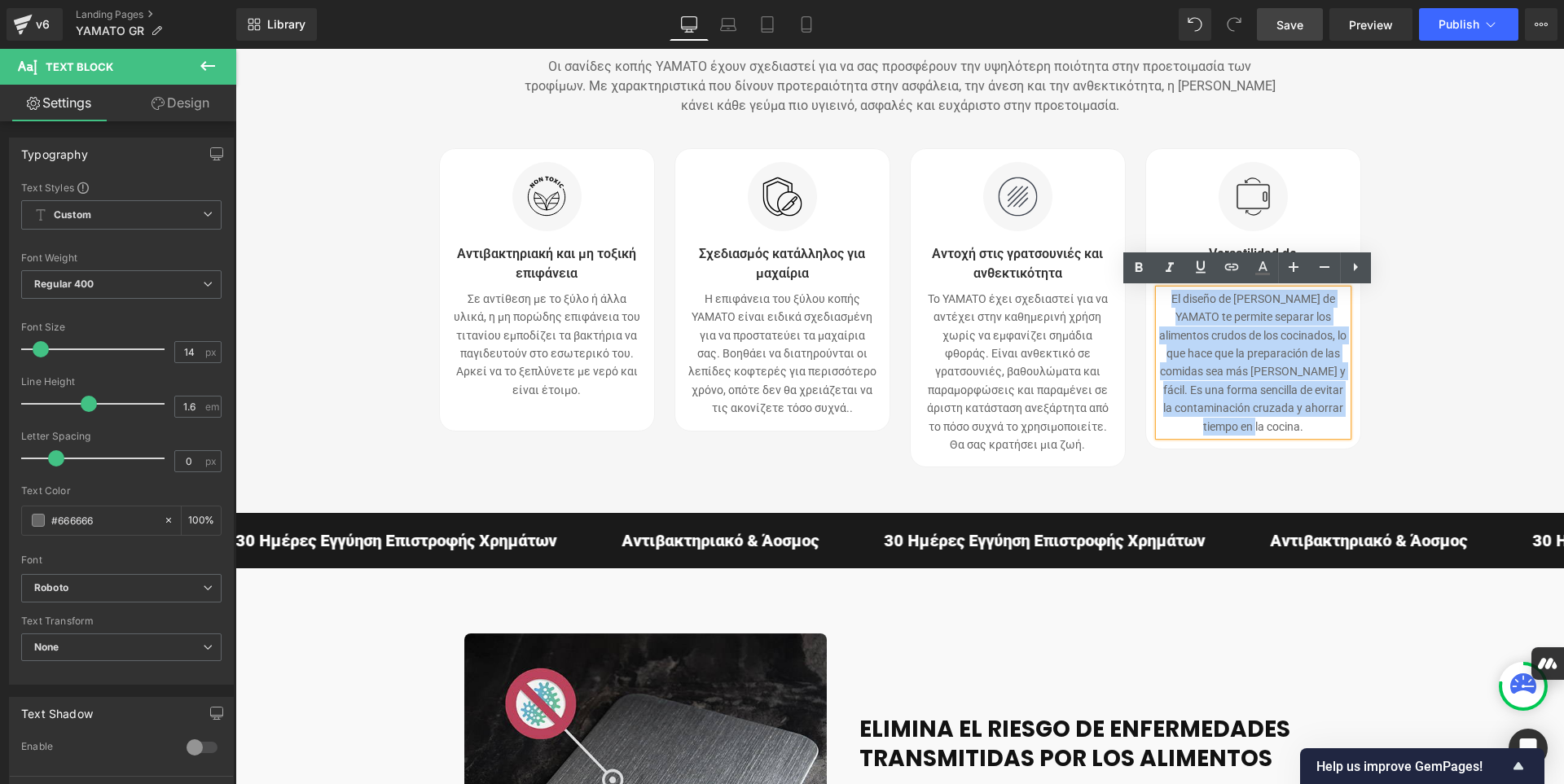
drag, startPoint x: 1278, startPoint y: 425, endPoint x: 1158, endPoint y: 300, distance: 173.3
click at [1159, 300] on p "El diseño de [PERSON_NAME] de YAMATO te permite separar los alimentos crudos de…" at bounding box center [1252, 362] width 188 height 146
paste div
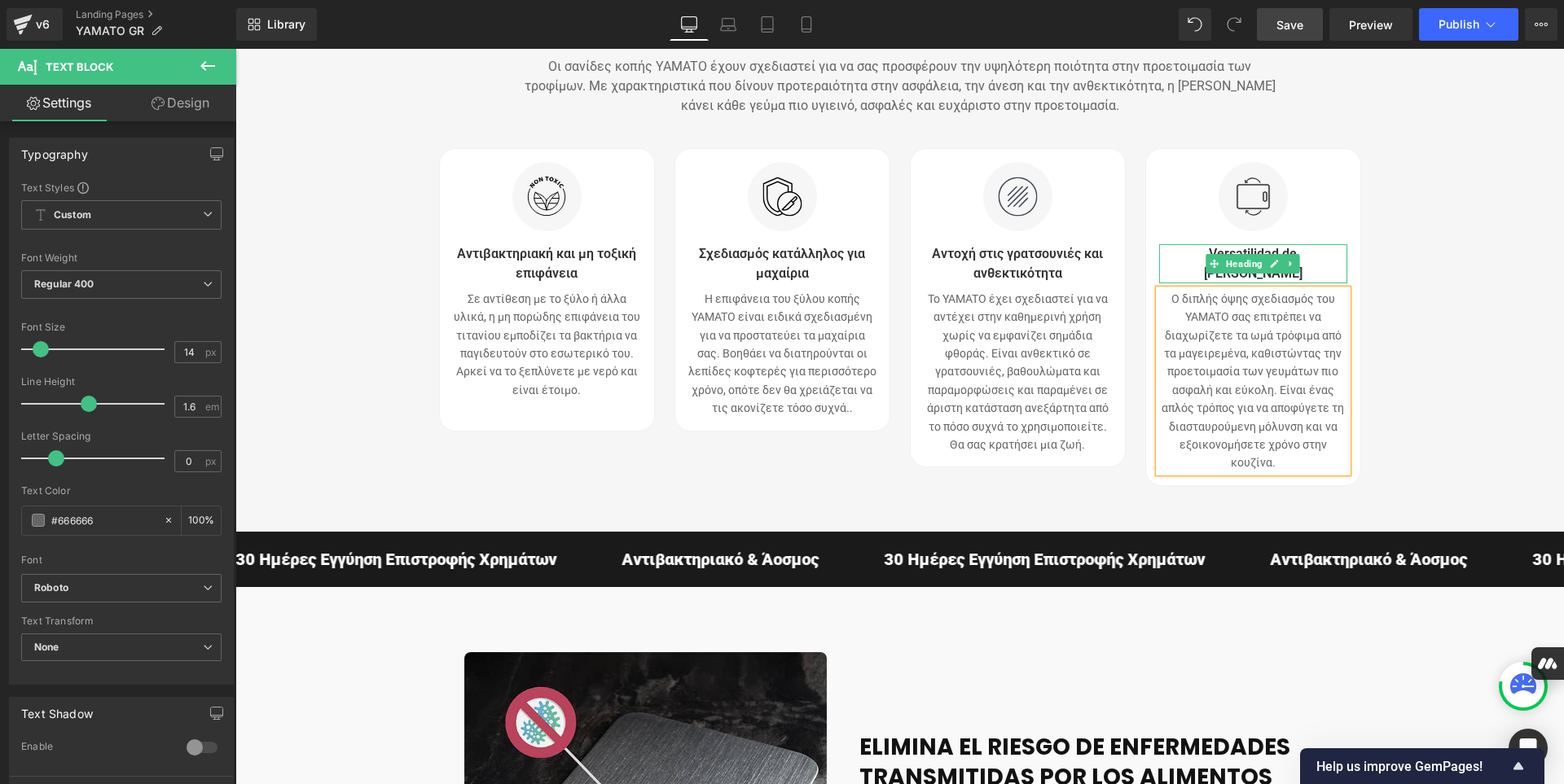
click at [1331, 272] on h5 "Versatilidad de [PERSON_NAME]" at bounding box center [1252, 263] width 188 height 39
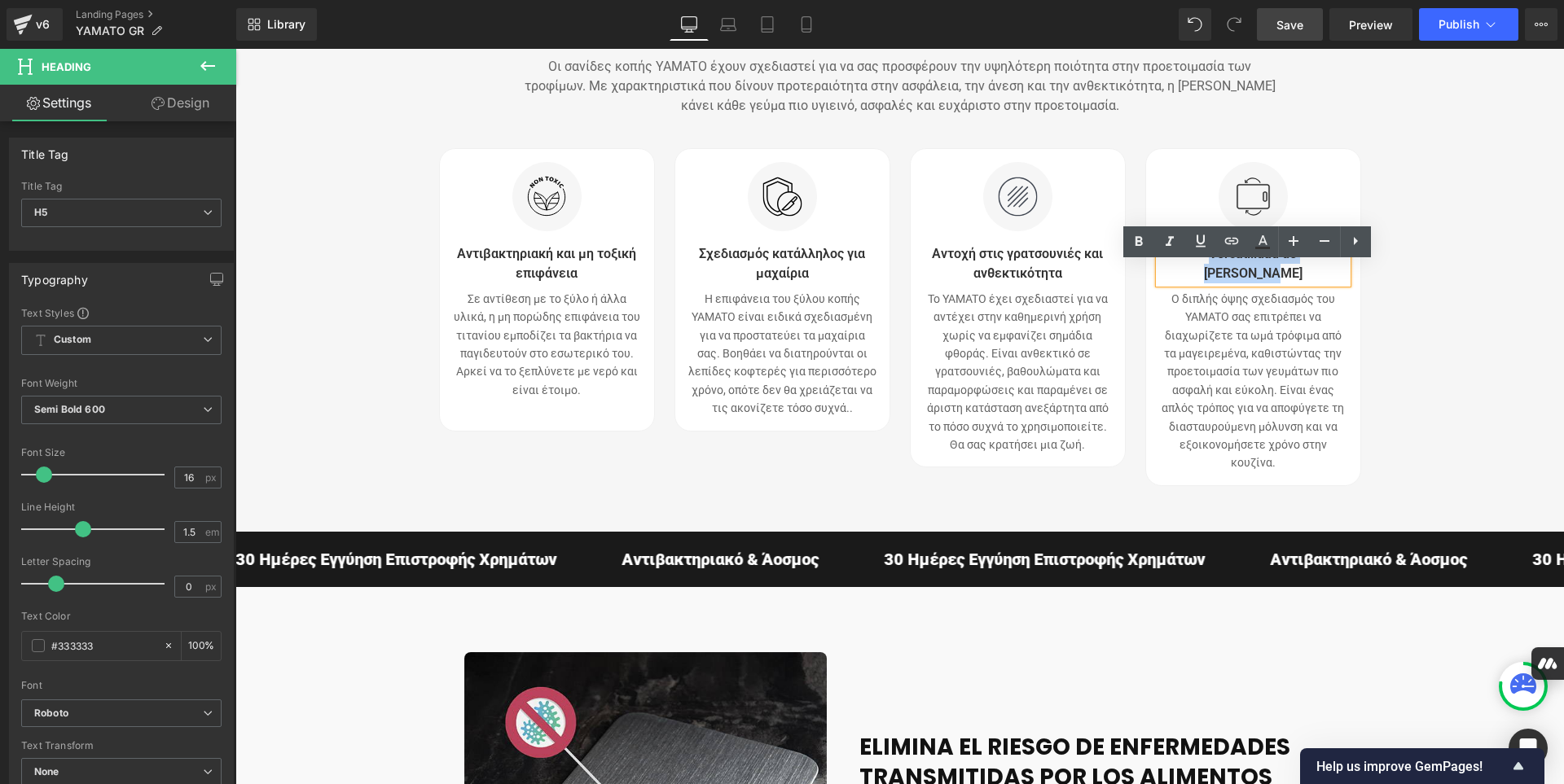
drag, startPoint x: 1331, startPoint y: 272, endPoint x: 1167, endPoint y: 272, distance: 164.0
click at [1167, 272] on h5 "Versatilidad de [PERSON_NAME]" at bounding box center [1252, 263] width 188 height 39
paste div
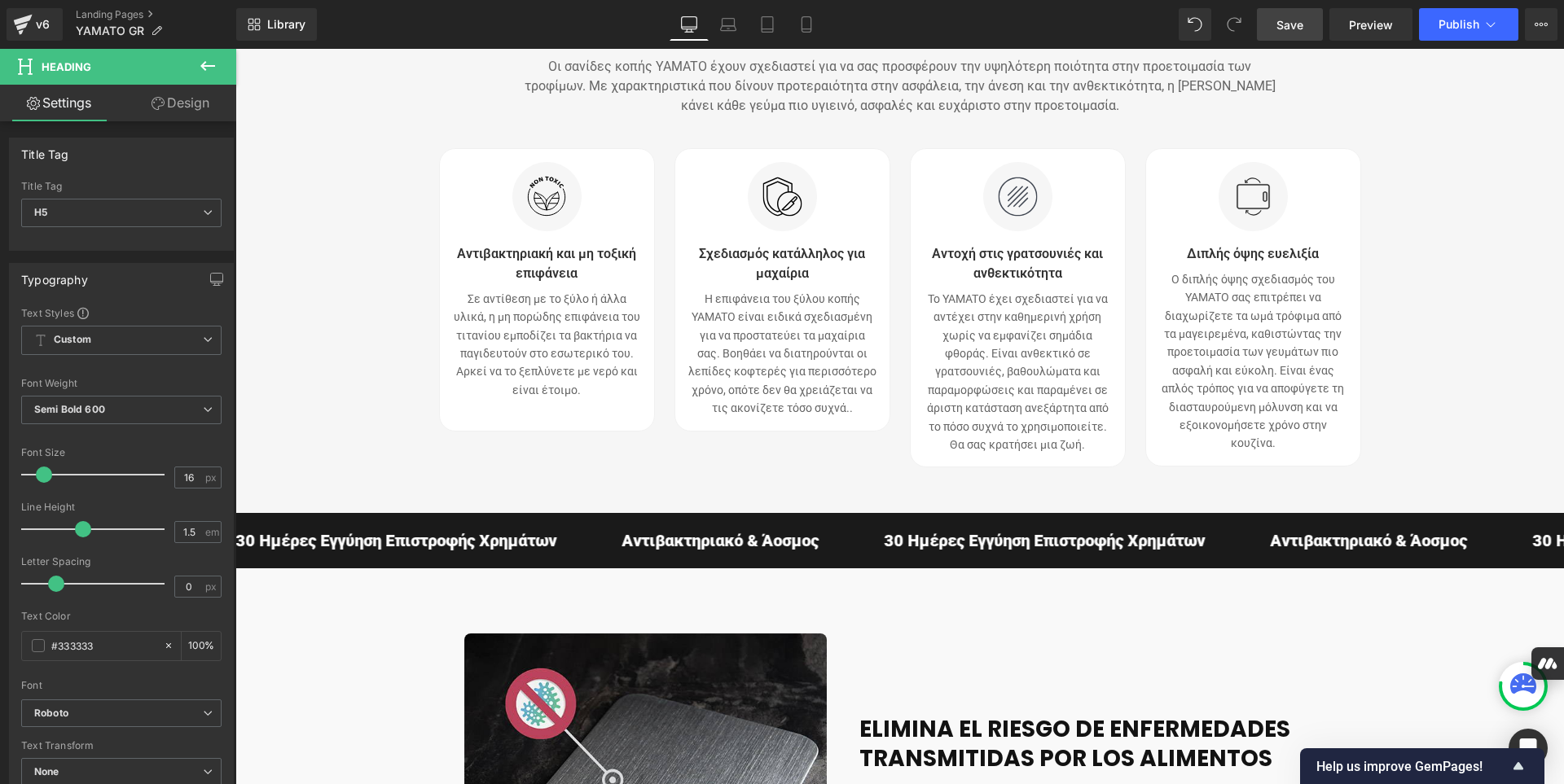
click at [1292, 26] on span "Save" at bounding box center [1289, 25] width 27 height 17
